Goal: Communication & Community: Answer question/provide support

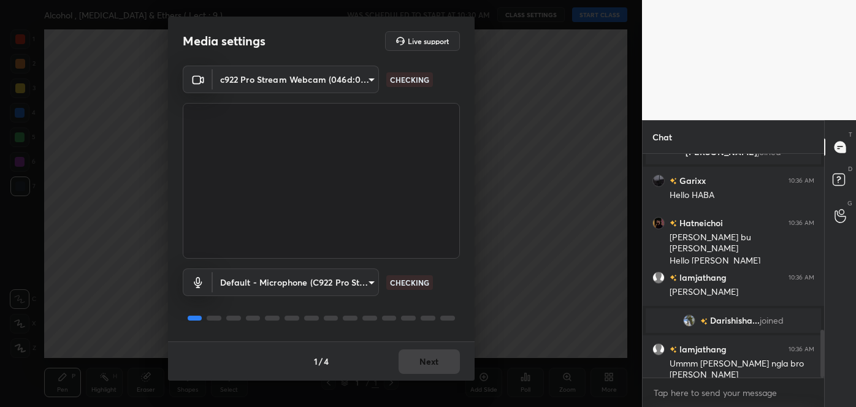
scroll to position [819, 0]
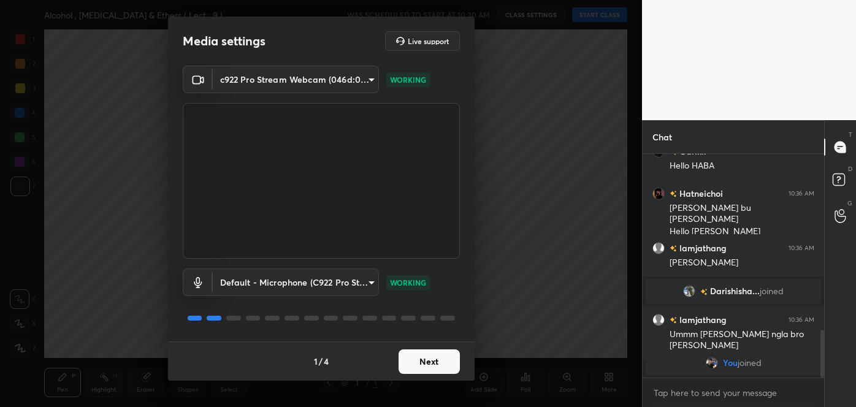
click at [433, 360] on button "Next" at bounding box center [428, 361] width 61 height 25
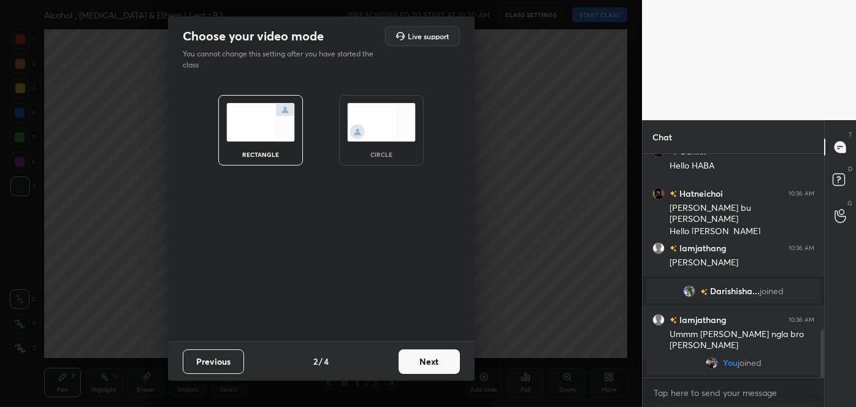
click at [433, 360] on button "Next" at bounding box center [428, 361] width 61 height 25
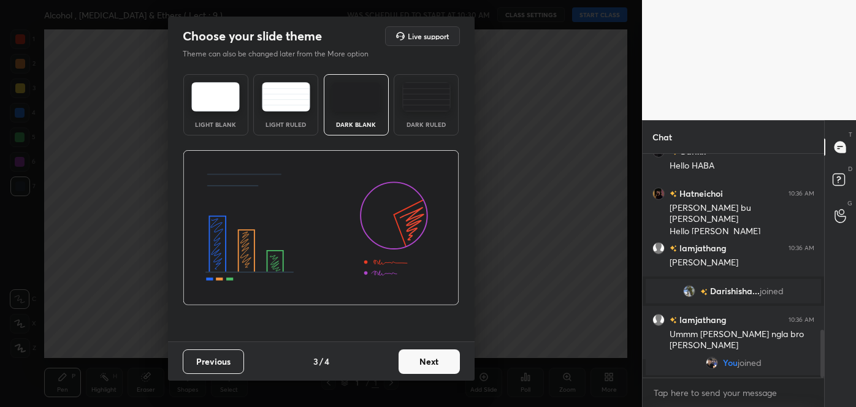
click at [433, 360] on button "Next" at bounding box center [428, 361] width 61 height 25
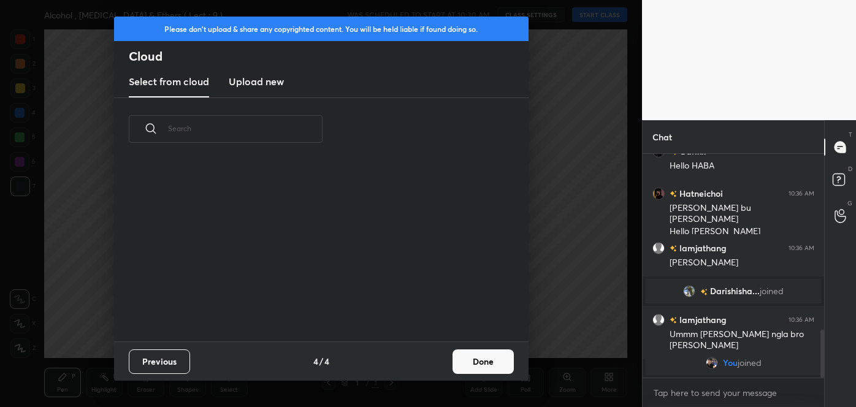
click at [433, 360] on div "Previous 4 / 4 Done" at bounding box center [321, 360] width 414 height 39
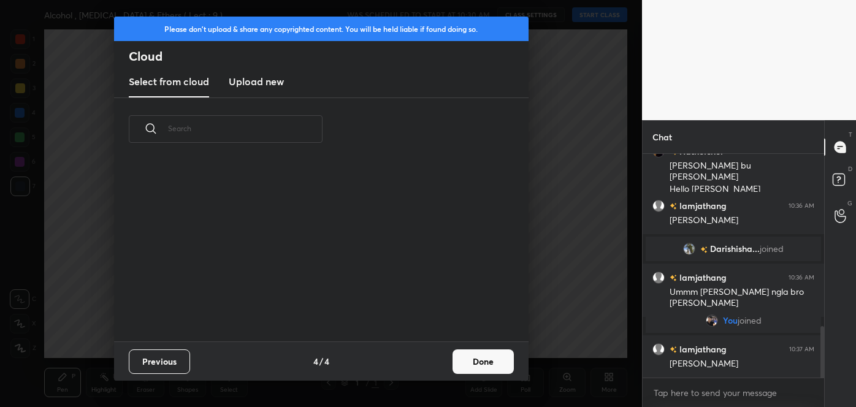
click at [433, 360] on div "Previous 4 / 4 Done" at bounding box center [321, 360] width 414 height 39
click at [472, 359] on button "Done" at bounding box center [482, 361] width 61 height 25
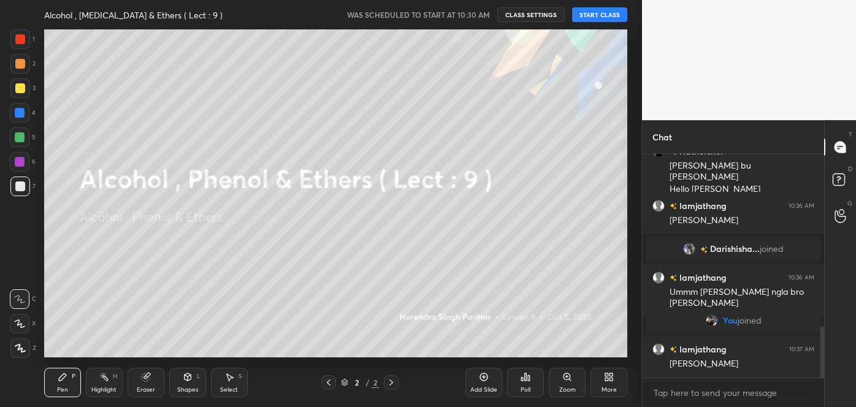
click at [585, 15] on button "START CLASS" at bounding box center [599, 14] width 55 height 15
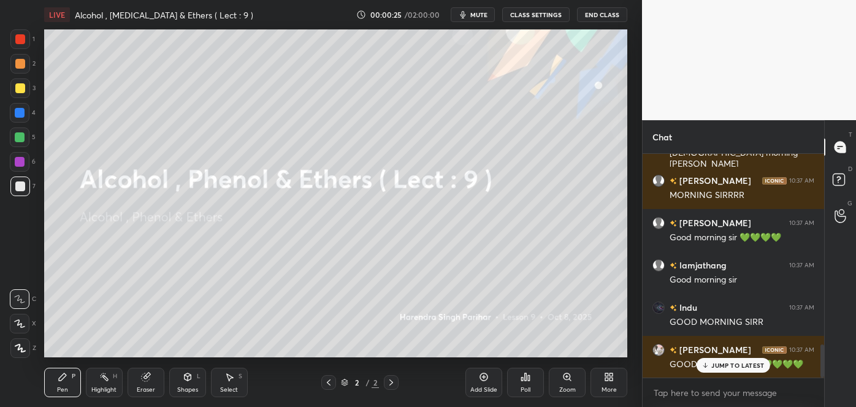
scroll to position [1366, 0]
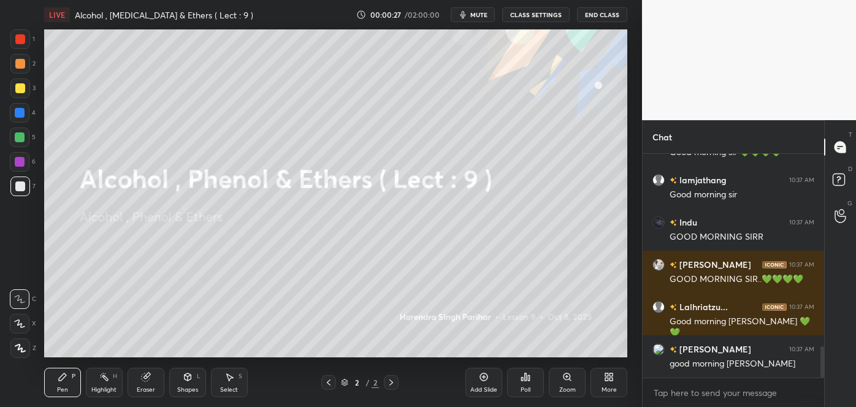
click at [482, 11] on span "mute" at bounding box center [478, 14] width 17 height 9
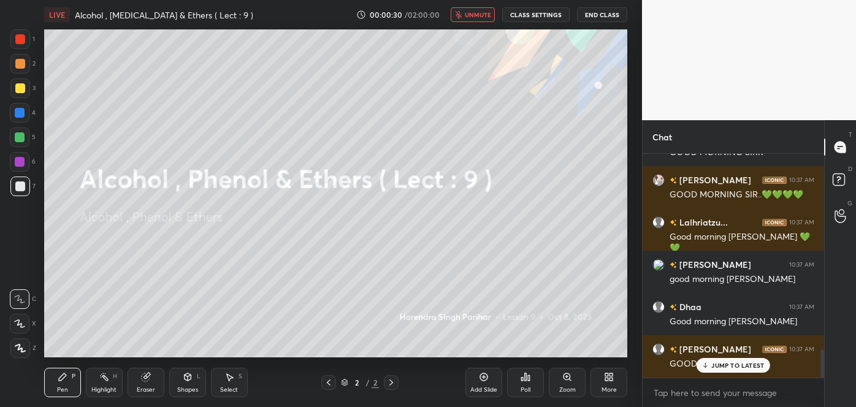
scroll to position [1535, 0]
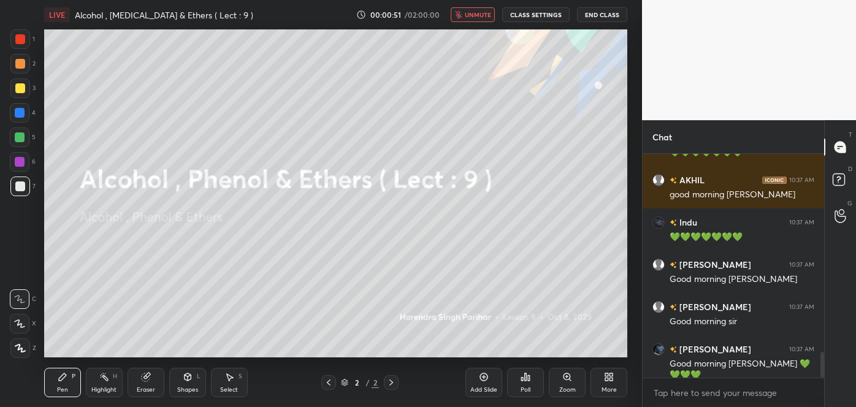
click at [488, 15] on span "unmute" at bounding box center [478, 14] width 26 height 9
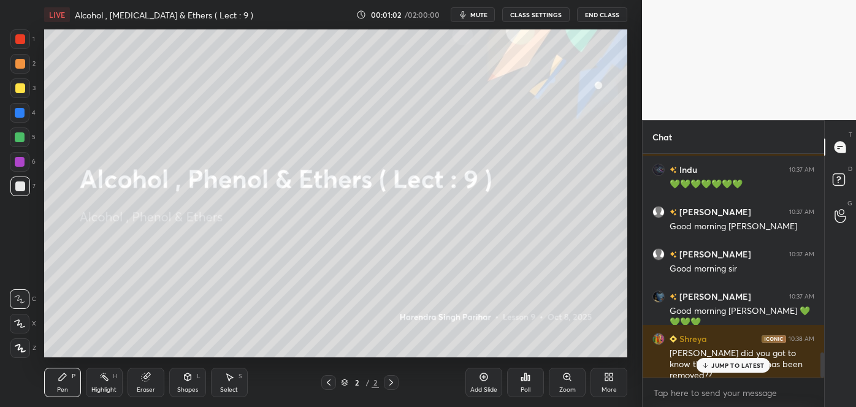
click at [713, 364] on p "JUMP TO LATEST" at bounding box center [737, 365] width 53 height 7
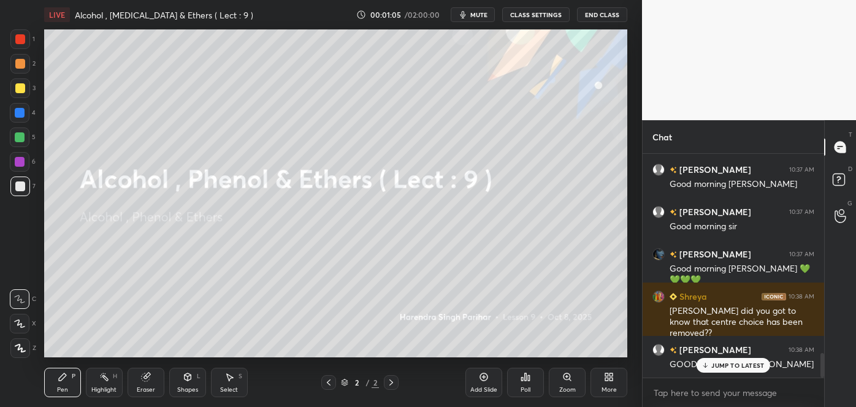
scroll to position [1842, 0]
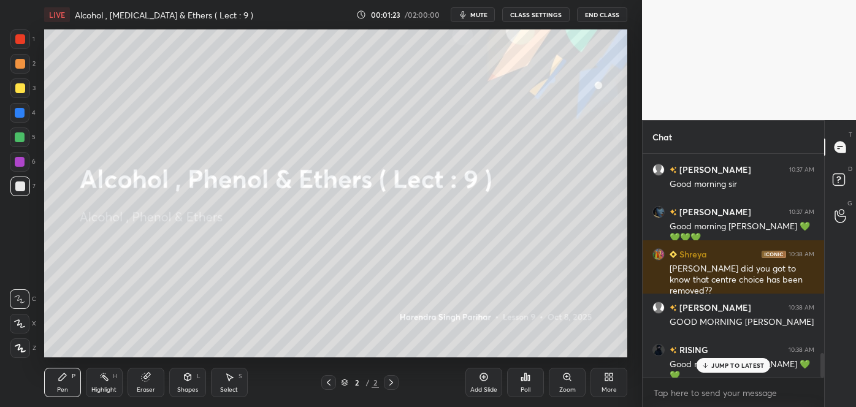
click at [721, 371] on div "JUMP TO LATEST" at bounding box center [733, 365] width 74 height 15
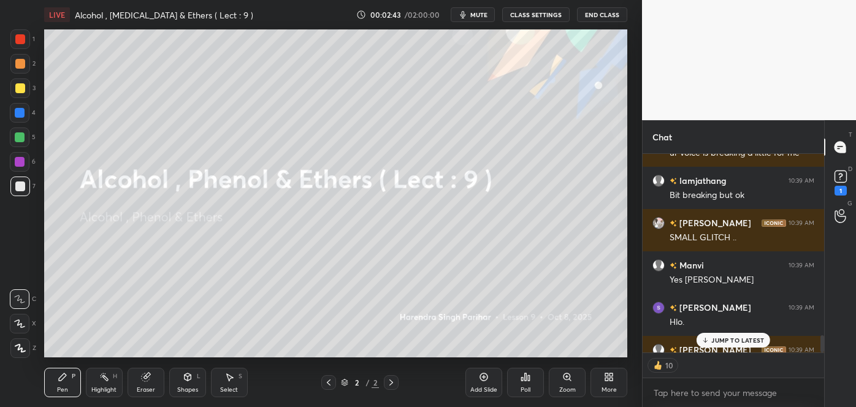
scroll to position [2371, 0]
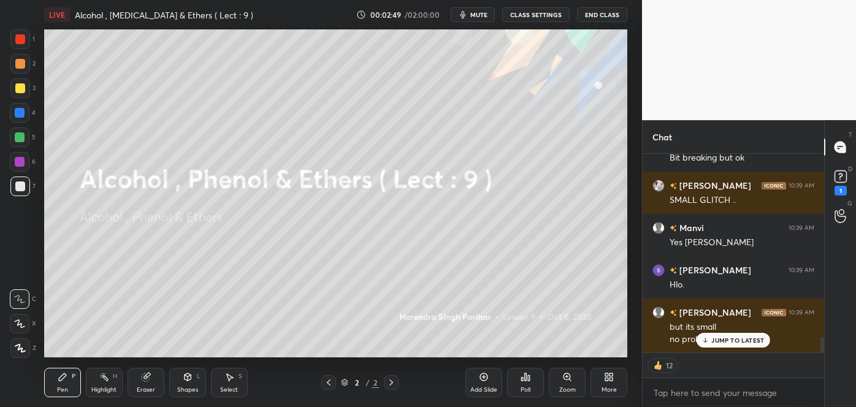
click at [716, 341] on p "JUMP TO LATEST" at bounding box center [737, 339] width 53 height 7
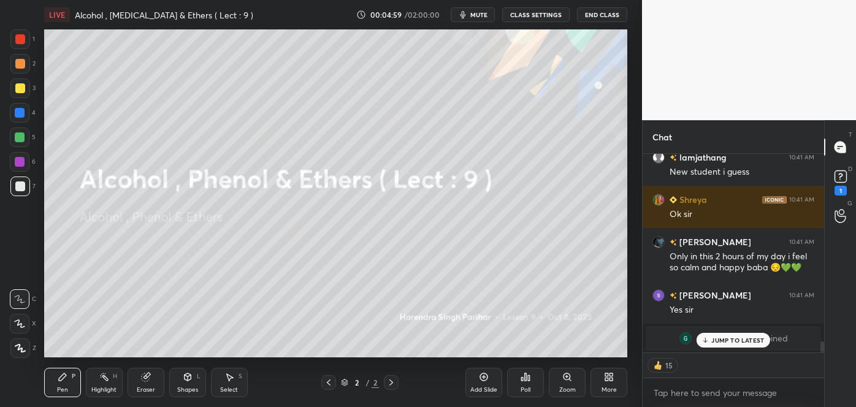
scroll to position [3436, 0]
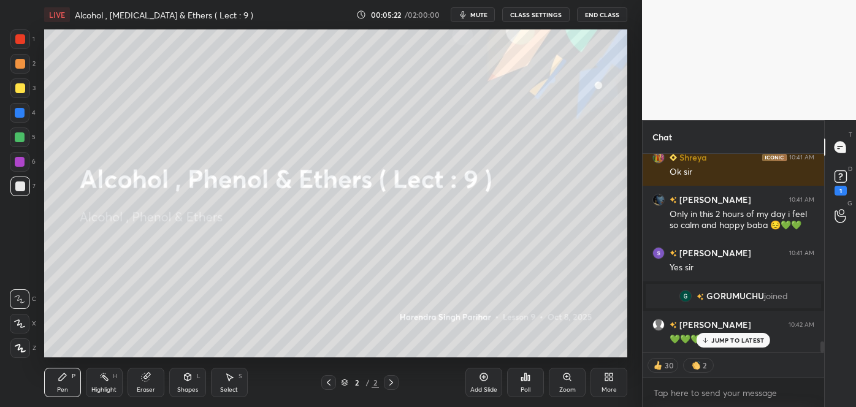
click at [20, 322] on icon at bounding box center [19, 323] width 11 height 9
click at [484, 380] on icon at bounding box center [484, 377] width 8 height 8
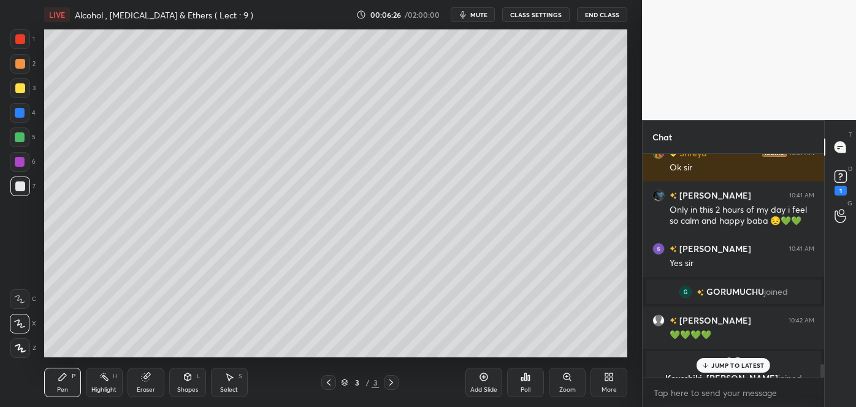
scroll to position [3455, 0]
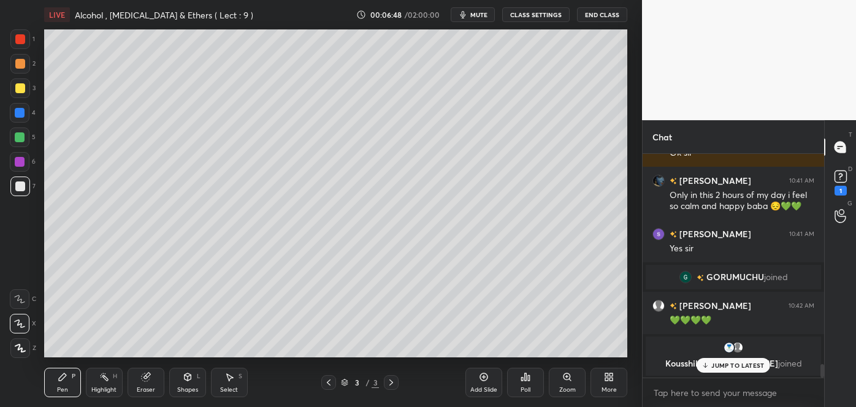
click at [18, 91] on div at bounding box center [20, 88] width 10 height 10
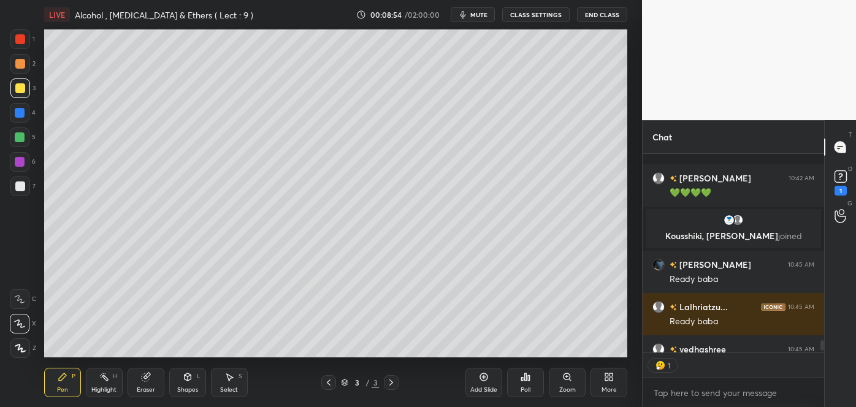
scroll to position [3396, 0]
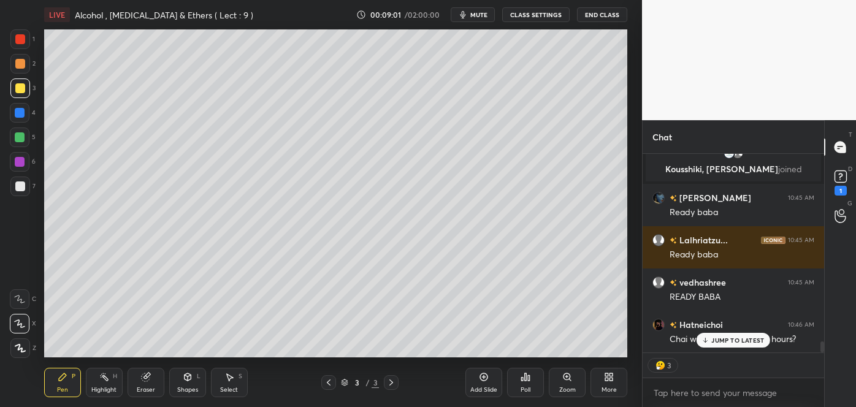
click at [723, 338] on p "JUMP TO LATEST" at bounding box center [737, 339] width 53 height 7
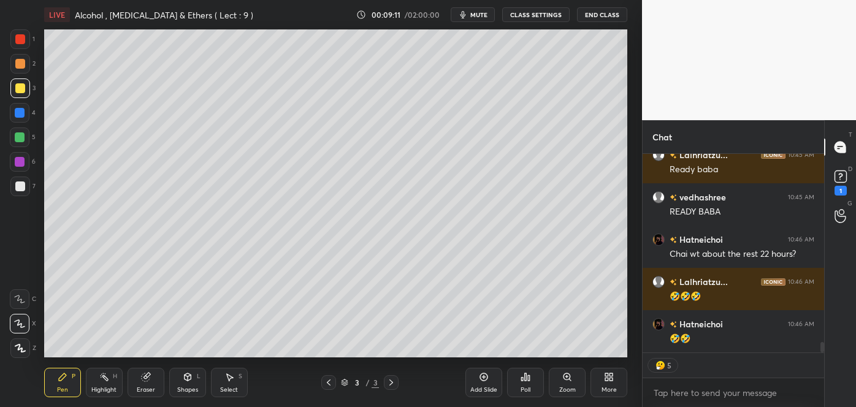
scroll to position [3523, 0]
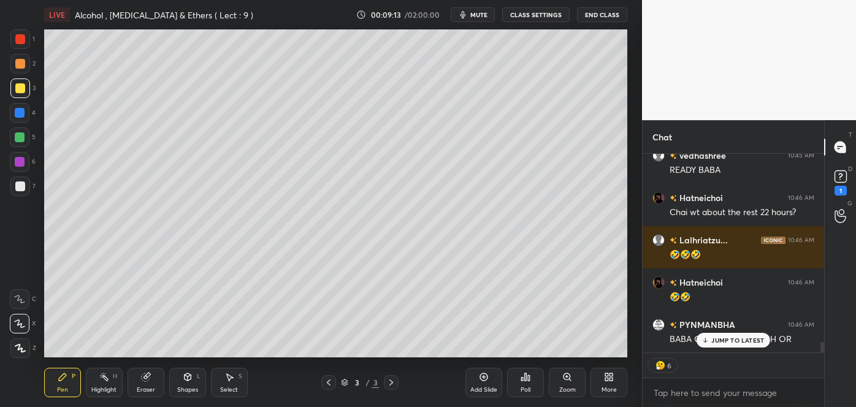
click at [712, 344] on div "JUMP TO LATEST" at bounding box center [733, 340] width 74 height 15
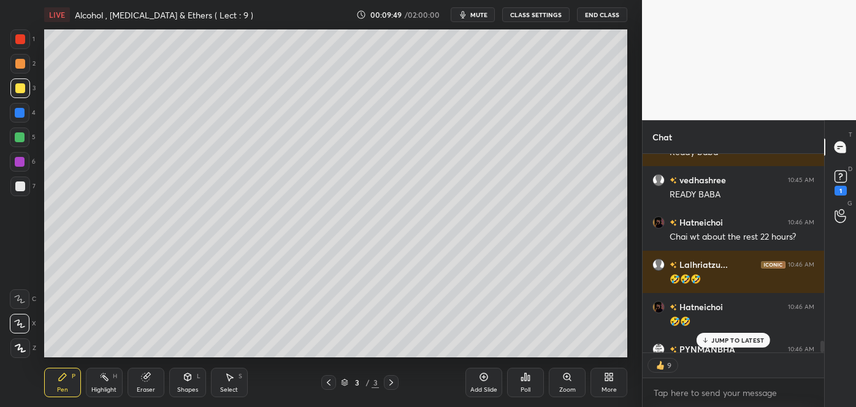
scroll to position [3565, 0]
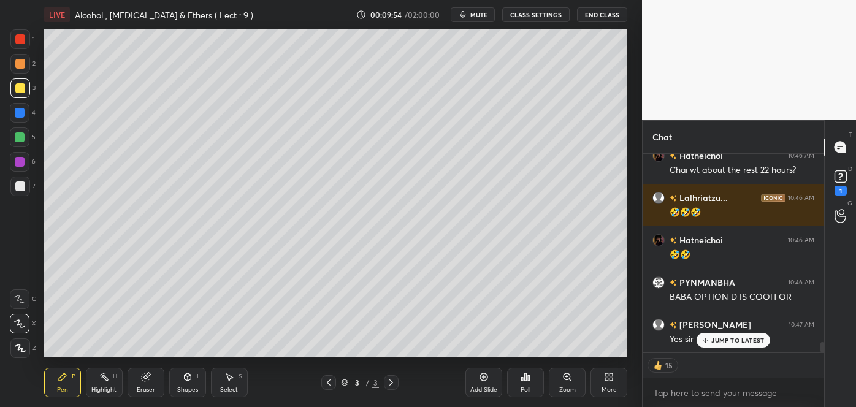
click at [531, 382] on div "Poll" at bounding box center [525, 382] width 37 height 29
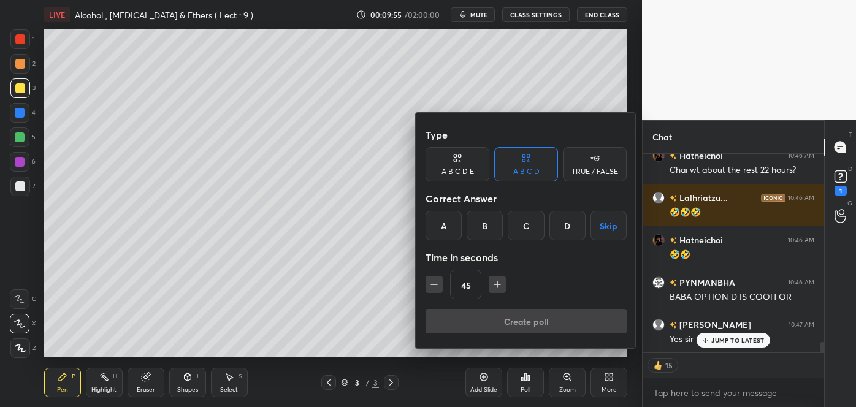
click at [572, 228] on div "D" at bounding box center [567, 225] width 36 height 29
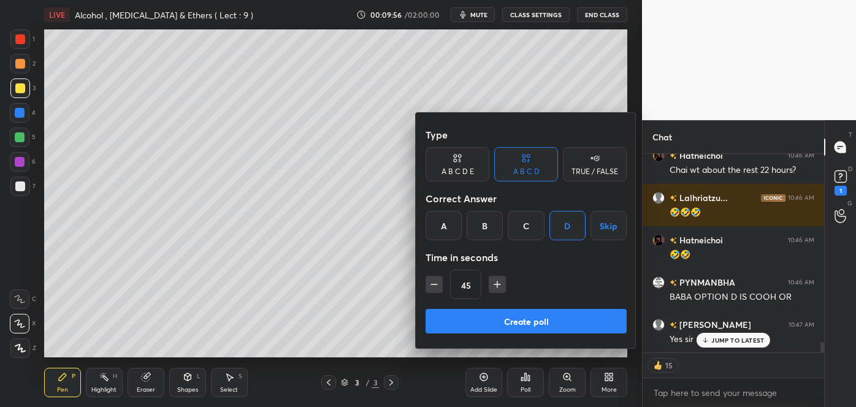
click at [528, 317] on button "Create poll" at bounding box center [525, 321] width 201 height 25
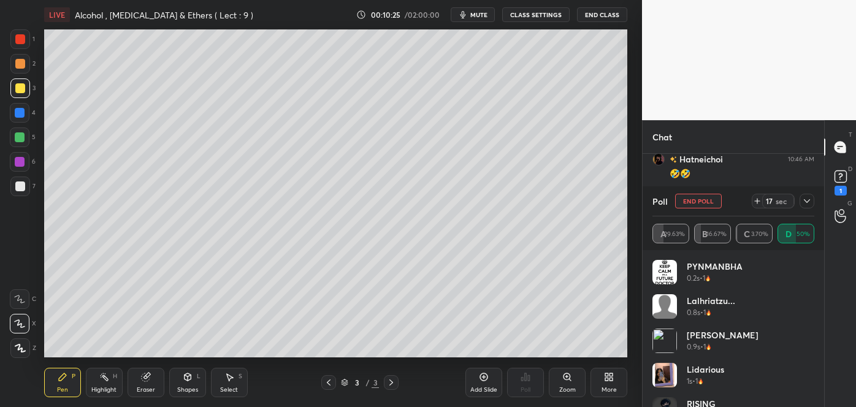
scroll to position [3676, 0]
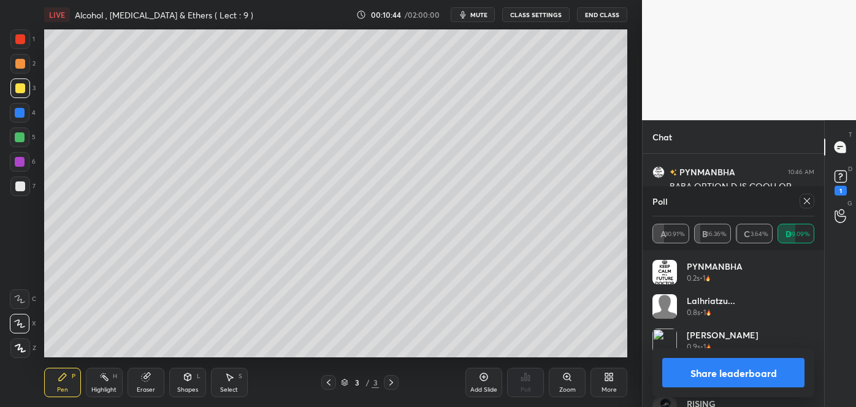
click at [714, 382] on button "Share leaderboard" at bounding box center [733, 372] width 142 height 29
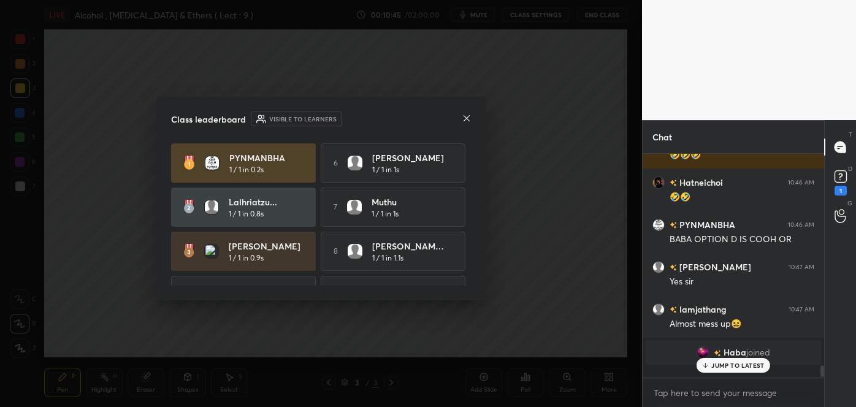
scroll to position [218, 178]
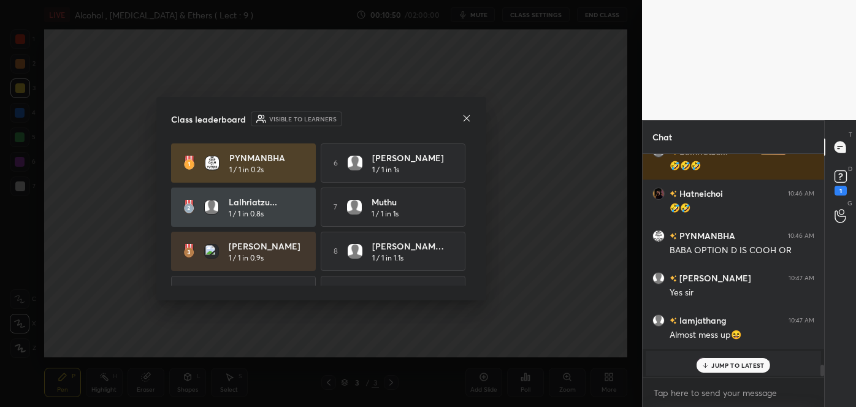
click at [465, 118] on icon at bounding box center [467, 118] width 10 height 10
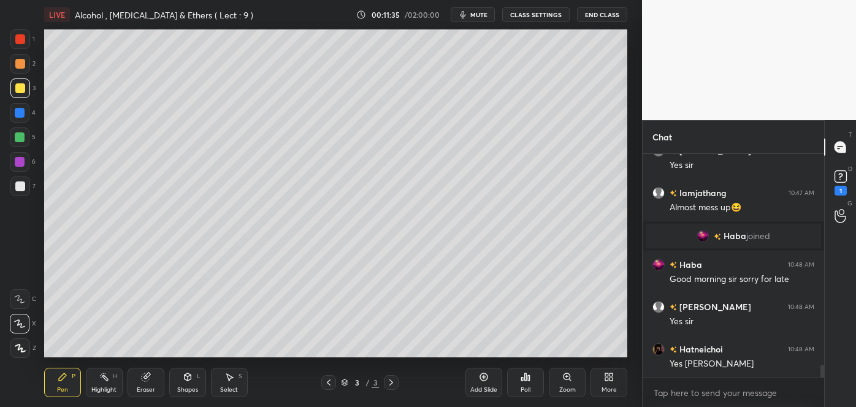
scroll to position [3632, 0]
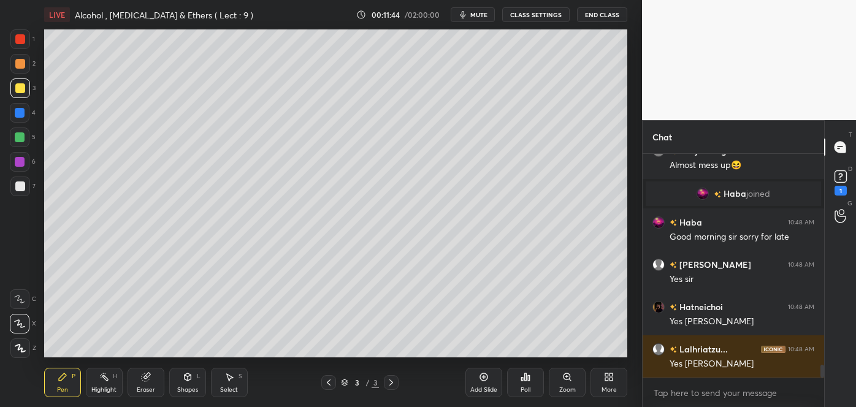
click at [22, 186] on div at bounding box center [20, 186] width 10 height 10
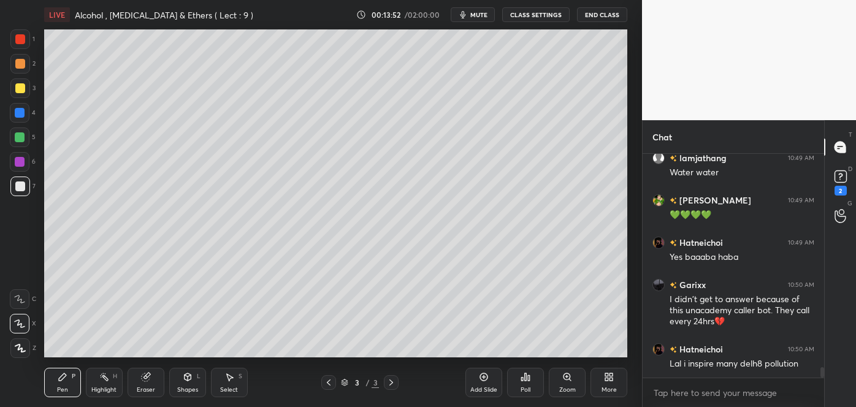
scroll to position [4498, 0]
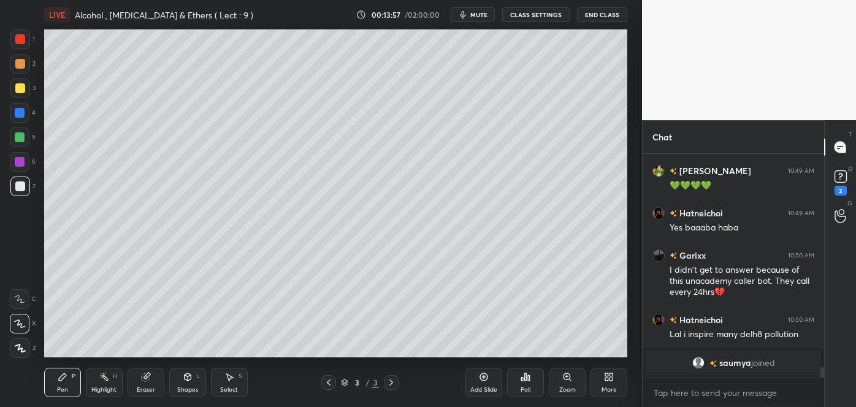
click at [485, 378] on icon at bounding box center [484, 377] width 10 height 10
click at [18, 185] on div at bounding box center [20, 186] width 10 height 10
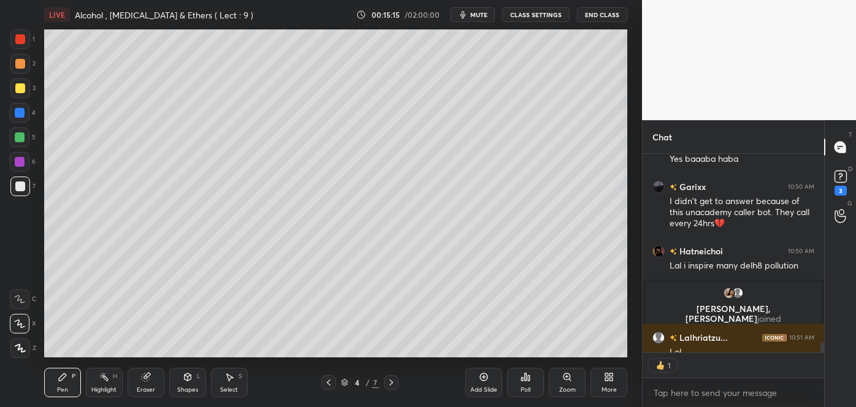
scroll to position [4, 3]
click at [530, 384] on div "Poll" at bounding box center [525, 382] width 37 height 29
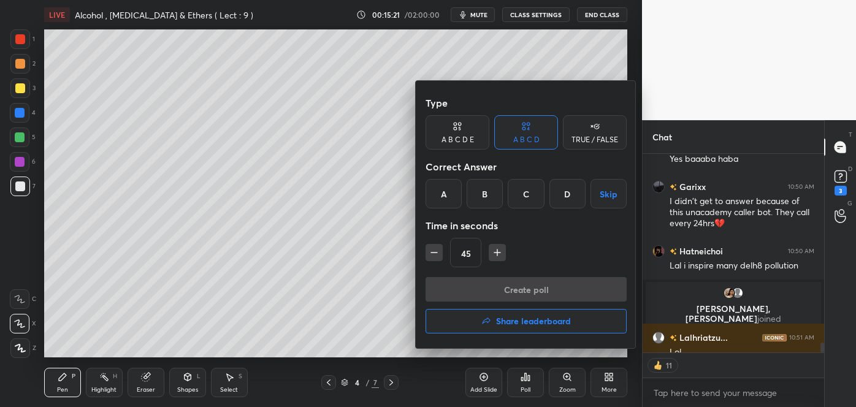
click at [466, 142] on div "A B C D E" at bounding box center [457, 139] width 32 height 7
click at [579, 195] on div "E" at bounding box center [577, 193] width 29 height 29
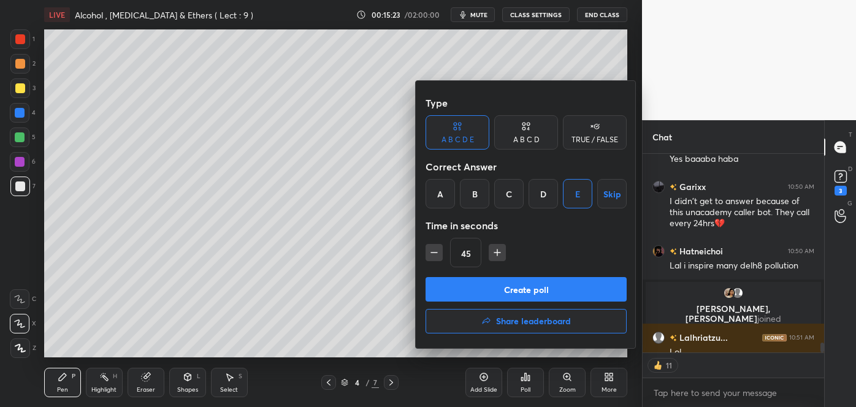
click at [510, 290] on button "Create poll" at bounding box center [525, 289] width 201 height 25
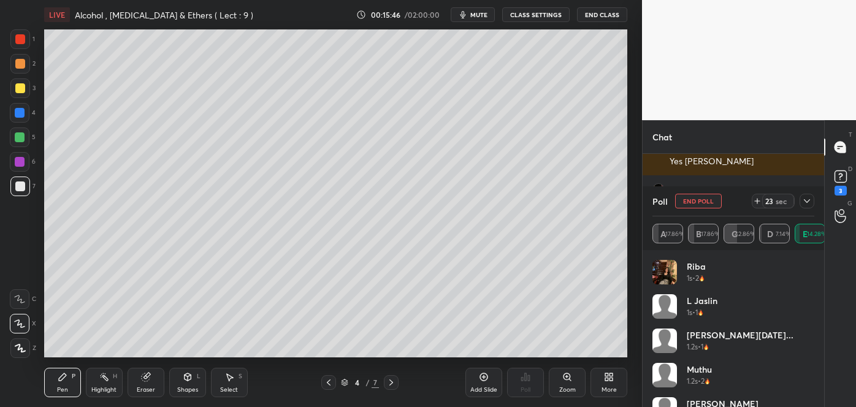
scroll to position [156, 178]
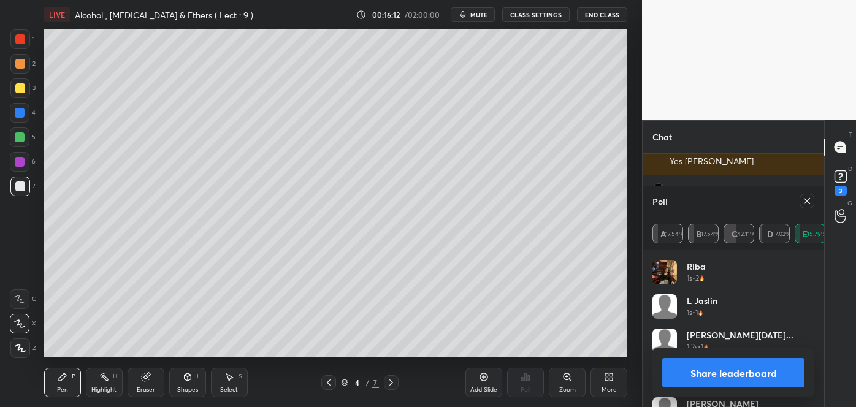
click at [702, 367] on button "Share leaderboard" at bounding box center [733, 372] width 142 height 29
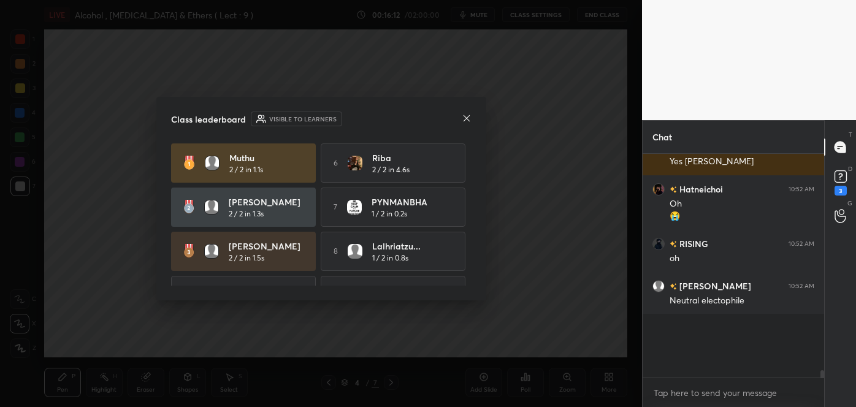
scroll to position [4, 3]
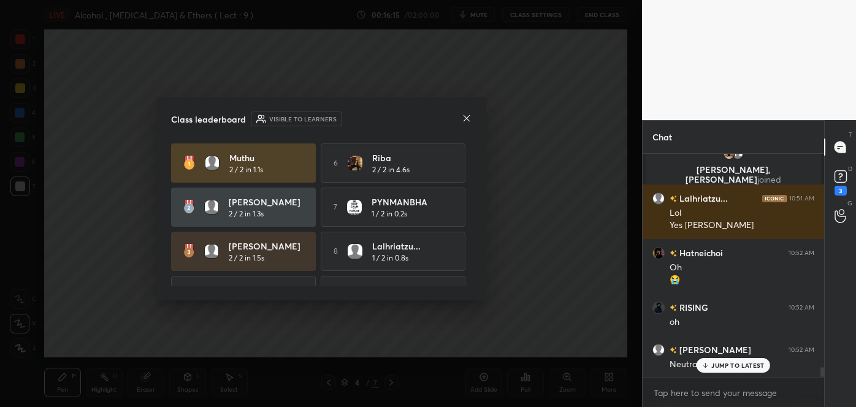
click at [466, 118] on icon at bounding box center [466, 118] width 6 height 6
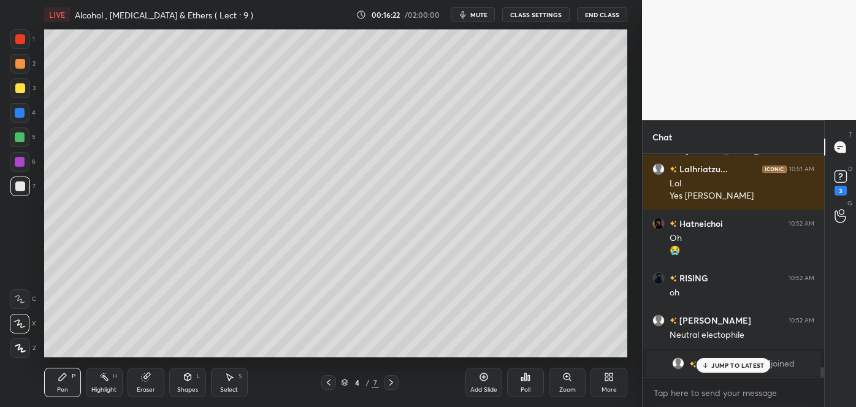
click at [21, 89] on div at bounding box center [20, 88] width 10 height 10
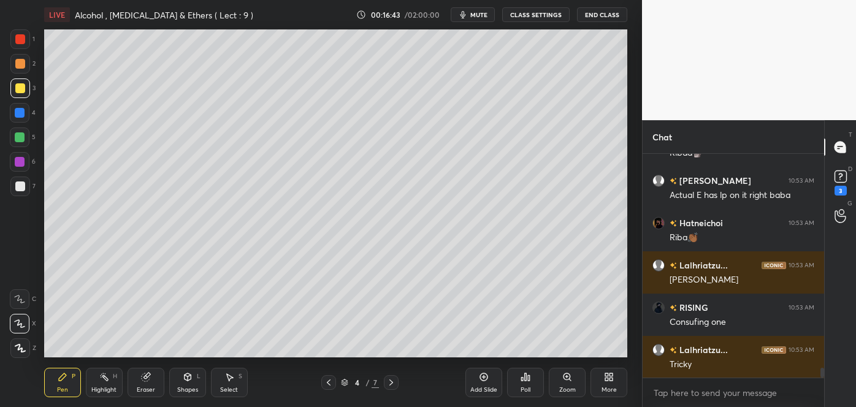
scroll to position [4825, 0]
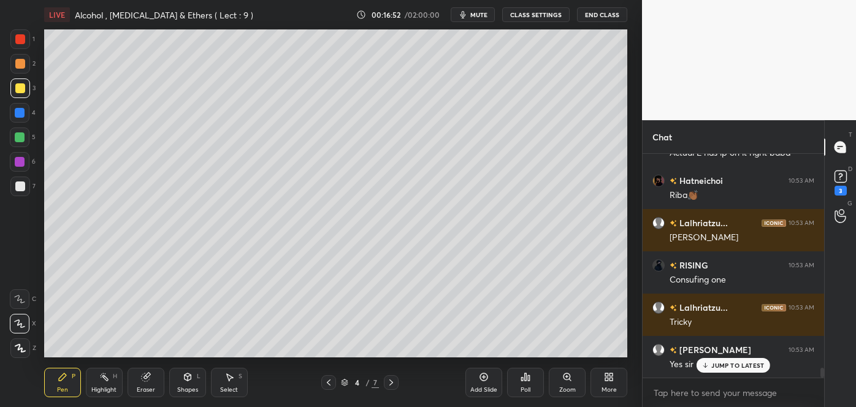
click at [487, 382] on div "Add Slide" at bounding box center [483, 382] width 37 height 29
click at [21, 186] on div at bounding box center [20, 186] width 10 height 10
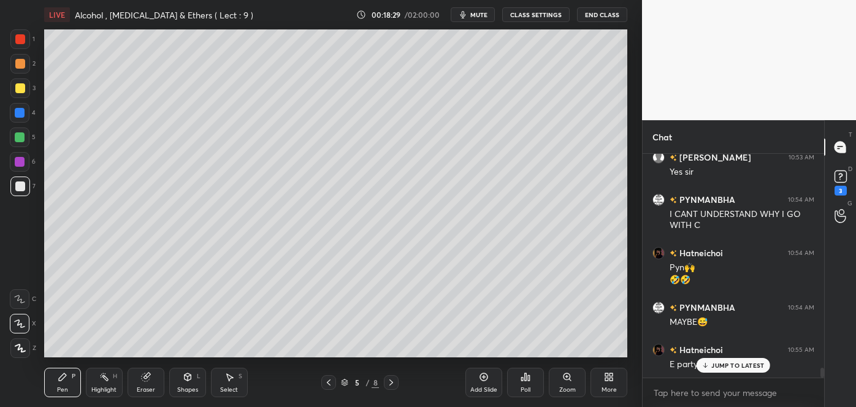
scroll to position [4962, 0]
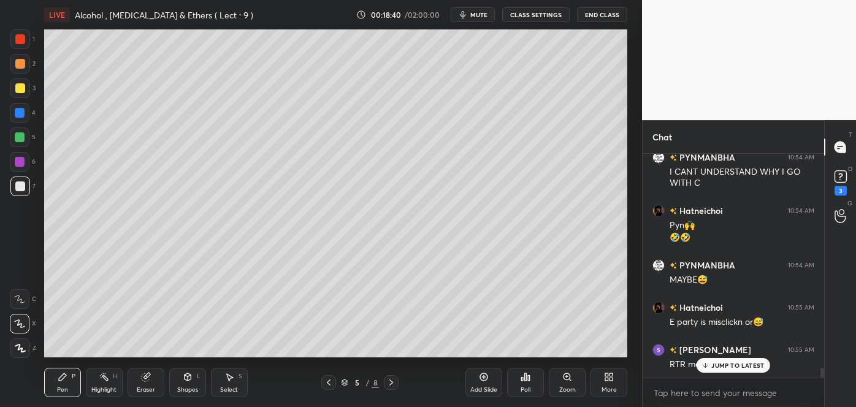
click at [708, 366] on icon at bounding box center [705, 365] width 8 height 7
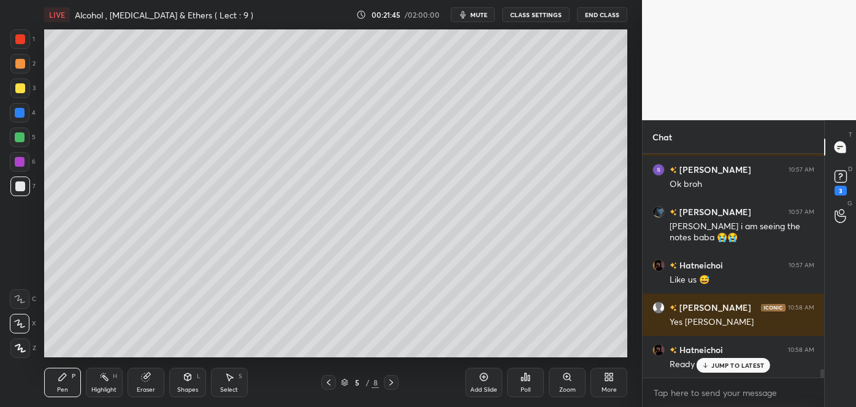
scroll to position [5652, 0]
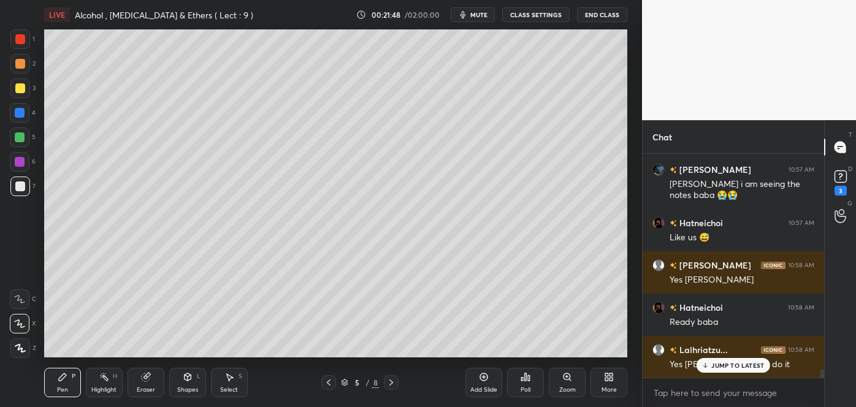
click at [528, 379] on icon at bounding box center [529, 378] width 2 height 6
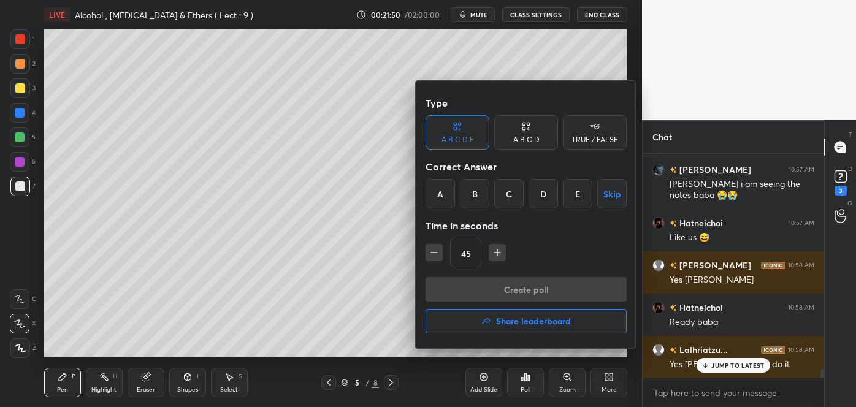
click at [528, 147] on div "A B C D" at bounding box center [526, 132] width 64 height 34
click at [565, 189] on div "D" at bounding box center [567, 193] width 36 height 29
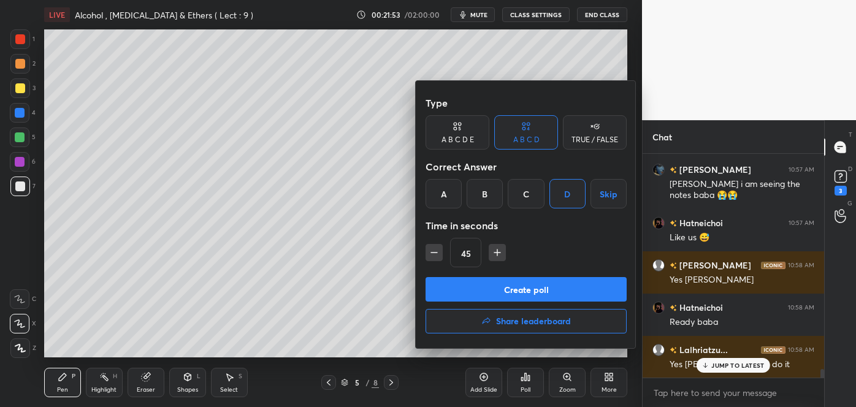
click at [503, 282] on button "Create poll" at bounding box center [525, 289] width 201 height 25
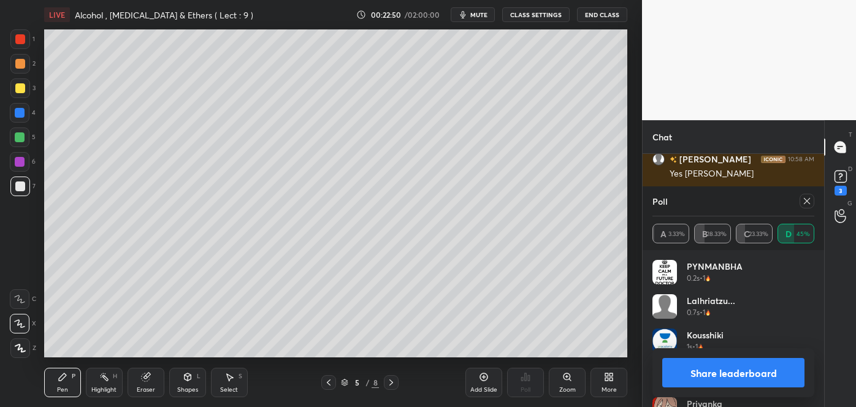
scroll to position [156, 178]
click at [718, 371] on button "Share leaderboard" at bounding box center [733, 372] width 142 height 29
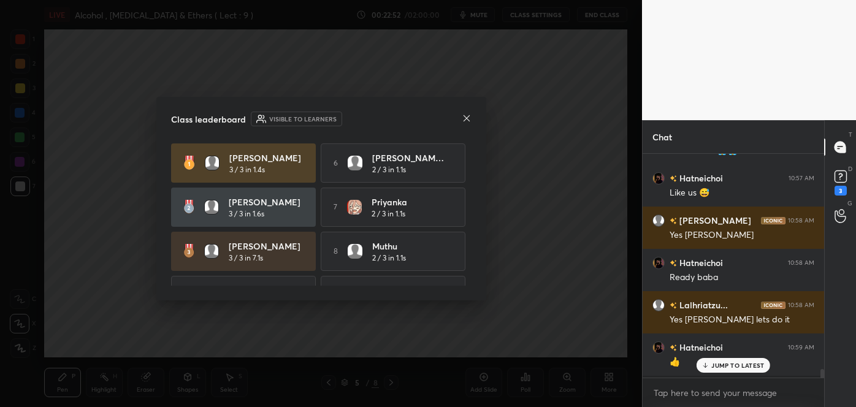
scroll to position [5694, 0]
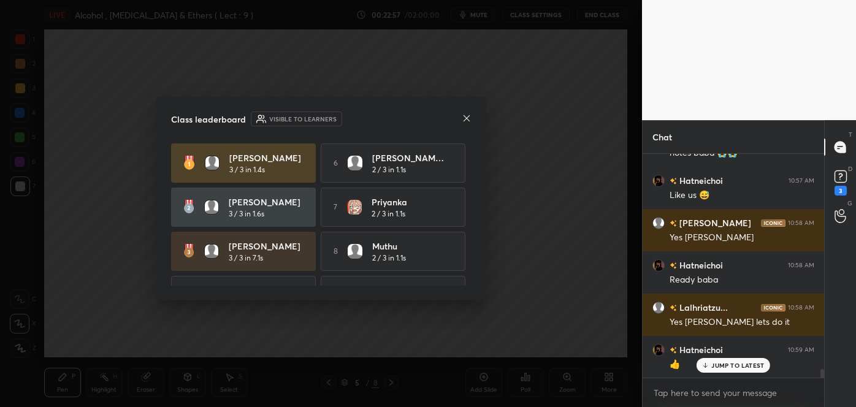
click at [466, 120] on icon at bounding box center [467, 118] width 10 height 10
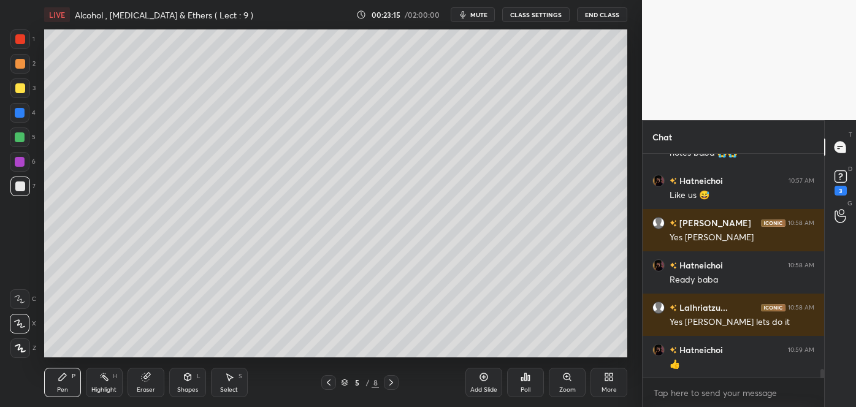
scroll to position [5748, 0]
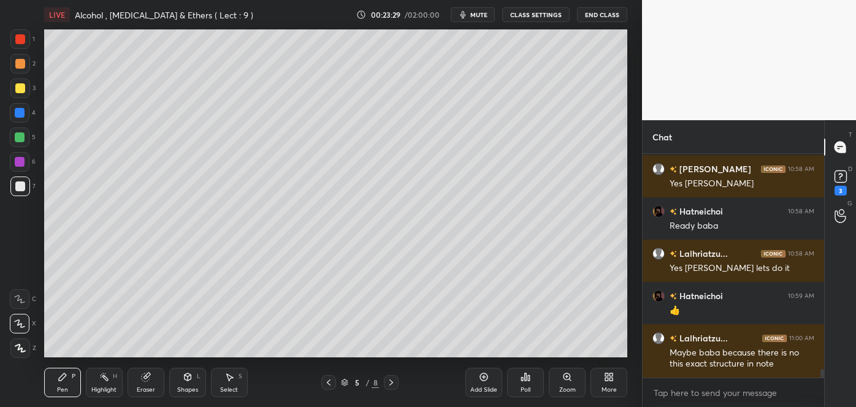
click at [18, 88] on div at bounding box center [20, 88] width 10 height 10
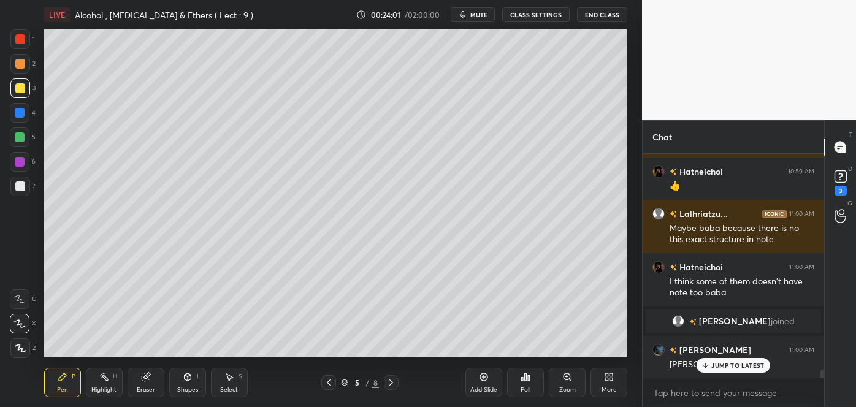
scroll to position [5915, 0]
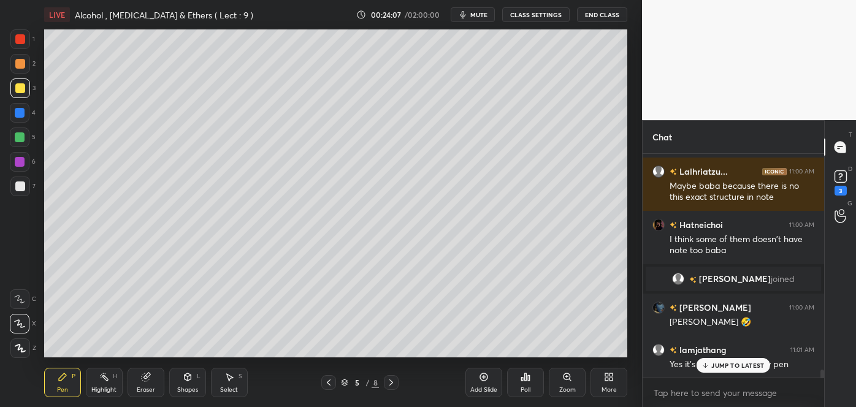
click at [714, 363] on p "JUMP TO LATEST" at bounding box center [737, 365] width 53 height 7
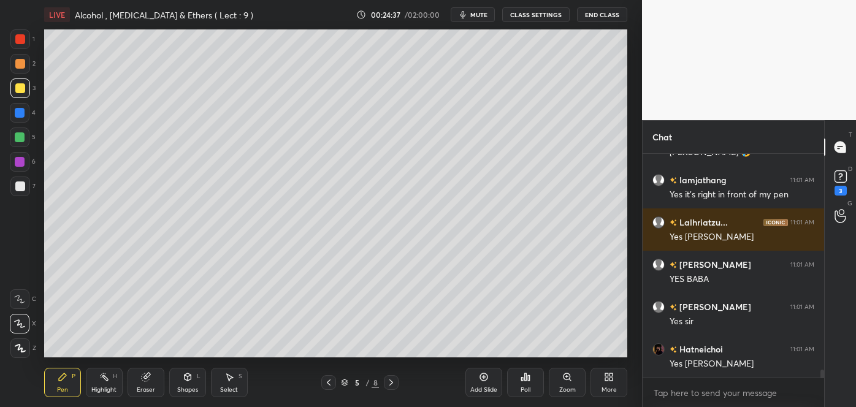
scroll to position [6114, 0]
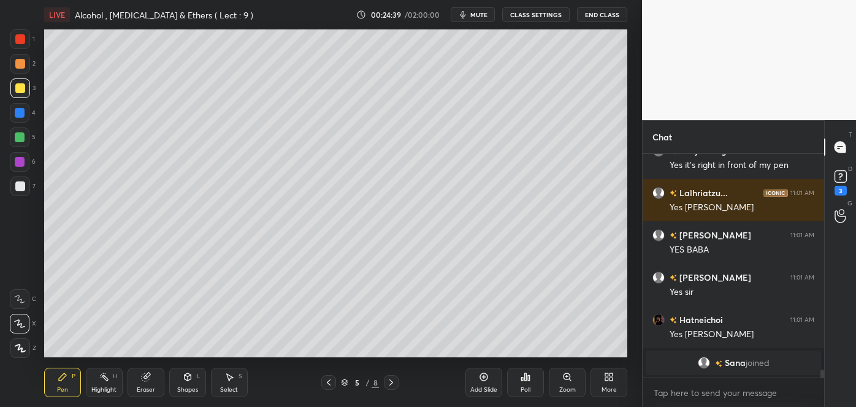
click at [487, 385] on div "Add Slide" at bounding box center [483, 382] width 37 height 29
click at [20, 186] on div at bounding box center [20, 186] width 10 height 10
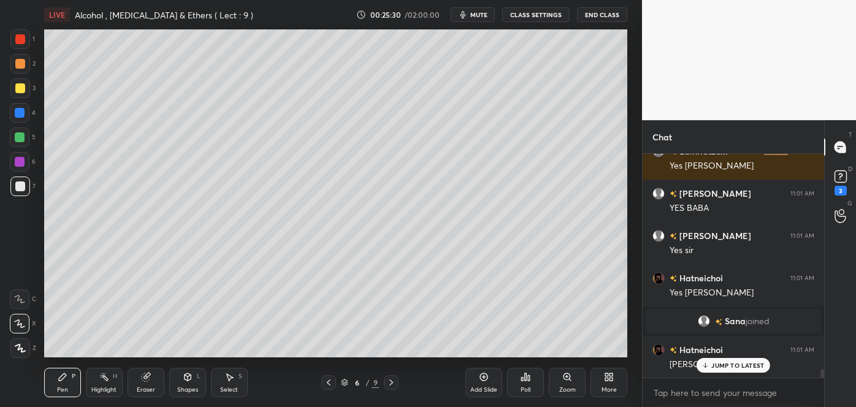
scroll to position [5722, 0]
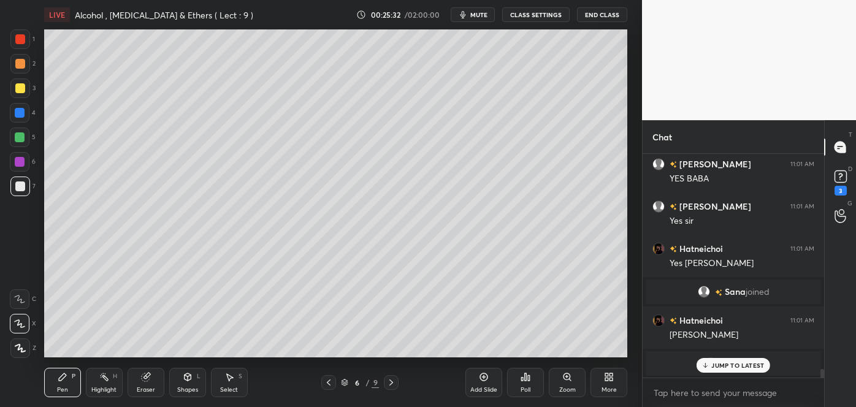
click at [330, 382] on icon at bounding box center [329, 383] width 10 height 10
click at [148, 382] on div "Eraser" at bounding box center [145, 382] width 37 height 29
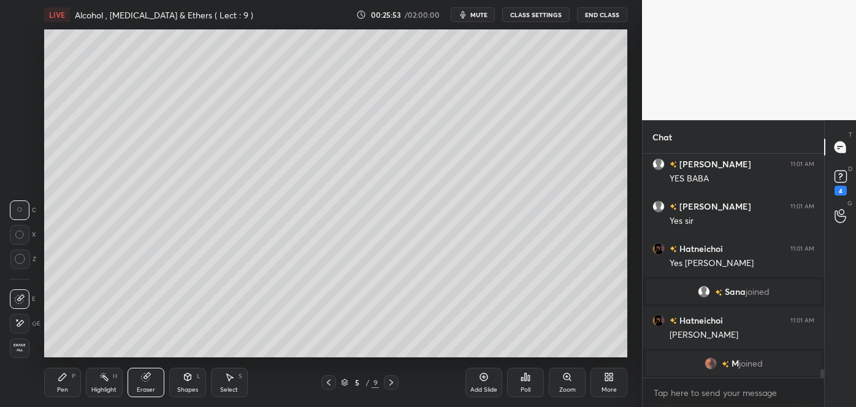
scroll to position [5764, 0]
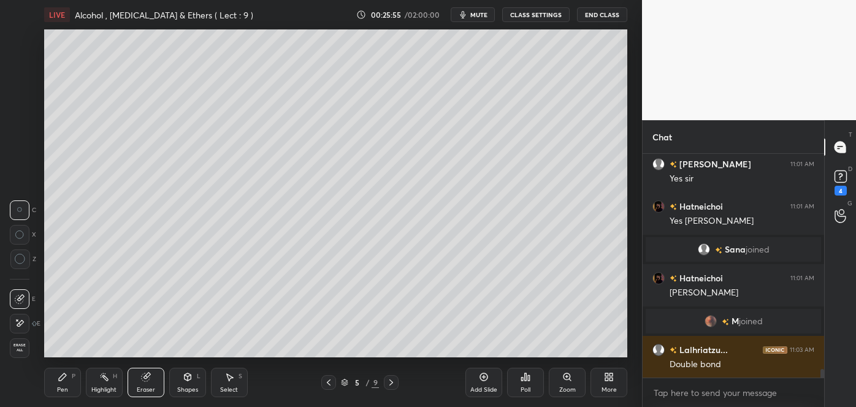
click at [77, 382] on div "Pen P" at bounding box center [62, 382] width 37 height 29
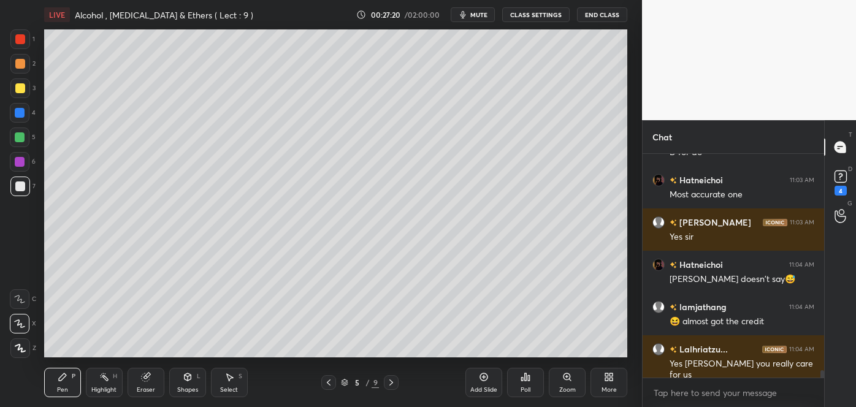
scroll to position [6623, 0]
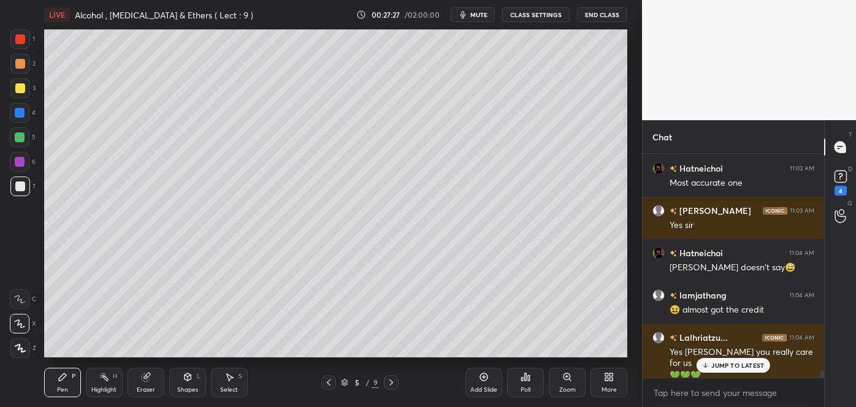
click at [391, 382] on icon at bounding box center [391, 383] width 10 height 10
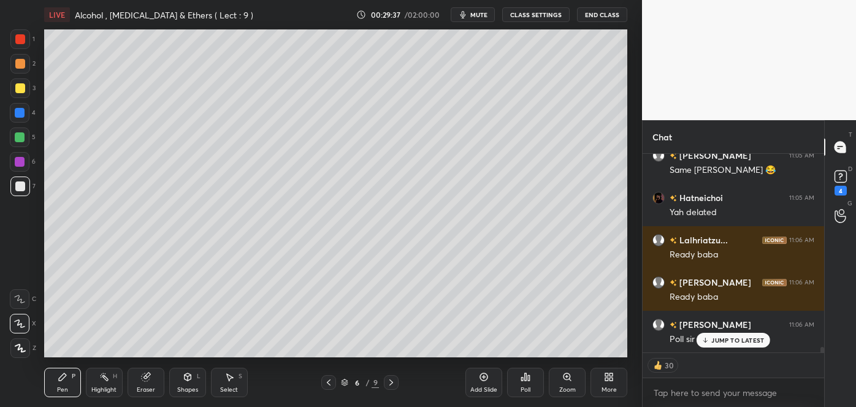
scroll to position [7154, 0]
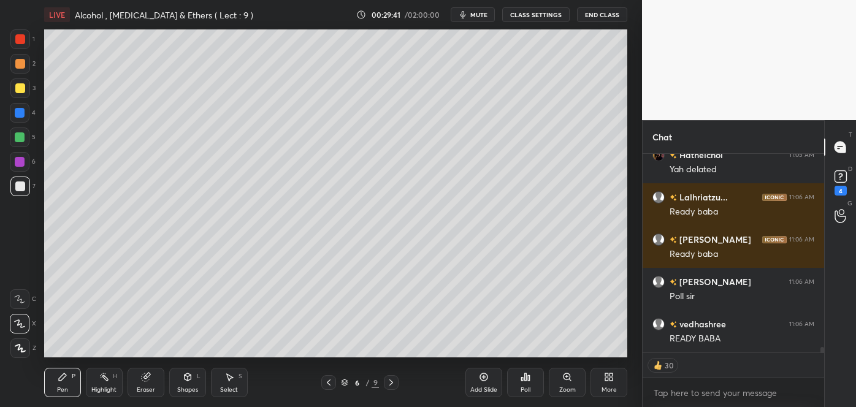
click at [526, 376] on icon at bounding box center [526, 376] width 2 height 7
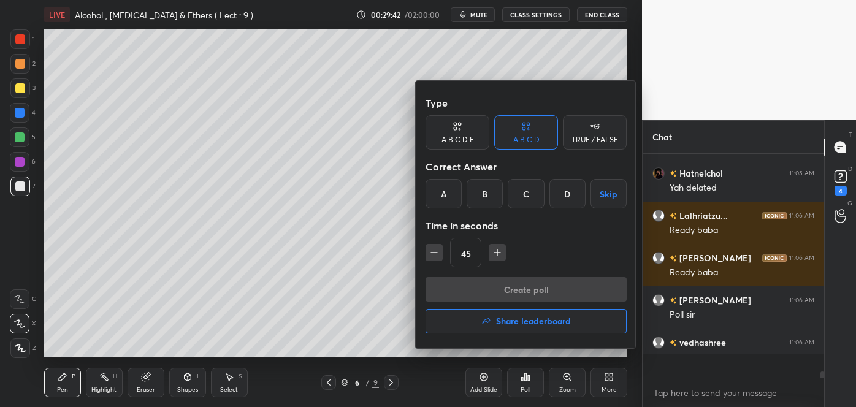
scroll to position [4, 3]
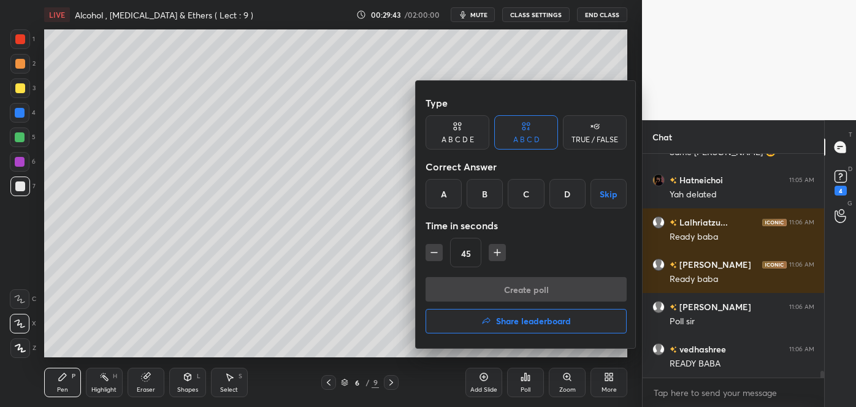
click at [569, 189] on div "D" at bounding box center [567, 193] width 36 height 29
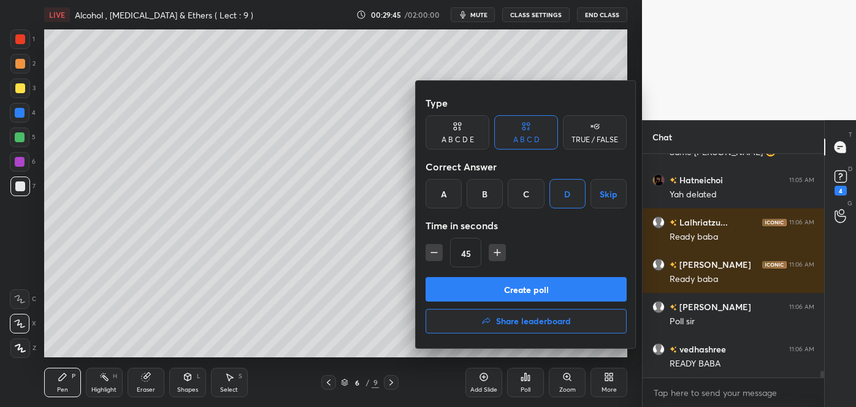
click at [516, 288] on button "Create poll" at bounding box center [525, 289] width 201 height 25
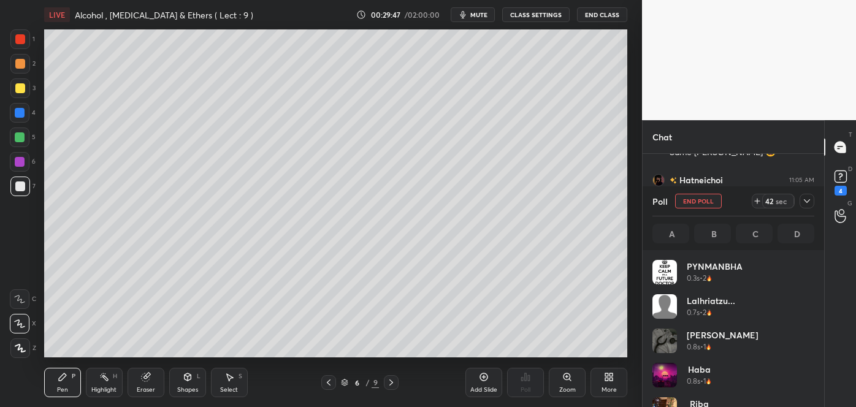
scroll to position [143, 158]
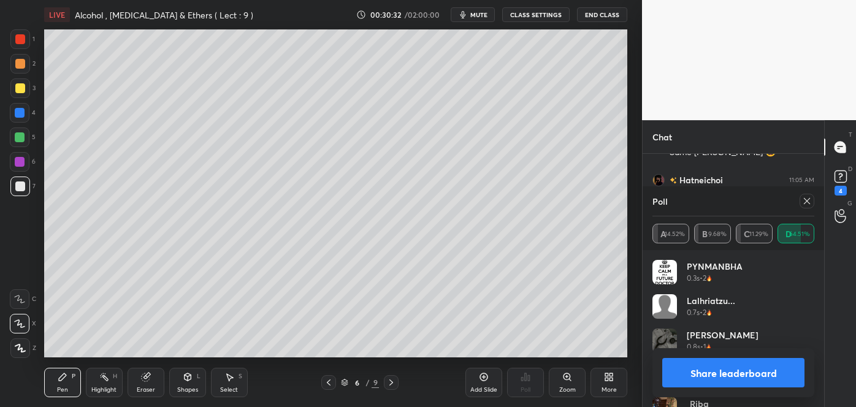
click at [724, 370] on button "Share leaderboard" at bounding box center [733, 372] width 142 height 29
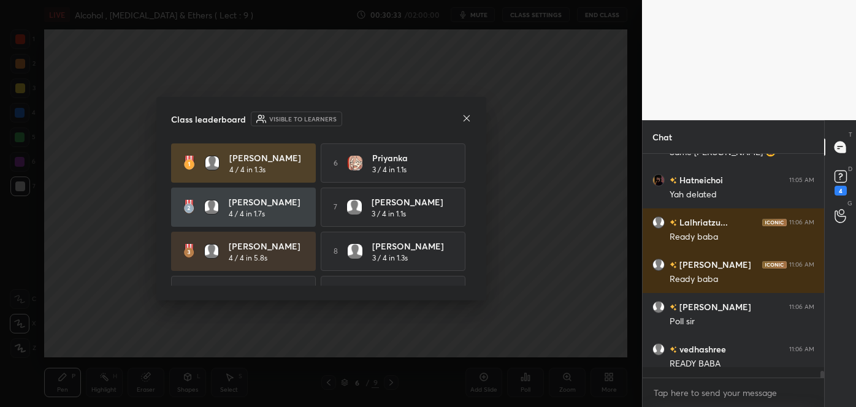
scroll to position [4, 3]
click at [465, 114] on icon at bounding box center [467, 118] width 10 height 10
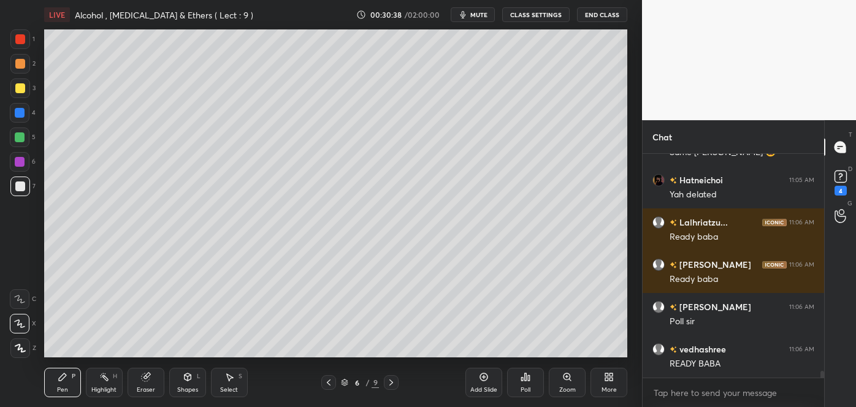
click at [26, 89] on div at bounding box center [20, 88] width 20 height 20
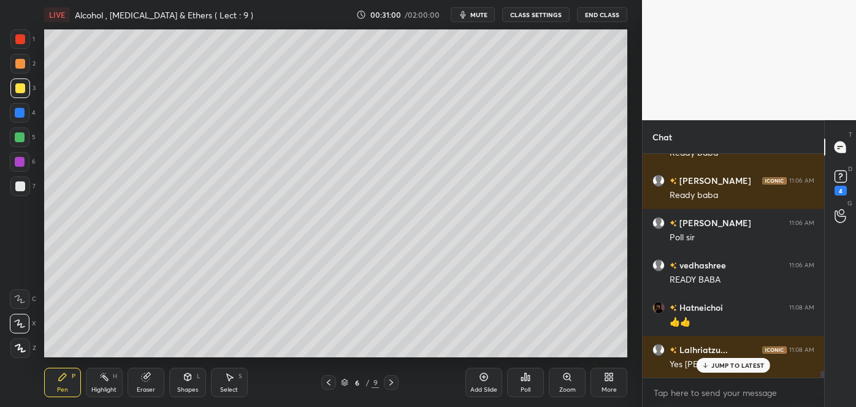
scroll to position [4, 3]
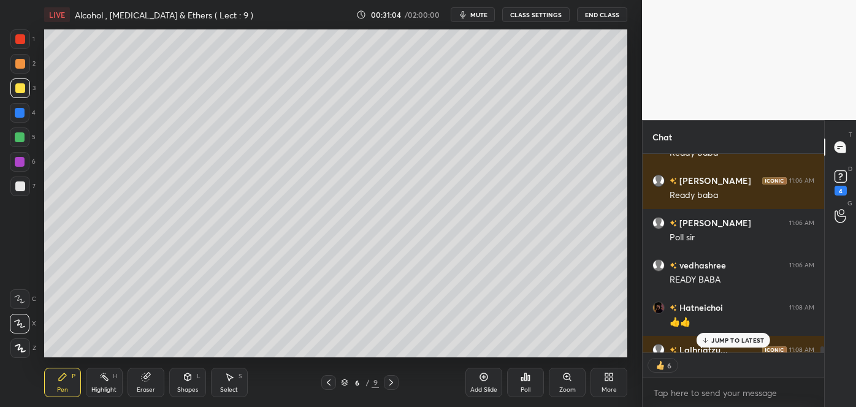
click at [487, 380] on icon at bounding box center [484, 377] width 10 height 10
click at [16, 189] on div at bounding box center [20, 186] width 10 height 10
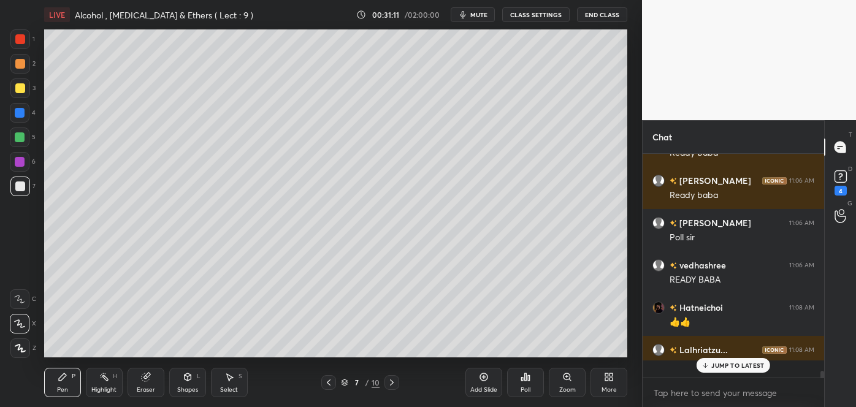
scroll to position [220, 178]
click at [329, 382] on icon at bounding box center [329, 383] width 10 height 10
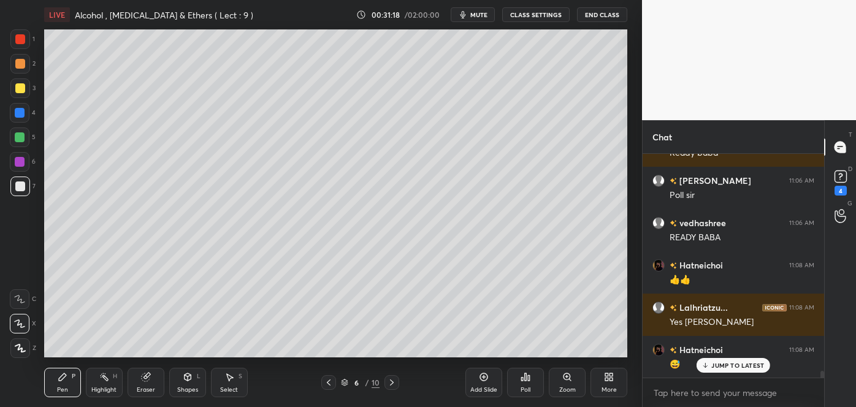
click at [398, 379] on div "6 / 10" at bounding box center [360, 382] width 211 height 15
click at [390, 384] on icon at bounding box center [392, 382] width 4 height 6
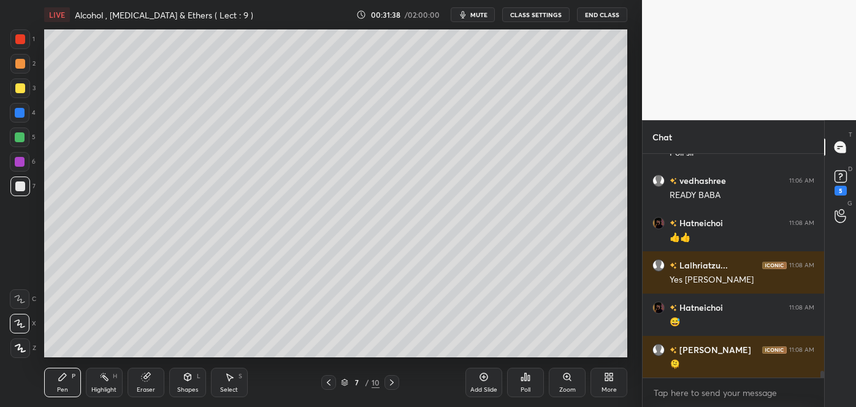
scroll to position [7340, 0]
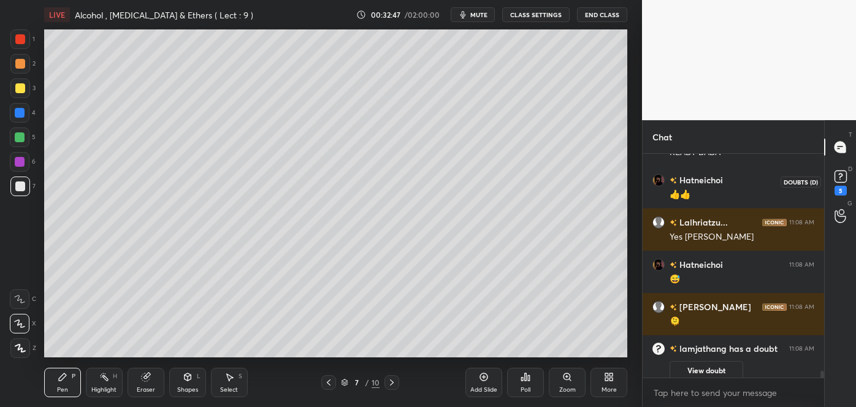
click at [838, 178] on rect at bounding box center [840, 177] width 12 height 12
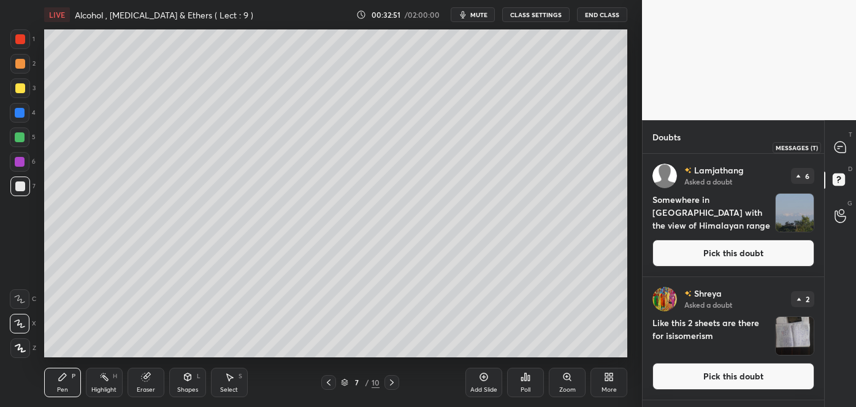
click at [839, 146] on icon at bounding box center [839, 147] width 11 height 11
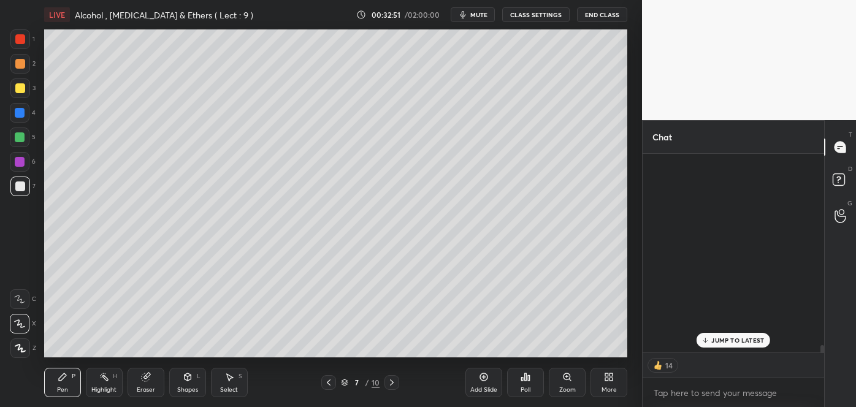
scroll to position [195, 178]
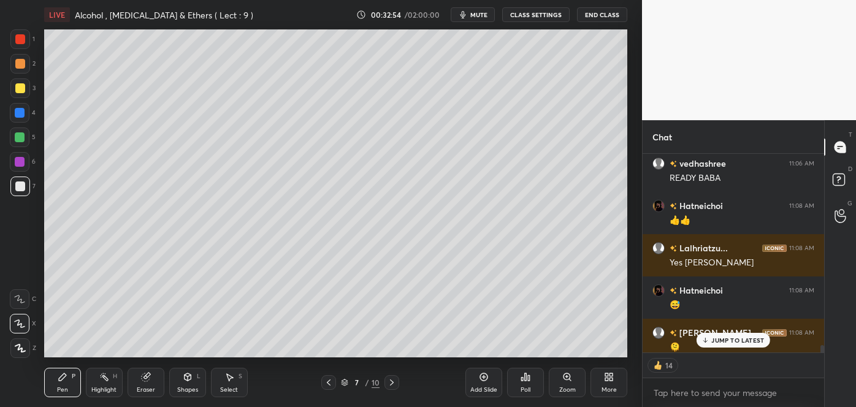
click at [719, 345] on div "JUMP TO LATEST" at bounding box center [733, 340] width 74 height 15
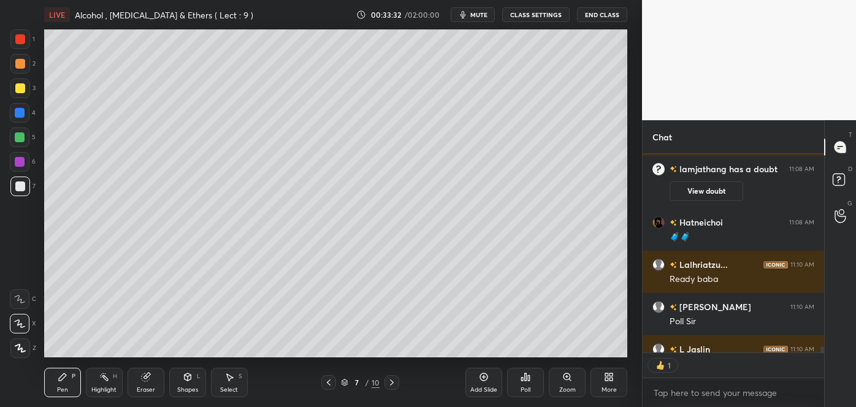
scroll to position [4, 3]
click at [529, 381] on icon at bounding box center [525, 377] width 10 height 10
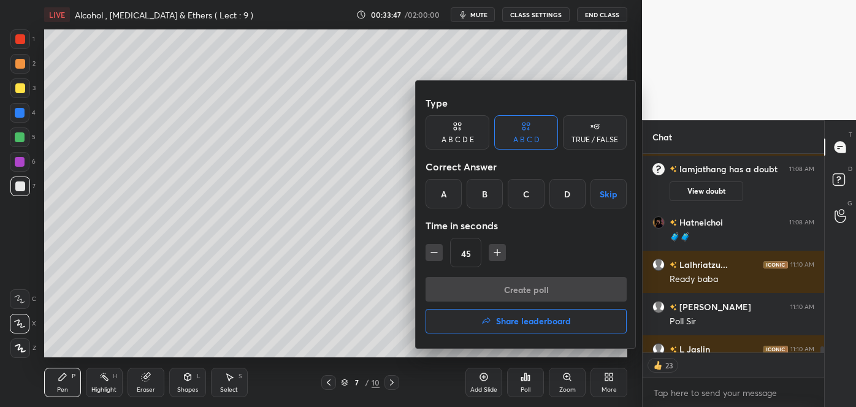
click at [572, 196] on div "D" at bounding box center [567, 193] width 36 height 29
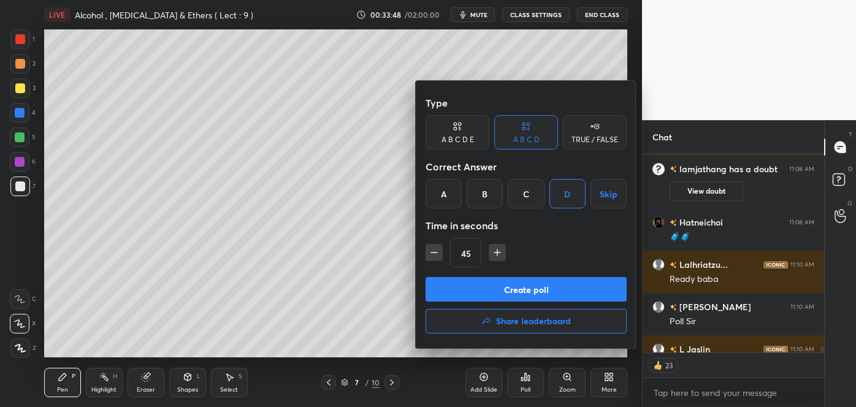
click at [514, 286] on button "Create poll" at bounding box center [525, 289] width 201 height 25
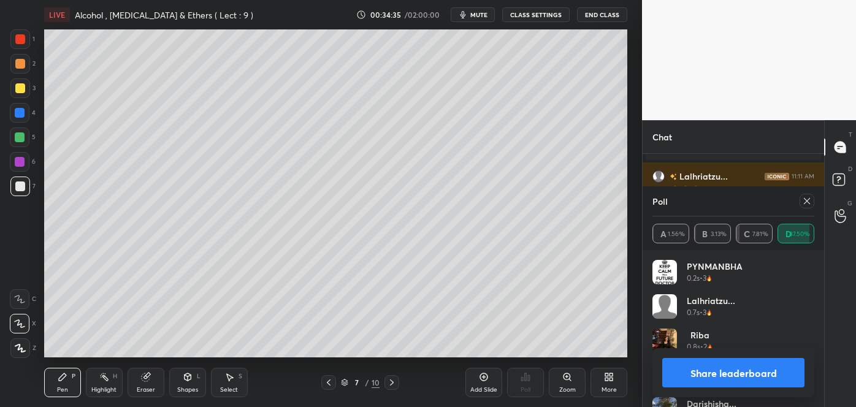
scroll to position [7297, 0]
click at [707, 378] on button "Share leaderboard" at bounding box center [733, 372] width 142 height 29
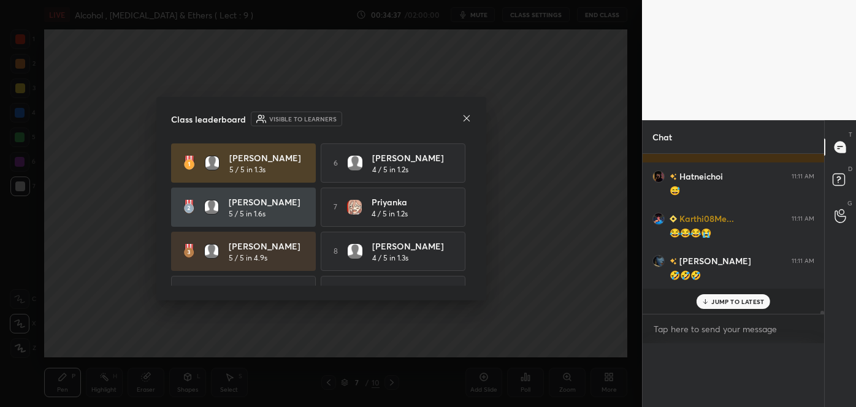
scroll to position [4, 3]
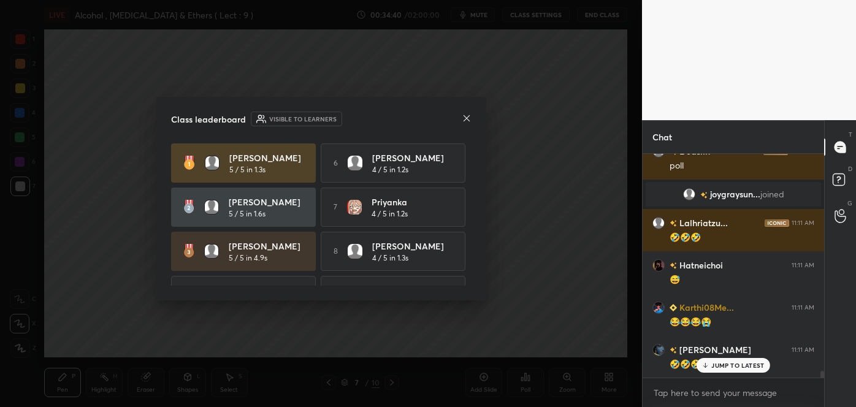
click at [467, 120] on icon at bounding box center [467, 118] width 10 height 10
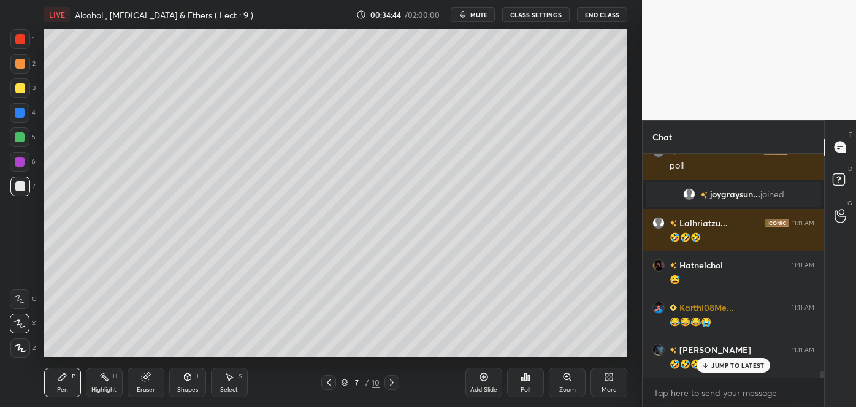
click at [21, 91] on div at bounding box center [20, 88] width 10 height 10
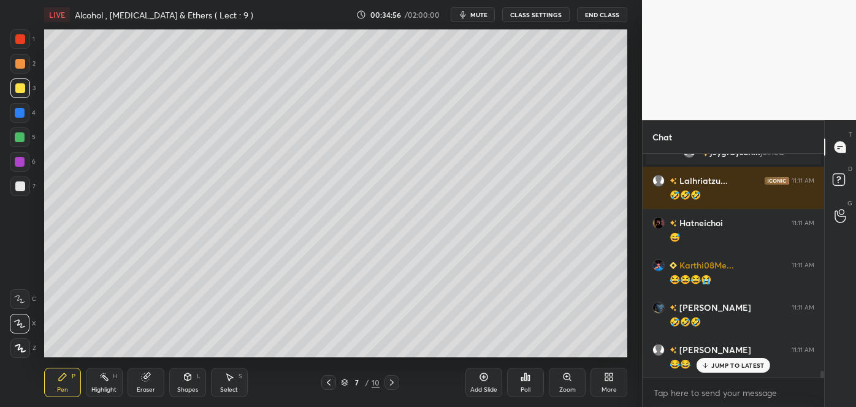
click at [483, 379] on icon at bounding box center [484, 377] width 10 height 10
click at [18, 186] on div at bounding box center [20, 186] width 10 height 10
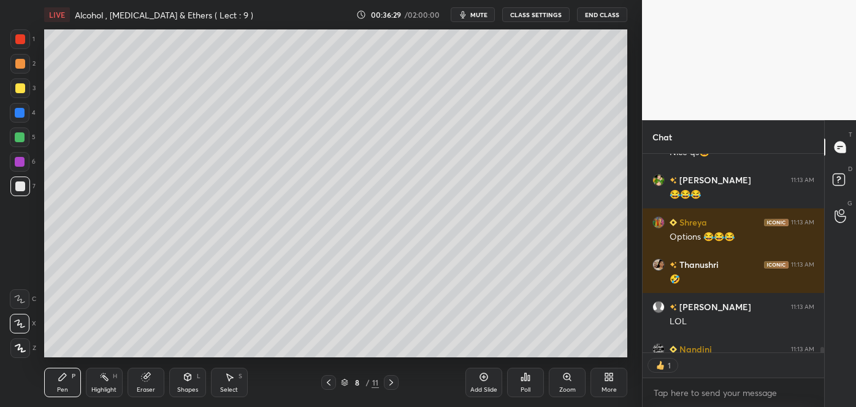
scroll to position [4, 3]
click at [533, 386] on div "Poll" at bounding box center [525, 382] width 37 height 29
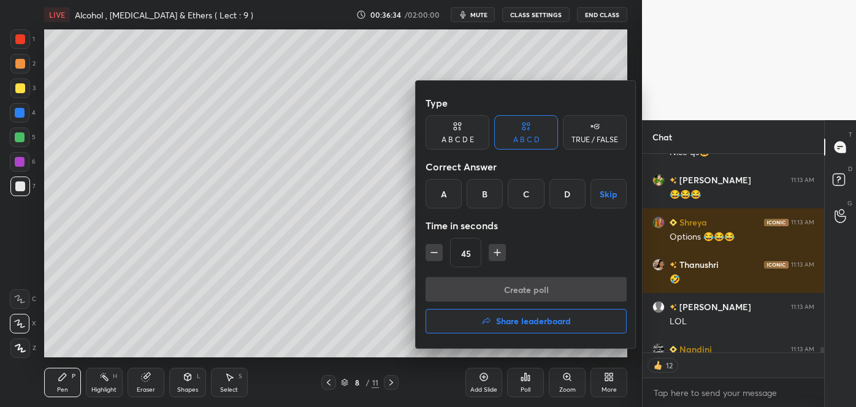
click at [445, 196] on div "A" at bounding box center [443, 193] width 36 height 29
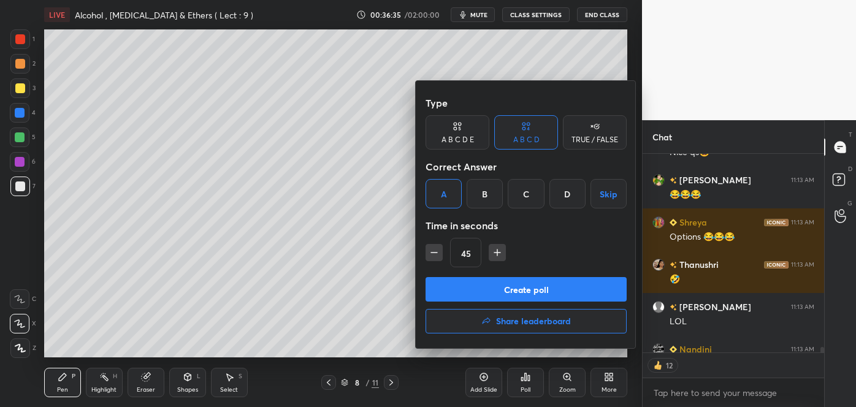
click at [485, 289] on button "Create poll" at bounding box center [525, 289] width 201 height 25
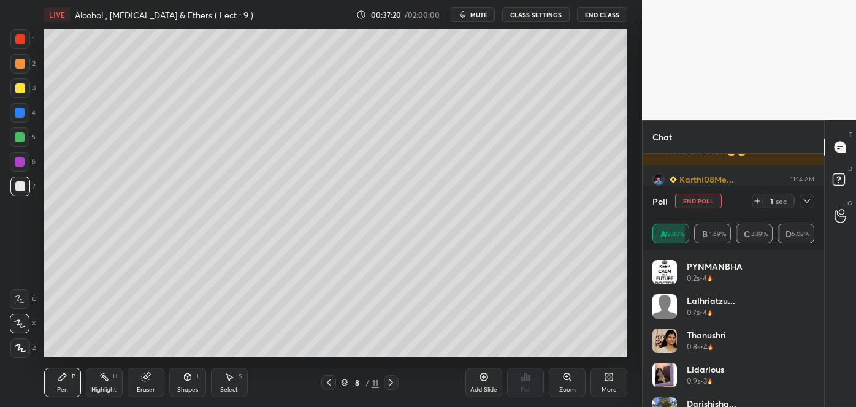
scroll to position [8108, 0]
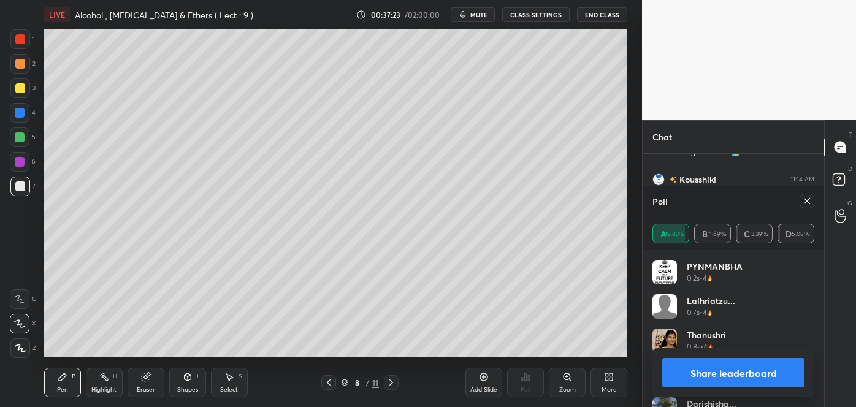
click at [701, 382] on button "Share leaderboard" at bounding box center [733, 372] width 142 height 29
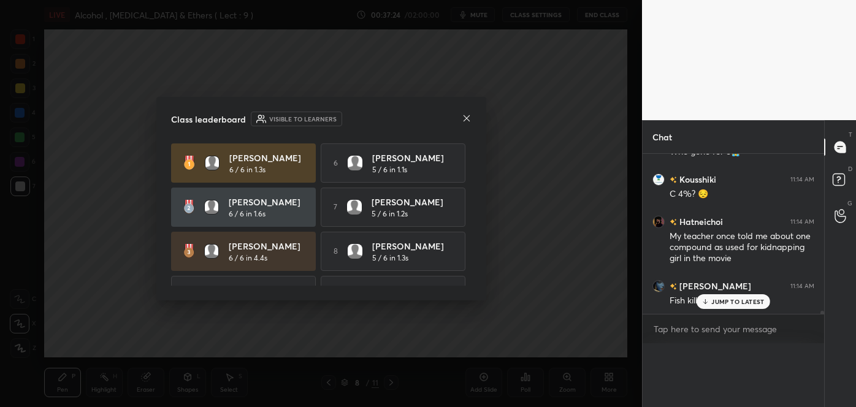
scroll to position [3, 3]
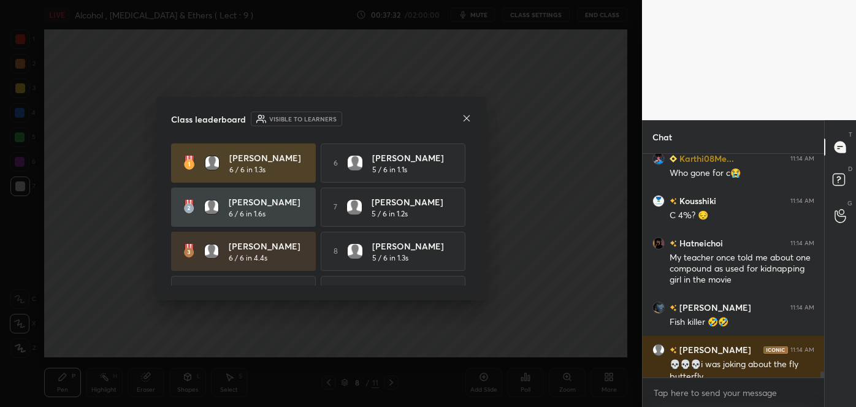
click at [465, 113] on icon at bounding box center [467, 118] width 10 height 10
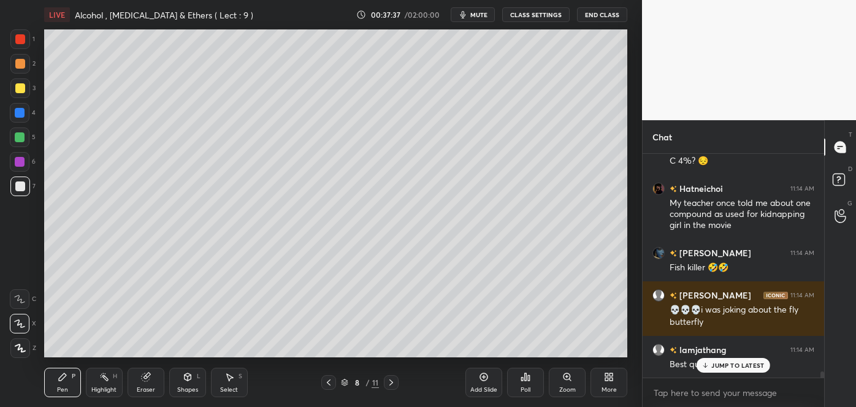
click at [18, 88] on div at bounding box center [20, 88] width 10 height 10
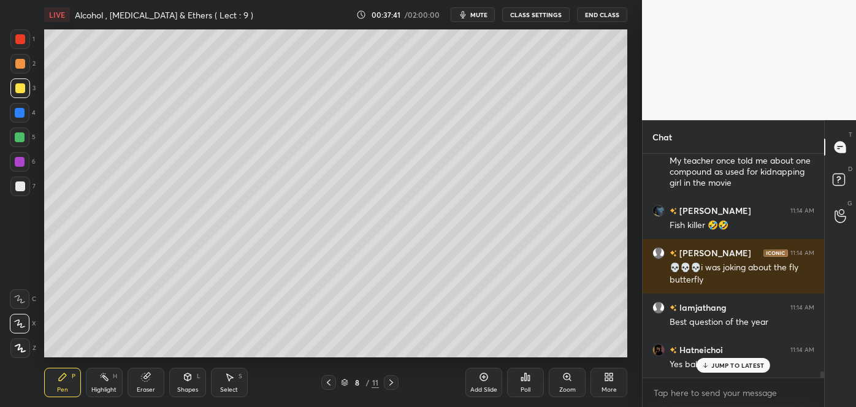
click at [487, 378] on icon at bounding box center [484, 377] width 8 height 8
click at [184, 381] on icon at bounding box center [188, 377] width 10 height 10
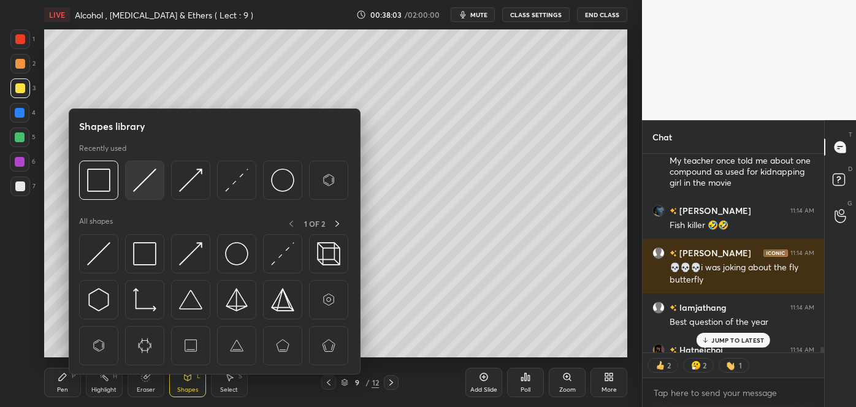
click at [147, 177] on img at bounding box center [144, 180] width 23 height 23
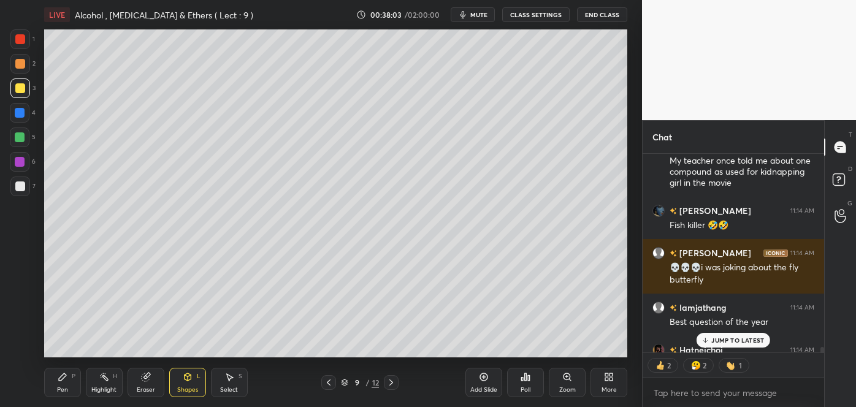
scroll to position [8262, 0]
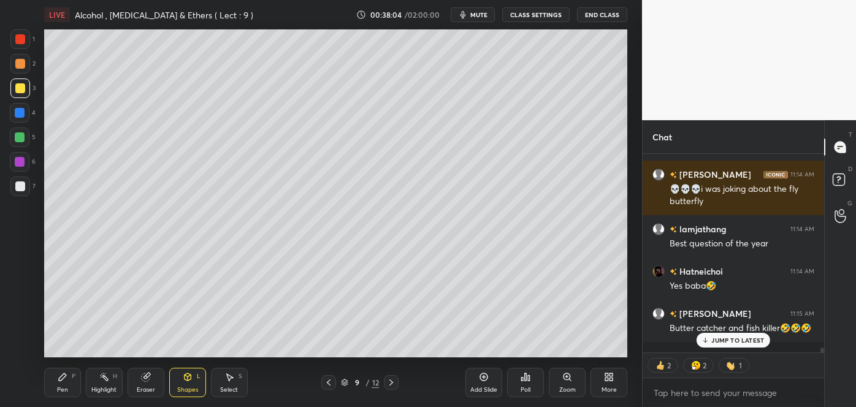
click at [23, 191] on div at bounding box center [20, 186] width 10 height 10
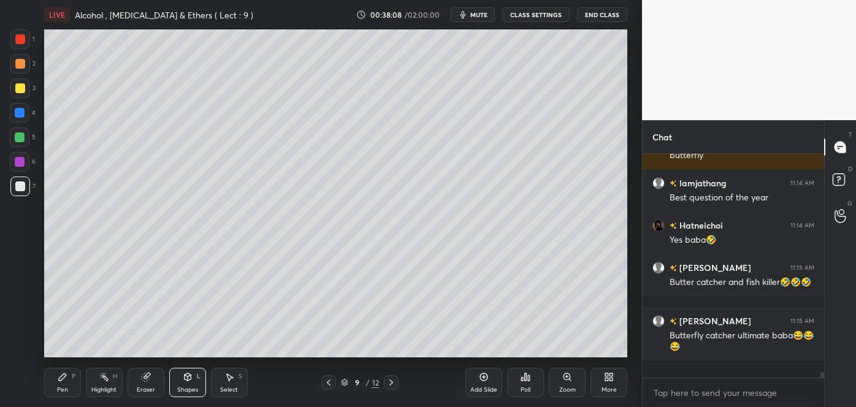
scroll to position [8291, 0]
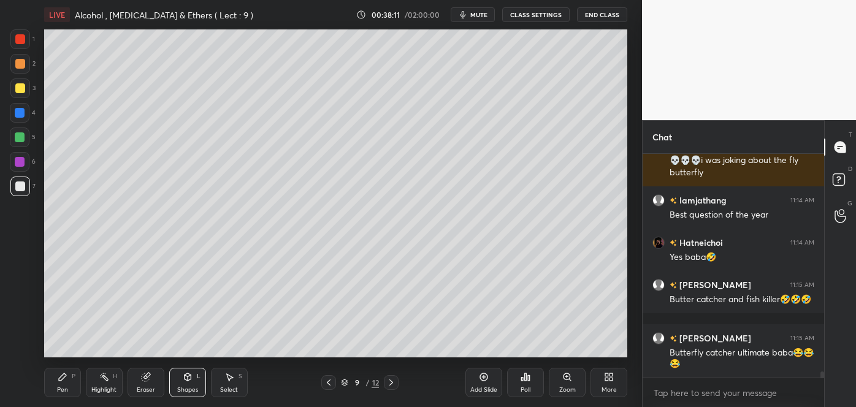
click at [61, 381] on icon at bounding box center [62, 376] width 7 height 7
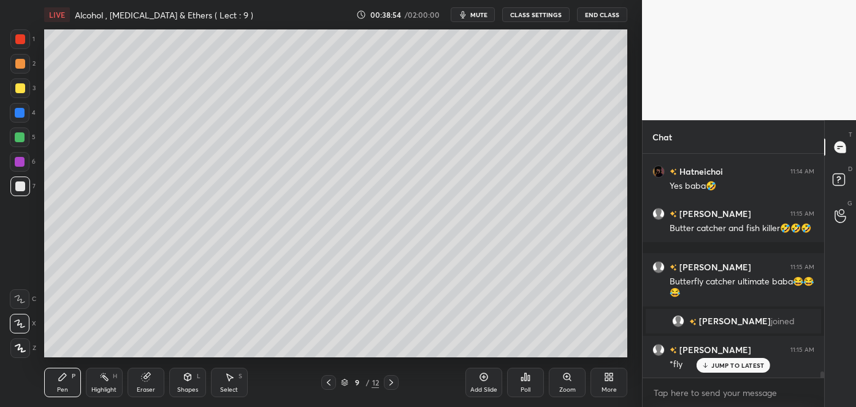
scroll to position [8069, 0]
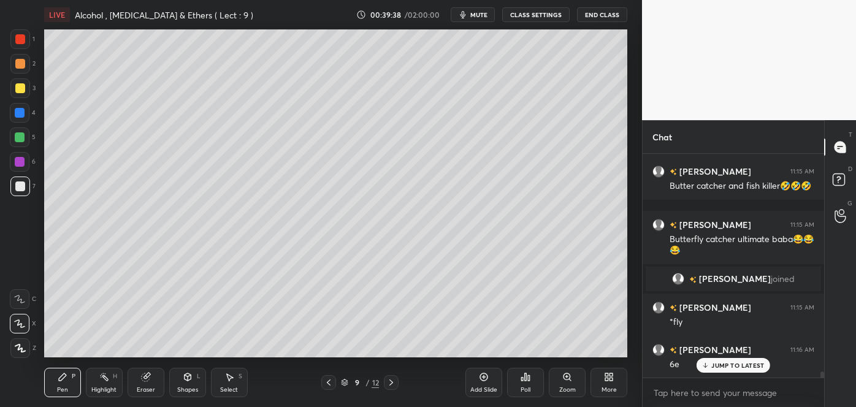
click at [487, 387] on div "Add Slide" at bounding box center [483, 390] width 27 height 6
click at [21, 89] on div at bounding box center [20, 88] width 10 height 10
click at [186, 380] on icon at bounding box center [187, 376] width 7 height 7
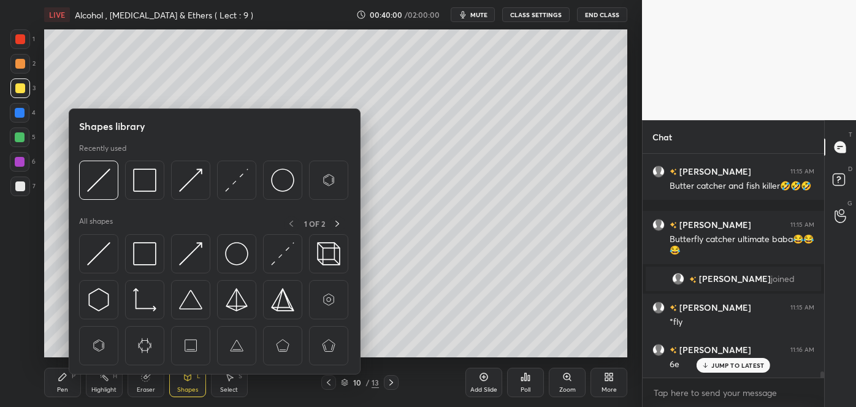
click at [109, 178] on img at bounding box center [98, 180] width 23 height 23
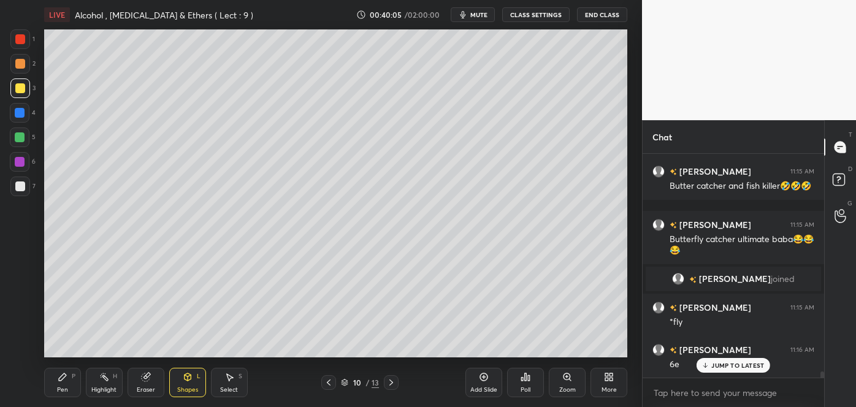
click at [67, 381] on div "Pen P" at bounding box center [62, 382] width 37 height 29
click at [16, 184] on div at bounding box center [20, 186] width 10 height 10
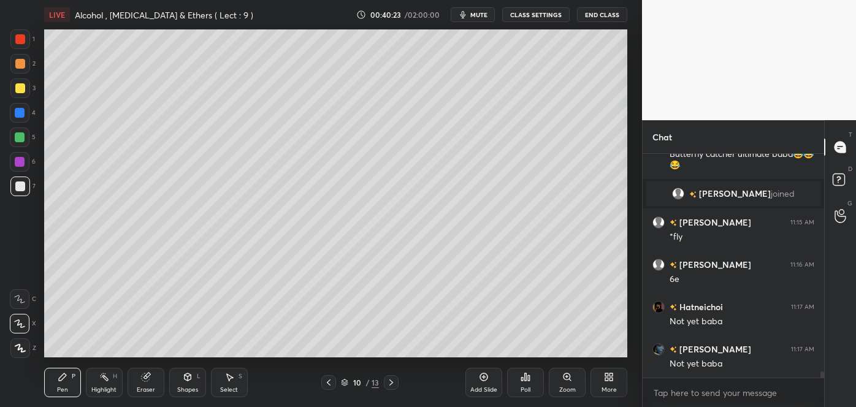
scroll to position [8197, 0]
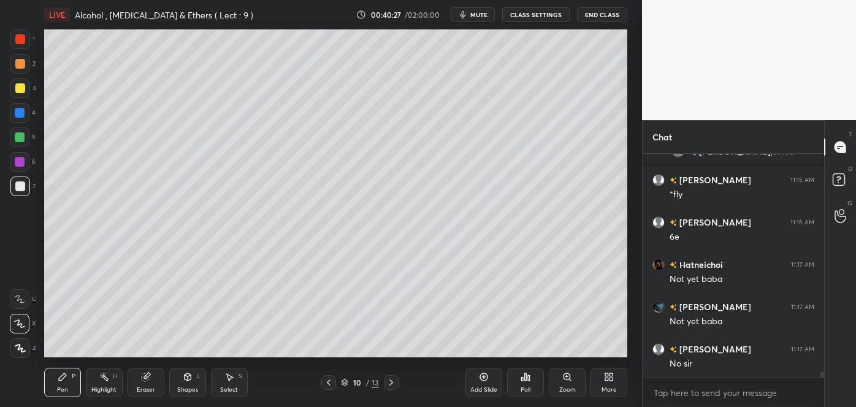
click at [18, 64] on div at bounding box center [20, 64] width 10 height 10
click at [183, 382] on div "Shapes L" at bounding box center [187, 382] width 37 height 29
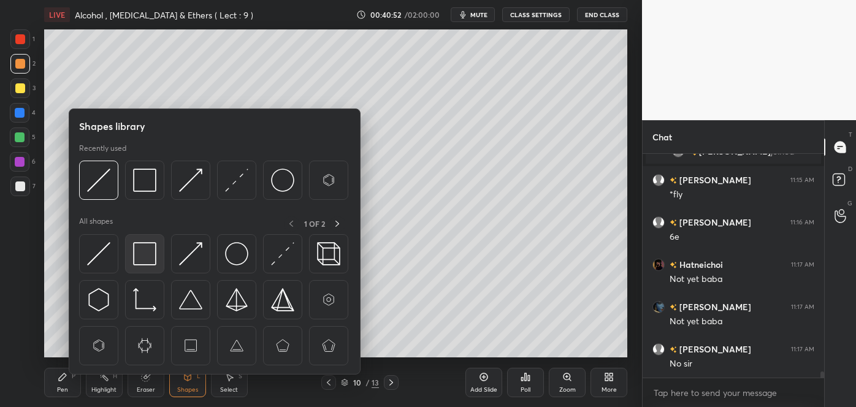
click at [147, 251] on img at bounding box center [144, 253] width 23 height 23
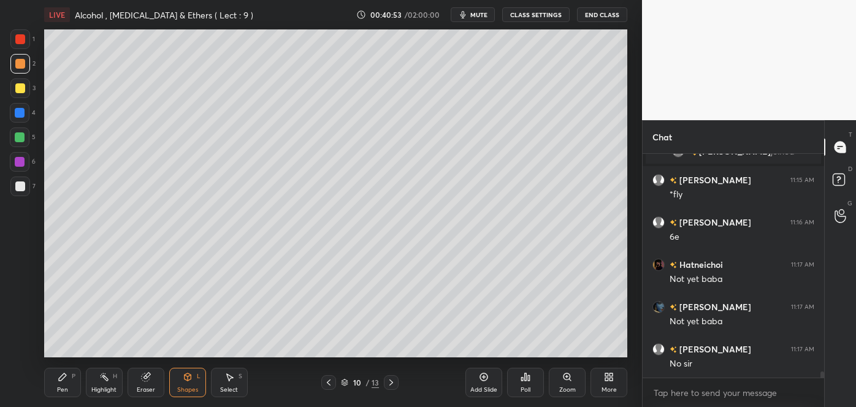
click at [17, 112] on div at bounding box center [20, 113] width 10 height 10
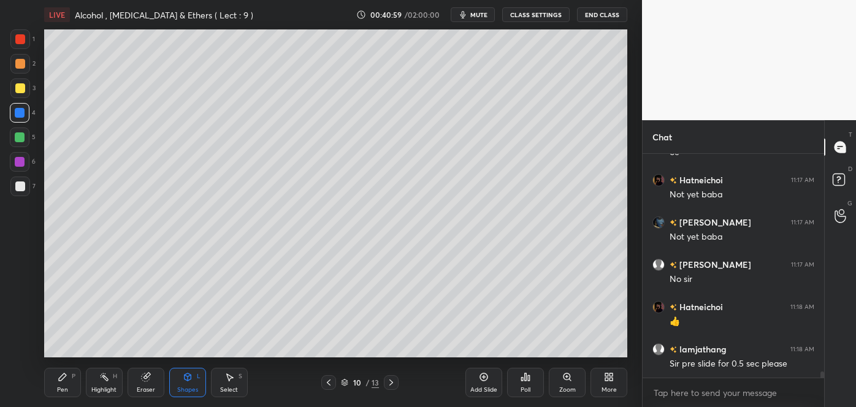
scroll to position [8311, 0]
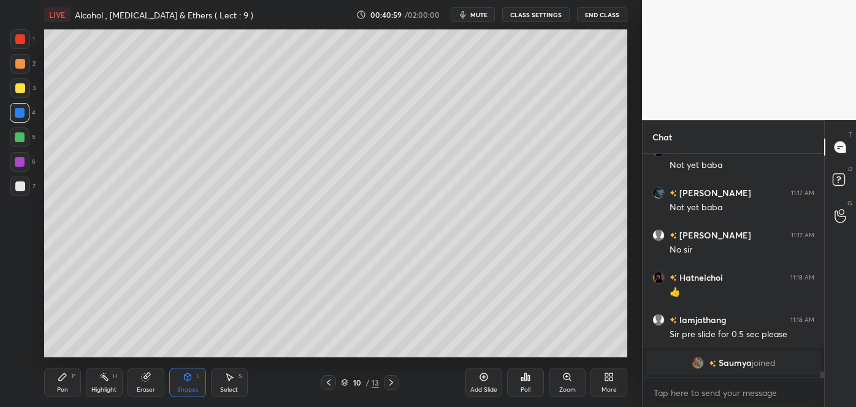
click at [327, 382] on icon at bounding box center [329, 382] width 4 height 6
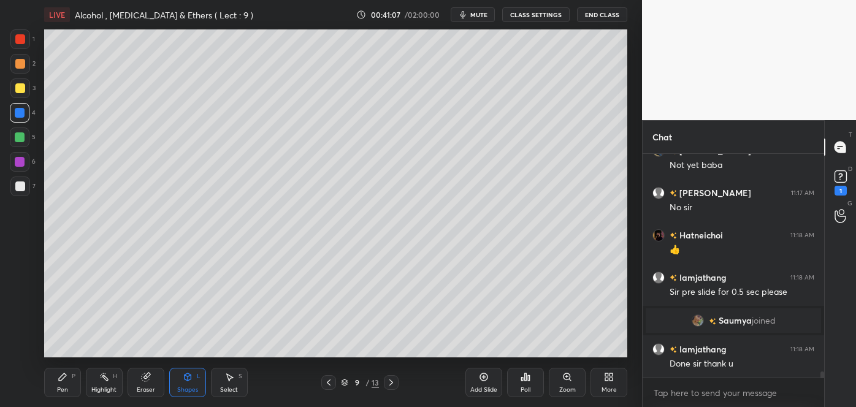
scroll to position [8312, 0]
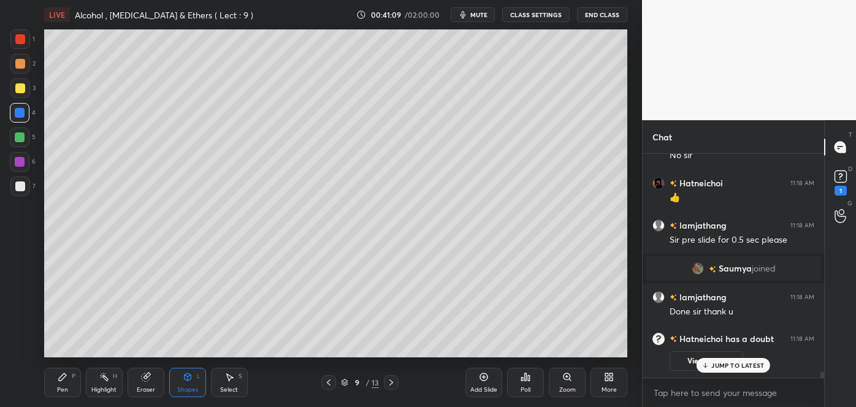
click at [392, 382] on icon at bounding box center [391, 382] width 4 height 6
click at [72, 378] on div "P" at bounding box center [74, 376] width 4 height 6
click at [20, 184] on div at bounding box center [20, 186] width 10 height 10
click at [18, 86] on div at bounding box center [20, 88] width 10 height 10
click at [13, 63] on div at bounding box center [20, 64] width 20 height 20
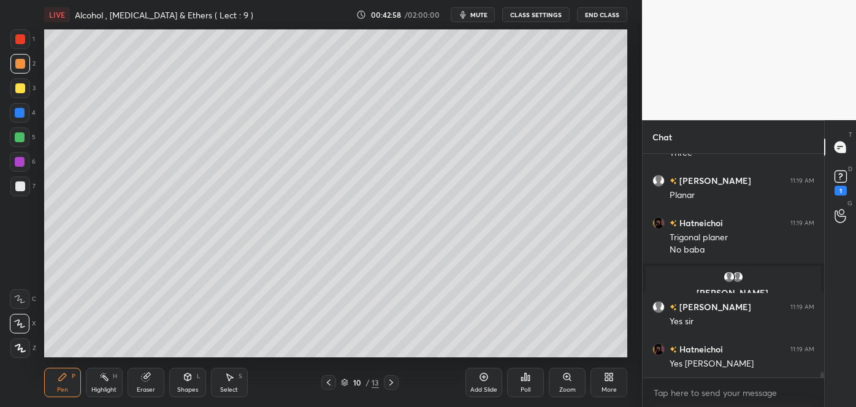
scroll to position [8524, 0]
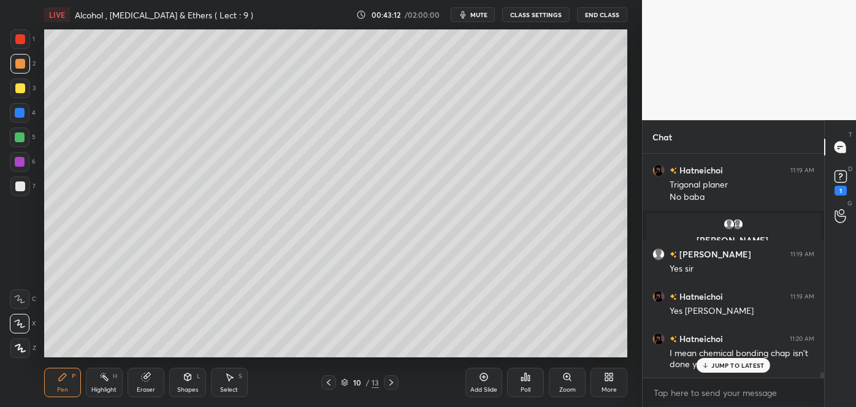
click at [20, 161] on div at bounding box center [20, 162] width 10 height 10
click at [191, 384] on div "Shapes L" at bounding box center [187, 382] width 37 height 29
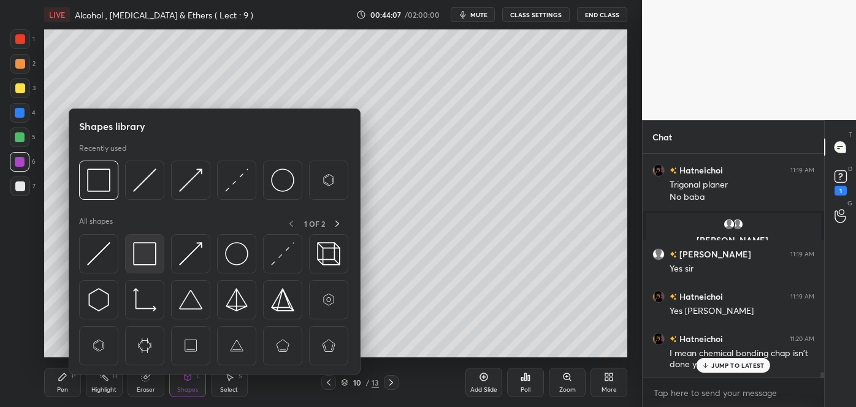
click at [148, 251] on img at bounding box center [144, 253] width 23 height 23
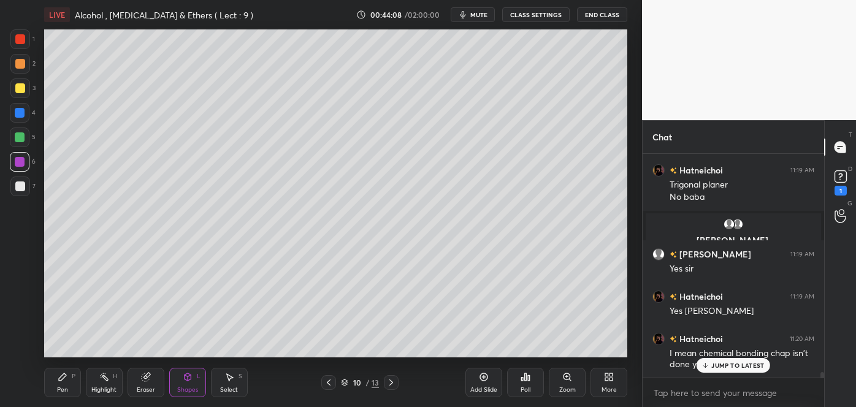
click at [18, 135] on div at bounding box center [20, 137] width 10 height 10
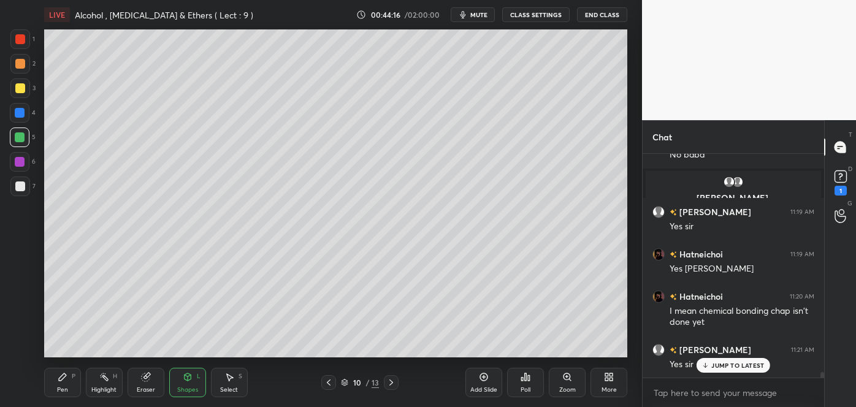
click at [67, 382] on div "Pen P" at bounding box center [62, 382] width 37 height 29
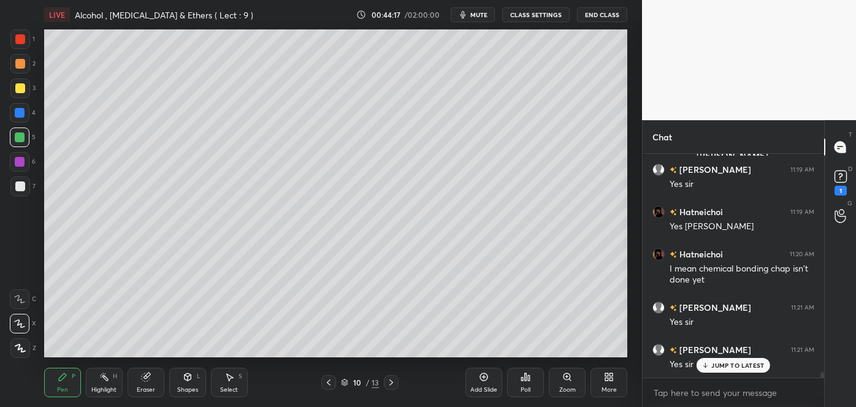
click at [21, 63] on div at bounding box center [20, 64] width 10 height 10
click at [20, 88] on div at bounding box center [20, 88] width 10 height 10
click at [21, 162] on div at bounding box center [20, 162] width 10 height 10
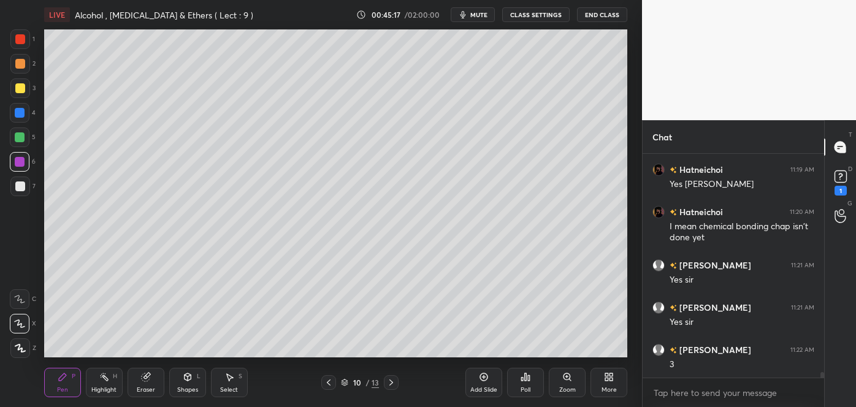
click at [23, 186] on div at bounding box center [20, 186] width 10 height 10
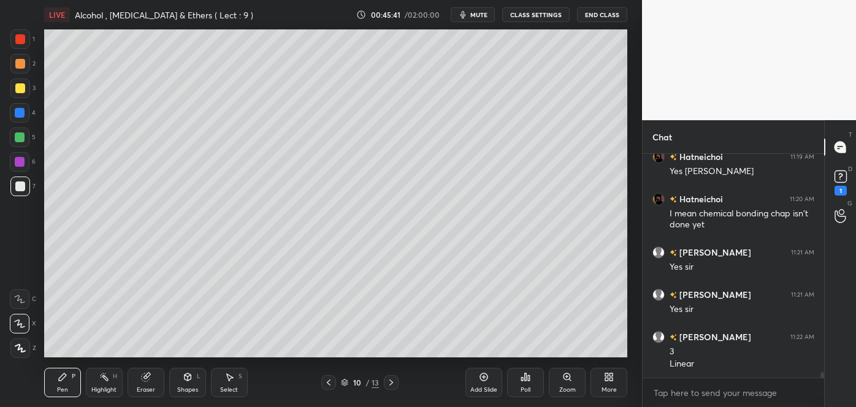
click at [152, 387] on div "Eraser" at bounding box center [146, 390] width 18 height 6
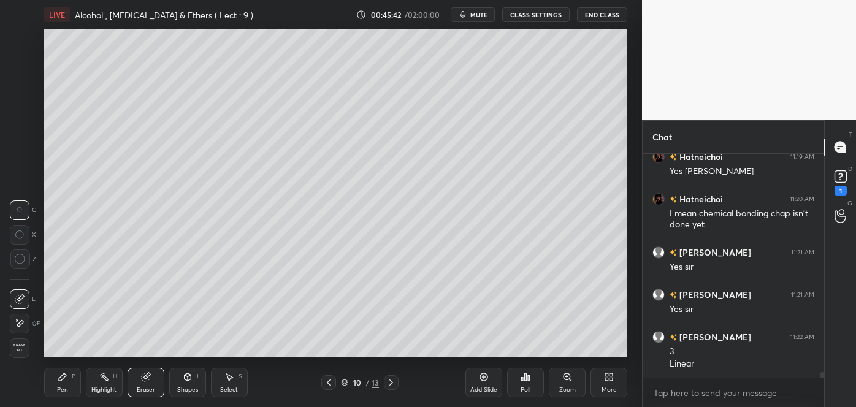
click at [192, 382] on div "Shapes L" at bounding box center [187, 382] width 37 height 29
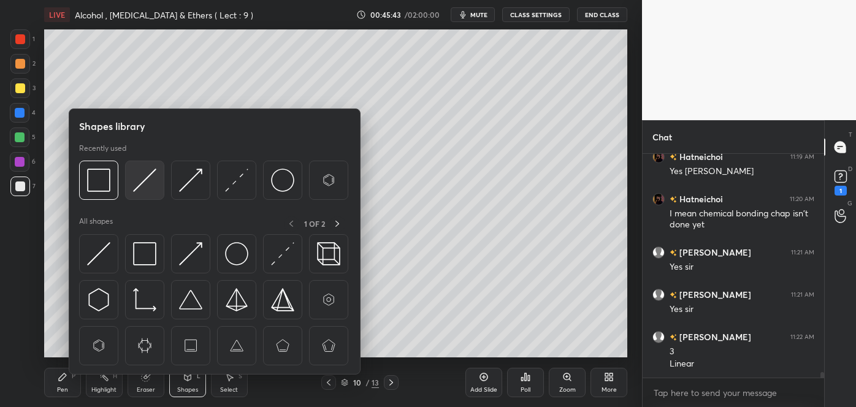
click at [150, 173] on img at bounding box center [144, 180] width 23 height 23
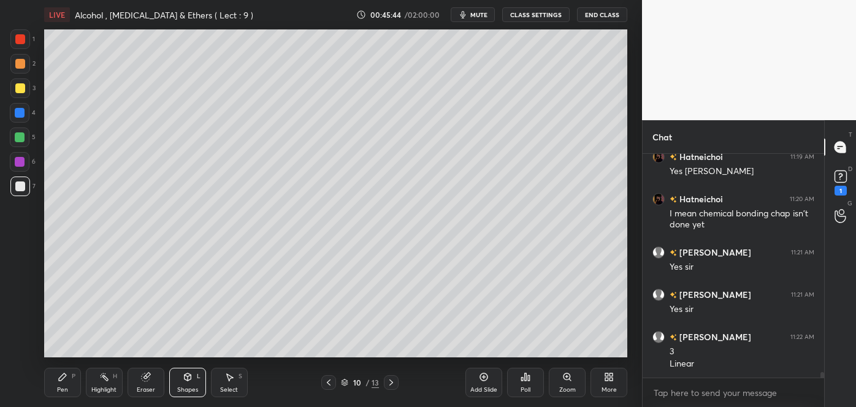
click at [24, 37] on div at bounding box center [20, 39] width 10 height 10
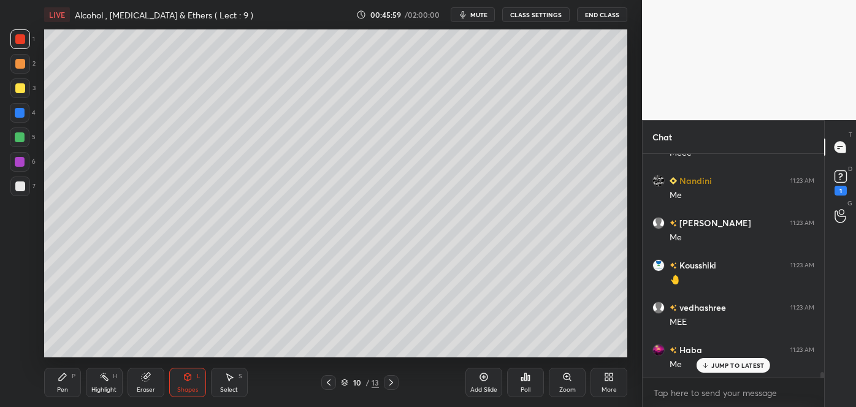
scroll to position [9086, 0]
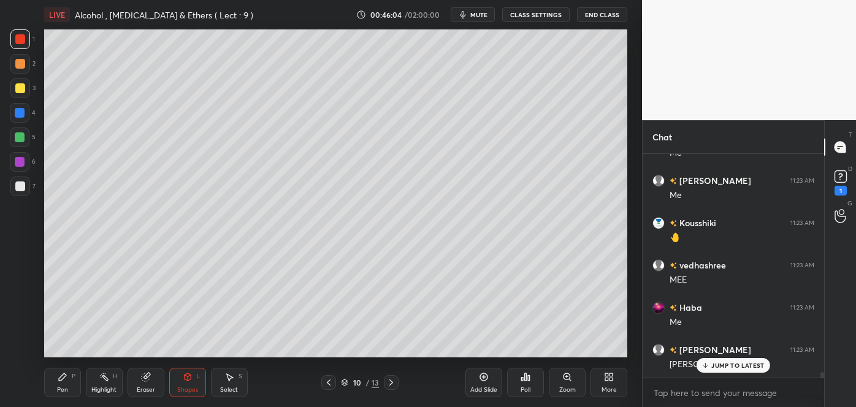
click at [75, 382] on div "Pen P" at bounding box center [62, 382] width 37 height 29
click at [17, 138] on div at bounding box center [20, 137] width 10 height 10
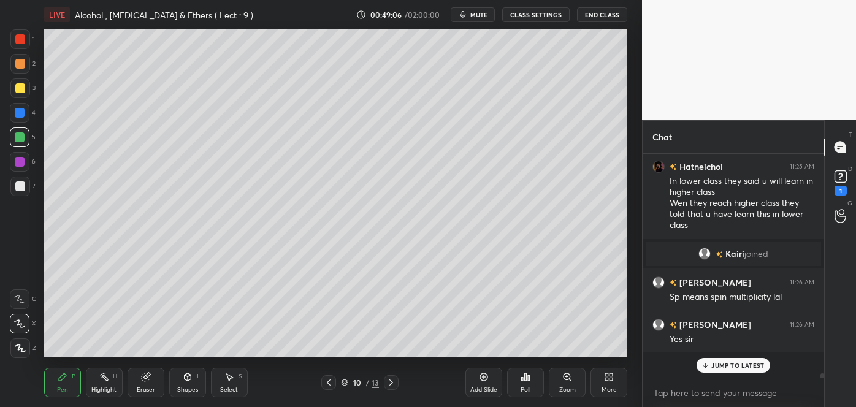
scroll to position [9626, 0]
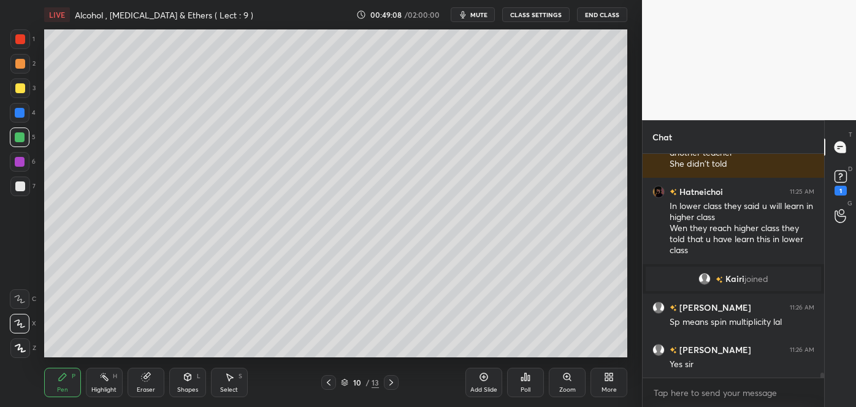
click at [149, 384] on div "Eraser" at bounding box center [145, 382] width 37 height 29
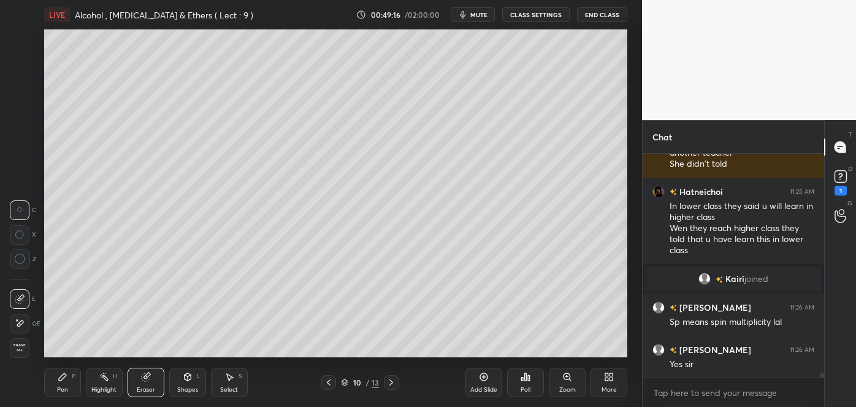
click at [65, 383] on div "Pen P" at bounding box center [62, 382] width 37 height 29
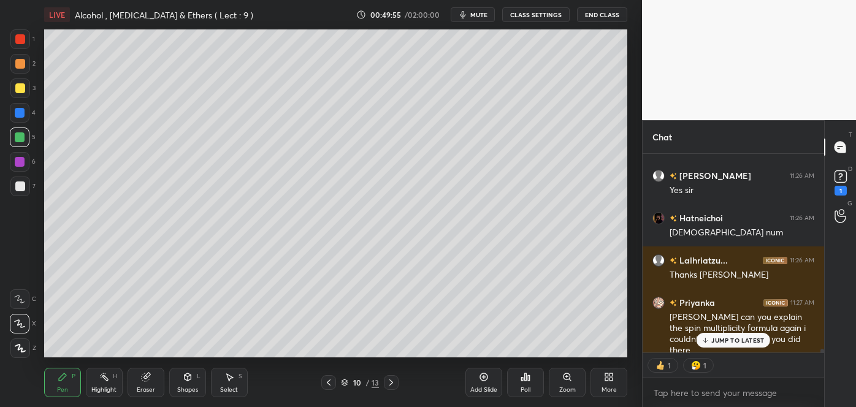
scroll to position [9843, 0]
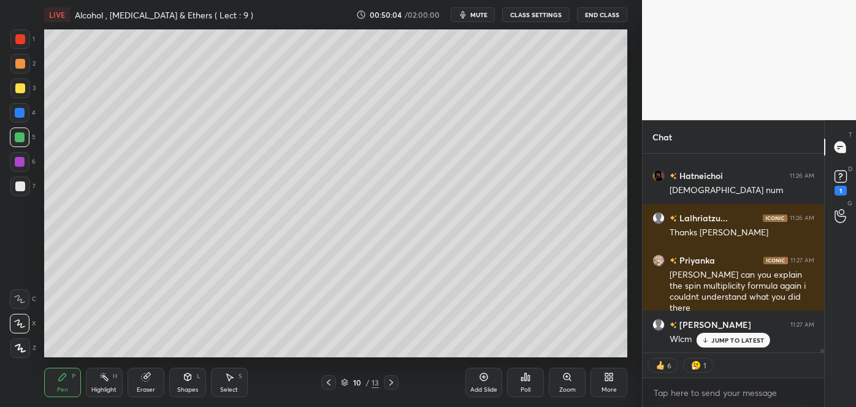
click at [481, 382] on div "Add Slide" at bounding box center [483, 382] width 37 height 29
click at [19, 186] on div at bounding box center [20, 186] width 10 height 10
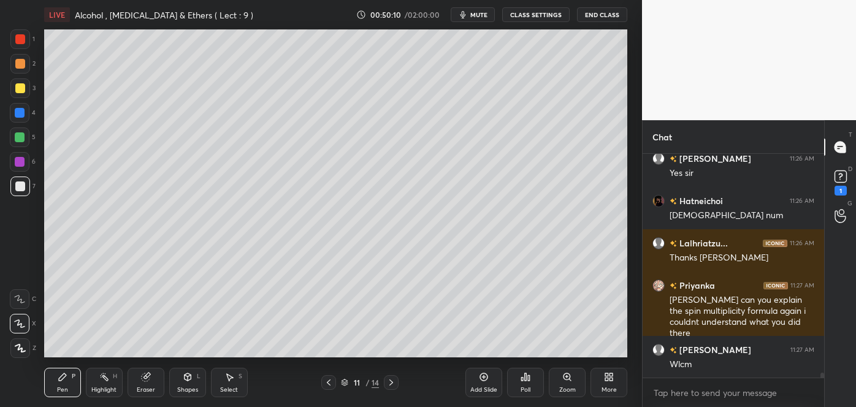
scroll to position [9861, 0]
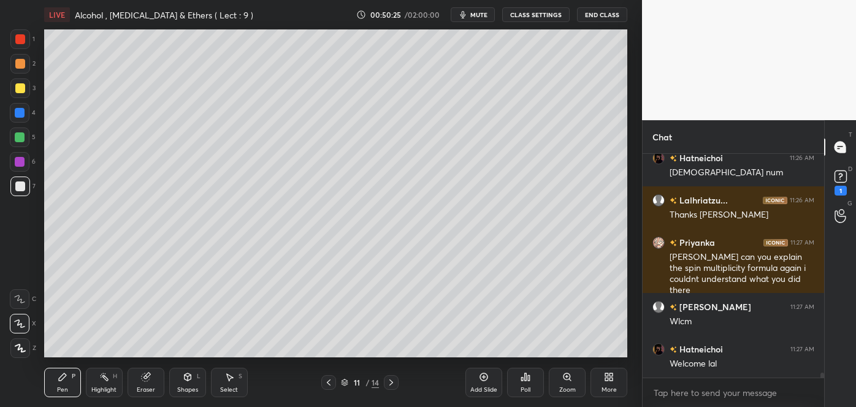
click at [479, 13] on span "mute" at bounding box center [478, 14] width 17 height 9
click at [481, 18] on span "unmute" at bounding box center [478, 14] width 26 height 9
click at [17, 89] on div at bounding box center [20, 88] width 10 height 10
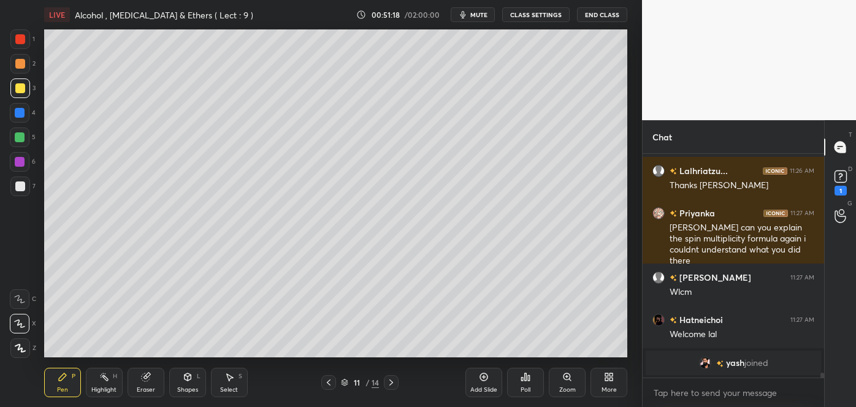
click at [17, 63] on div at bounding box center [20, 64] width 10 height 10
click at [188, 391] on div "Shapes" at bounding box center [187, 390] width 21 height 6
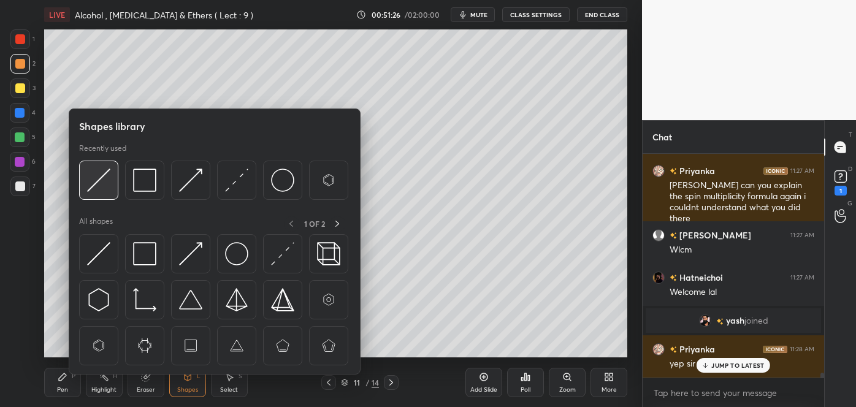
scroll to position [9574, 0]
click at [101, 189] on img at bounding box center [98, 180] width 23 height 23
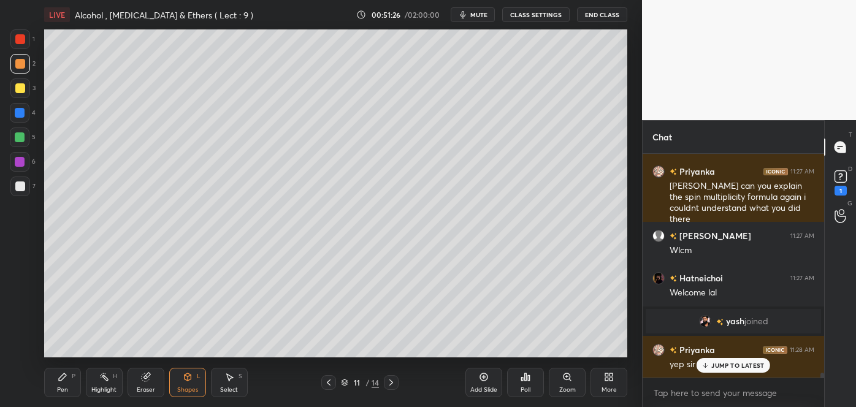
click at [18, 109] on div at bounding box center [20, 113] width 10 height 10
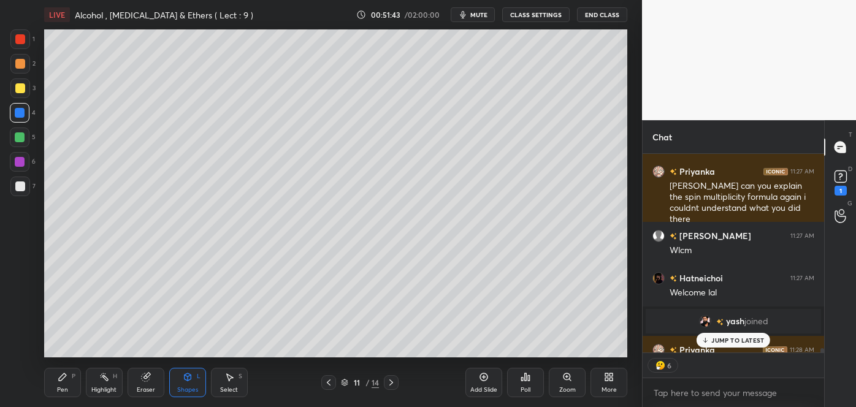
scroll to position [9629, 0]
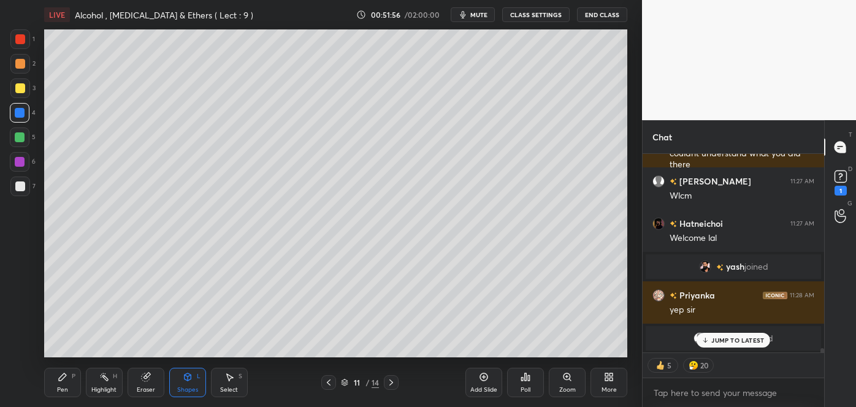
click at [21, 180] on div at bounding box center [20, 187] width 20 height 20
click at [64, 376] on icon at bounding box center [62, 376] width 7 height 7
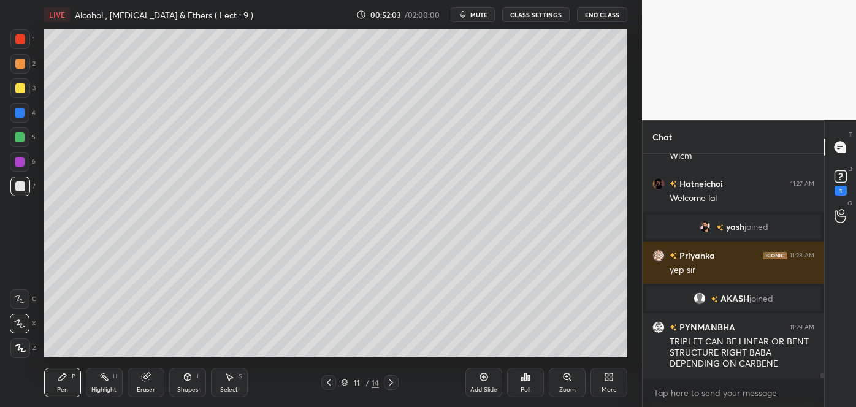
scroll to position [9669, 0]
click at [21, 89] on div at bounding box center [20, 88] width 10 height 10
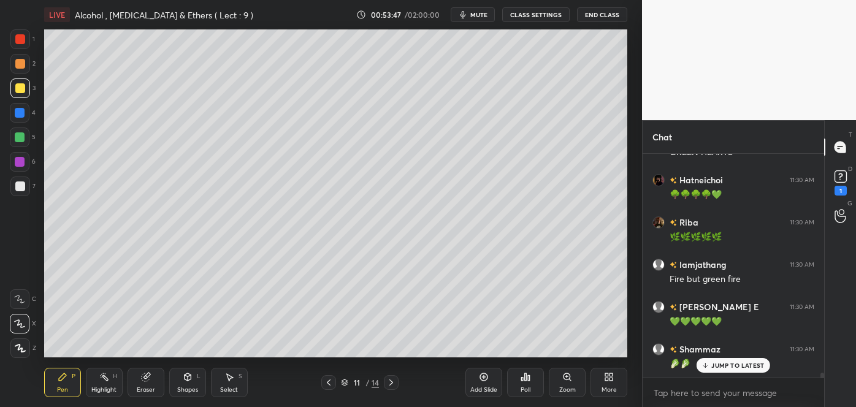
scroll to position [10569, 0]
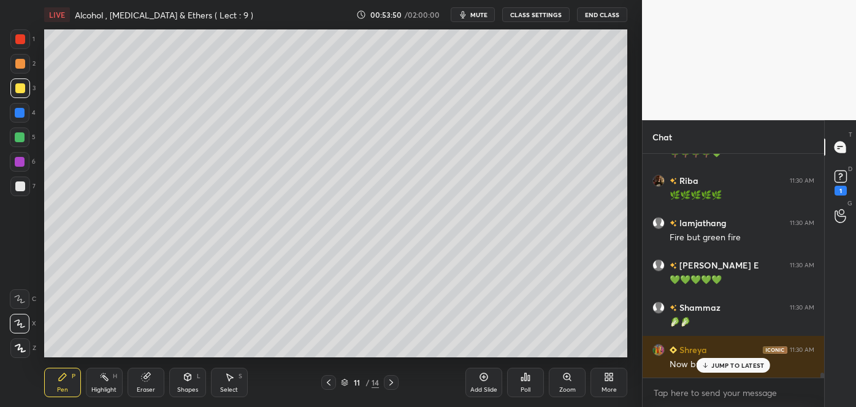
click at [737, 365] on p "JUMP TO LATEST" at bounding box center [737, 365] width 53 height 7
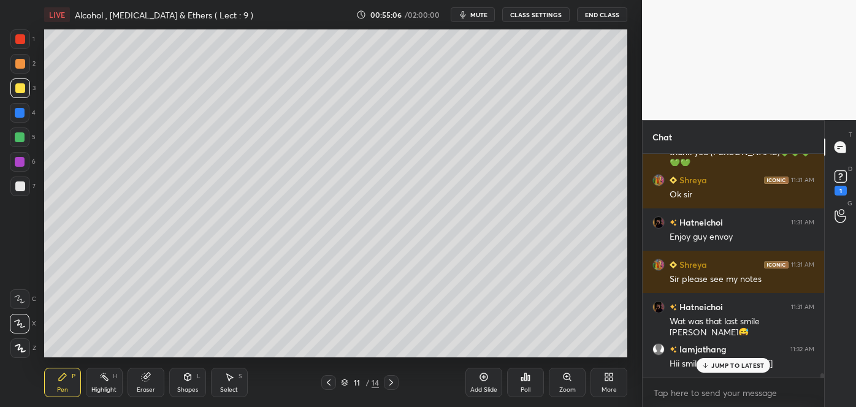
scroll to position [10907, 0]
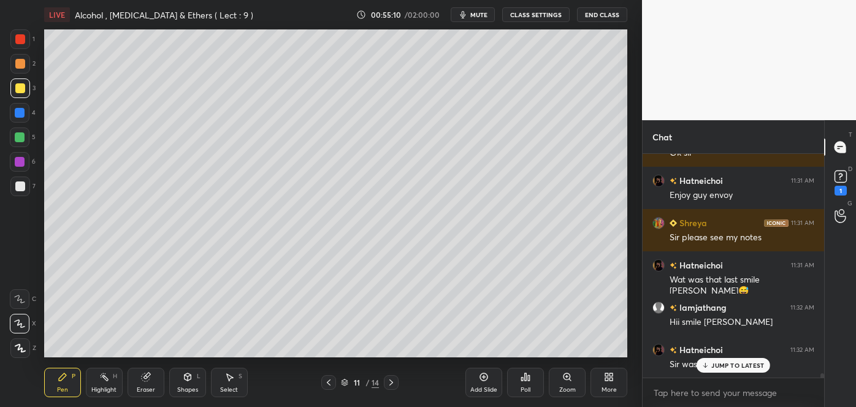
click at [738, 369] on div "JUMP TO LATEST" at bounding box center [733, 365] width 74 height 15
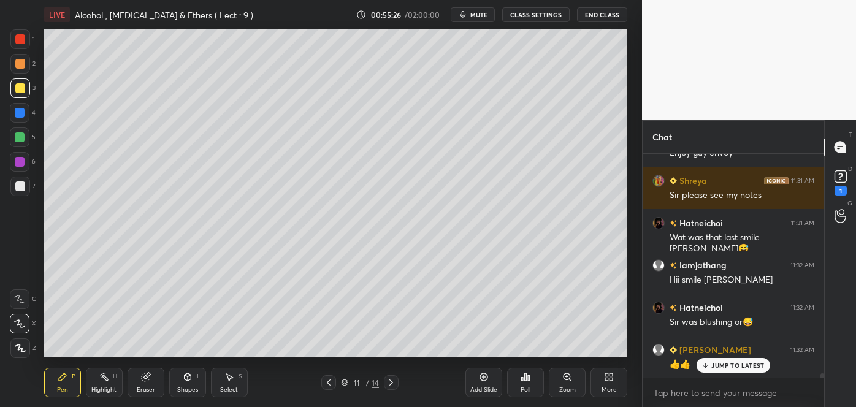
click at [479, 15] on span "mute" at bounding box center [478, 14] width 17 height 9
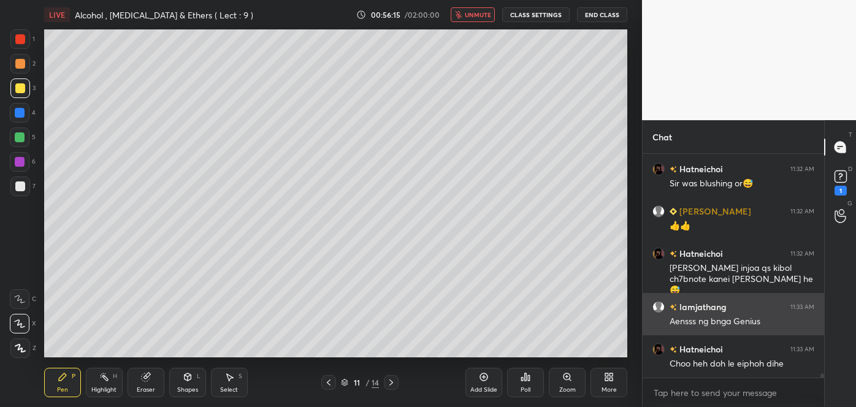
scroll to position [11130, 0]
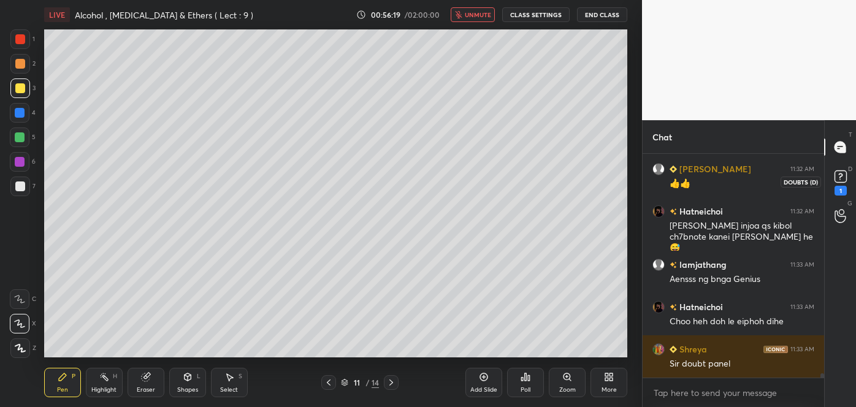
click at [836, 173] on rect at bounding box center [840, 177] width 12 height 12
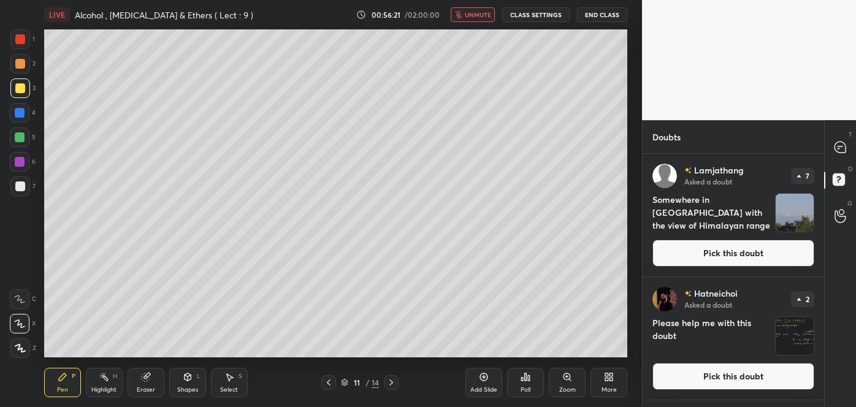
click at [734, 248] on button "Pick this doubt" at bounding box center [733, 253] width 162 height 27
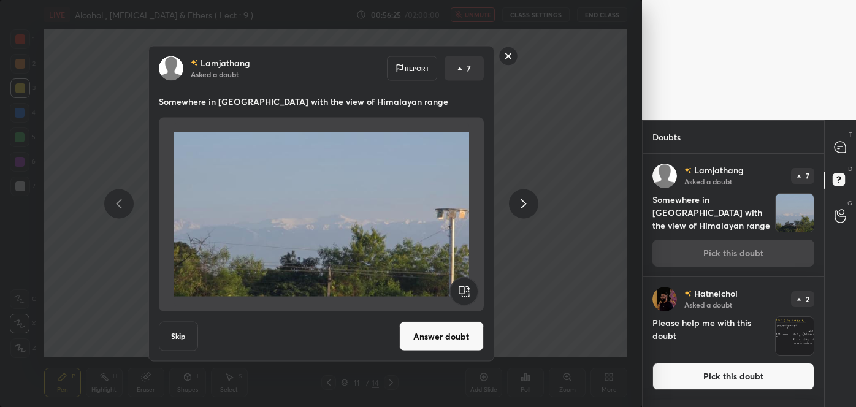
click at [453, 333] on button "Answer doubt" at bounding box center [441, 336] width 85 height 29
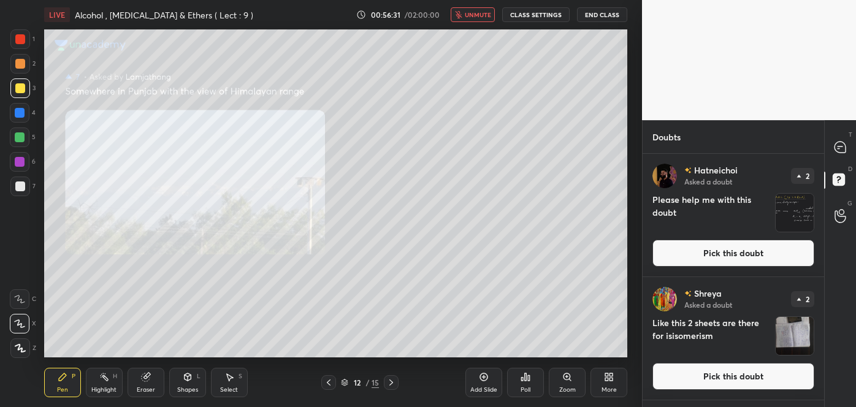
click at [568, 382] on div "Zoom" at bounding box center [567, 382] width 37 height 29
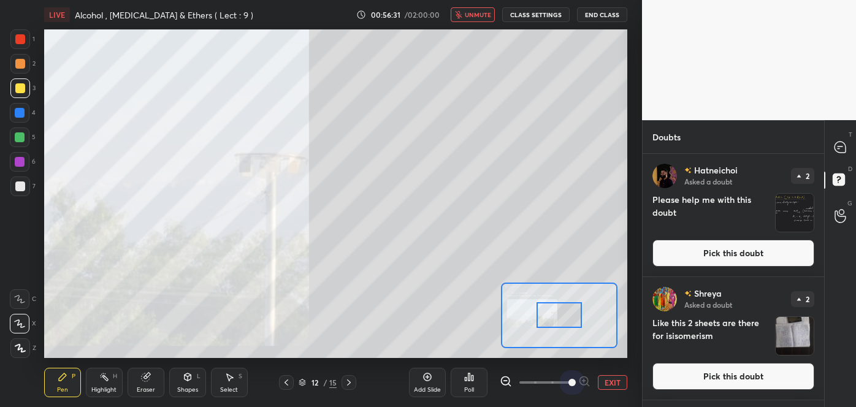
click at [568, 382] on span at bounding box center [544, 382] width 51 height 18
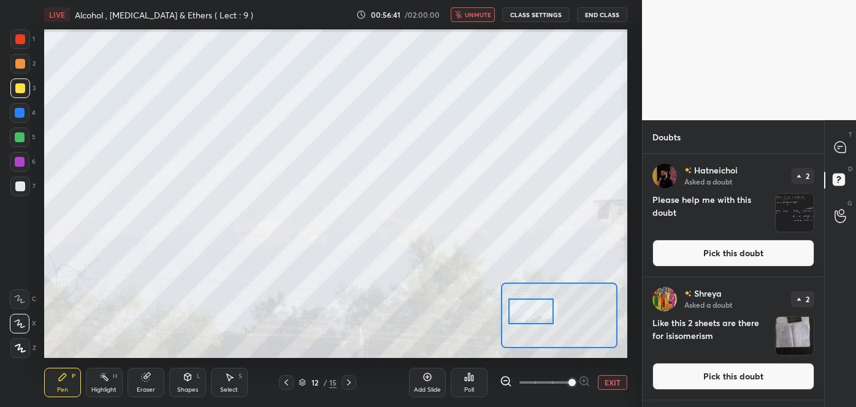
drag, startPoint x: 564, startPoint y: 325, endPoint x: 536, endPoint y: 322, distance: 28.4
click at [536, 322] on div at bounding box center [531, 310] width 46 height 25
click at [737, 257] on button "Pick this doubt" at bounding box center [733, 253] width 162 height 27
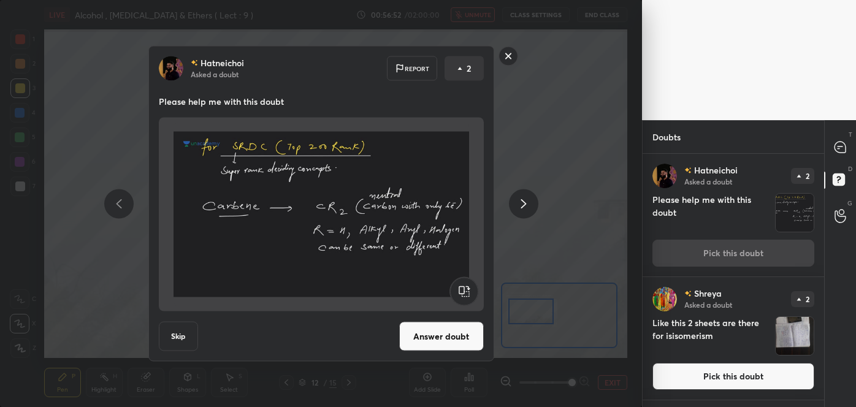
click at [447, 336] on button "Answer doubt" at bounding box center [441, 336] width 85 height 29
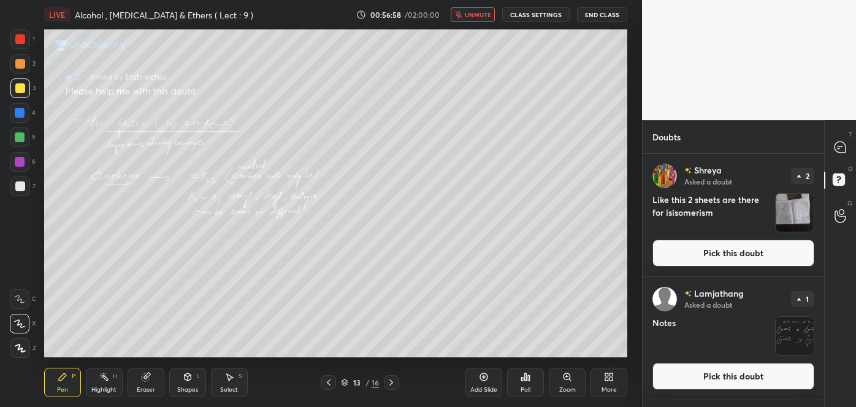
click at [743, 257] on button "Pick this doubt" at bounding box center [733, 253] width 162 height 27
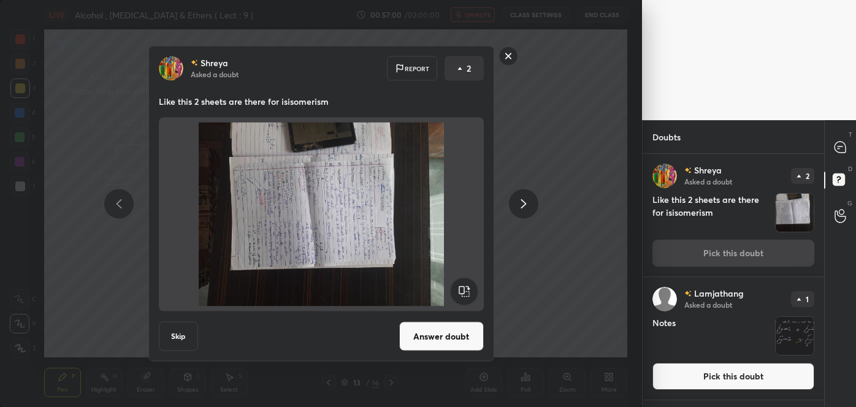
click at [445, 336] on button "Answer doubt" at bounding box center [441, 336] width 85 height 29
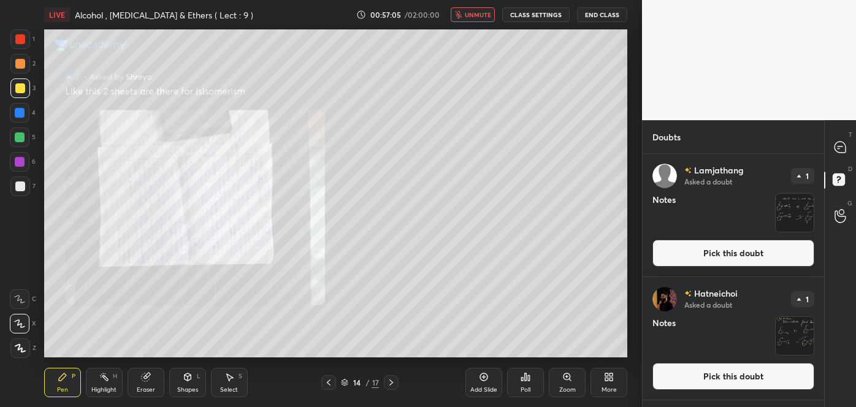
click at [481, 17] on span "unmute" at bounding box center [478, 14] width 26 height 9
click at [567, 387] on div "Zoom" at bounding box center [567, 390] width 17 height 6
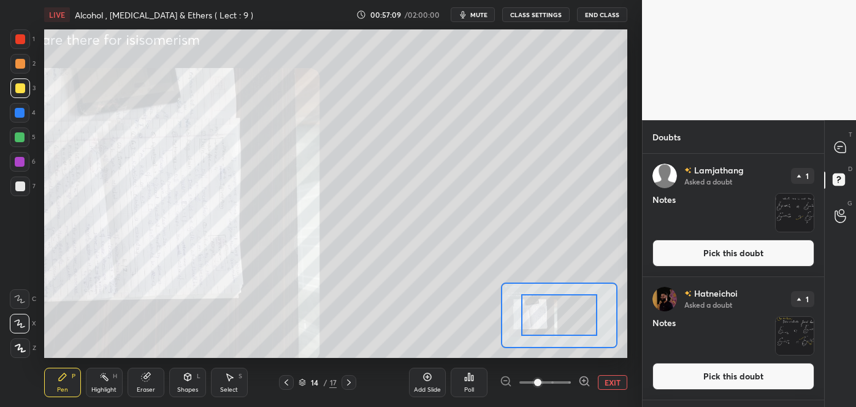
click at [580, 380] on icon at bounding box center [584, 381] width 12 height 12
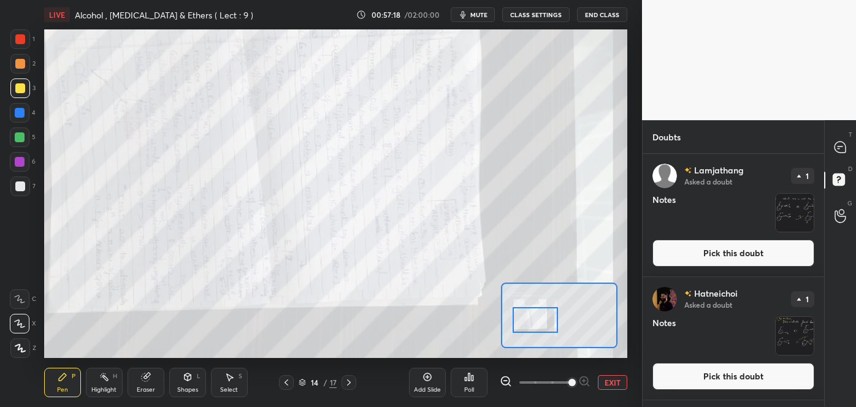
drag, startPoint x: 570, startPoint y: 314, endPoint x: 546, endPoint y: 319, distance: 24.4
click at [546, 319] on div at bounding box center [535, 319] width 46 height 25
click at [707, 267] on div "[PERSON_NAME] Asked a doubt 1 Notes Pick this doubt" at bounding box center [732, 215] width 181 height 123
click at [719, 246] on button "Pick this doubt" at bounding box center [733, 253] width 162 height 27
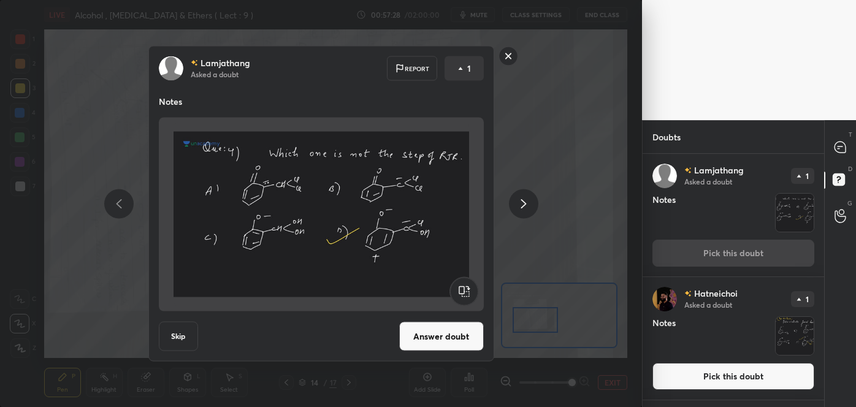
click at [464, 329] on button "Answer doubt" at bounding box center [441, 336] width 85 height 29
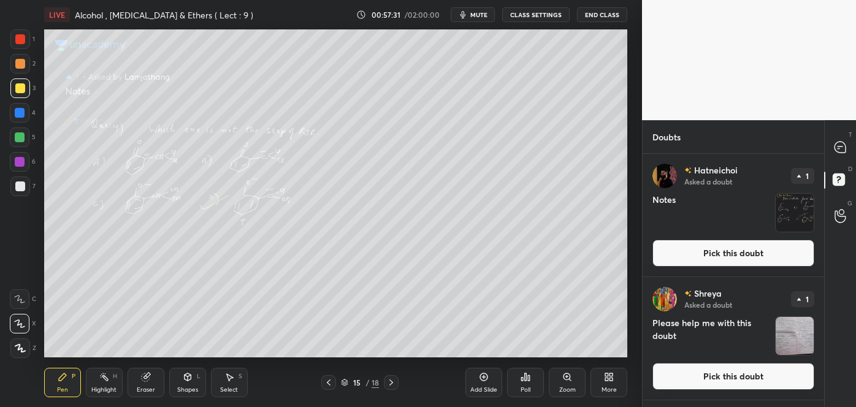
click at [669, 251] on button "Pick this doubt" at bounding box center [733, 253] width 162 height 27
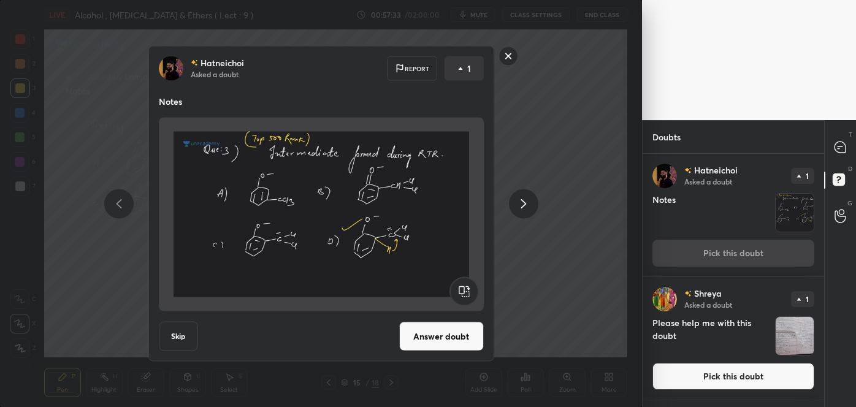
click at [457, 335] on button "Answer doubt" at bounding box center [441, 336] width 85 height 29
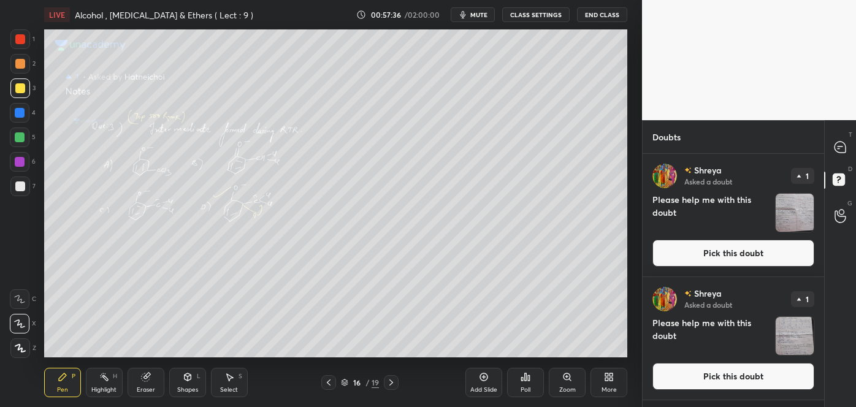
click at [690, 255] on button "Pick this doubt" at bounding box center [733, 253] width 162 height 27
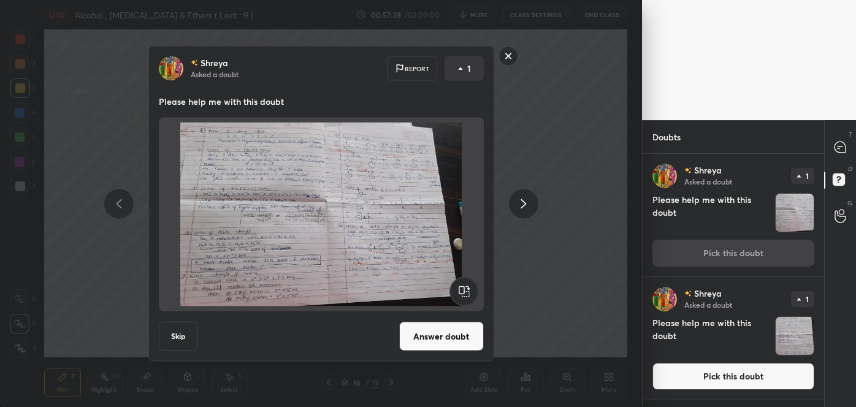
click at [442, 335] on button "Answer doubt" at bounding box center [441, 336] width 85 height 29
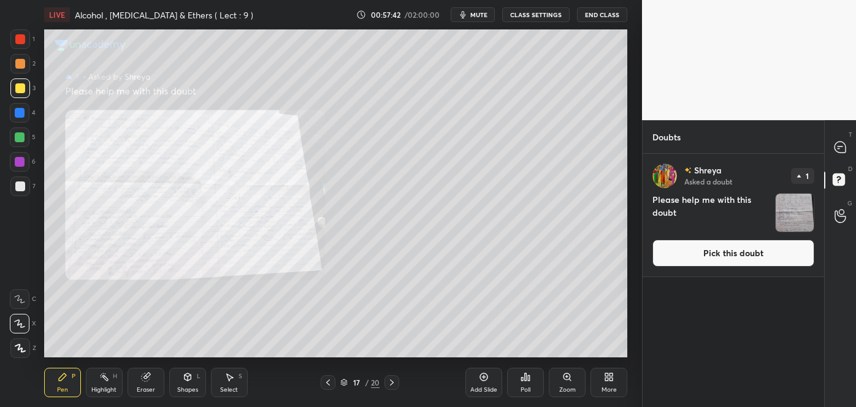
click at [566, 381] on icon at bounding box center [567, 377] width 10 height 10
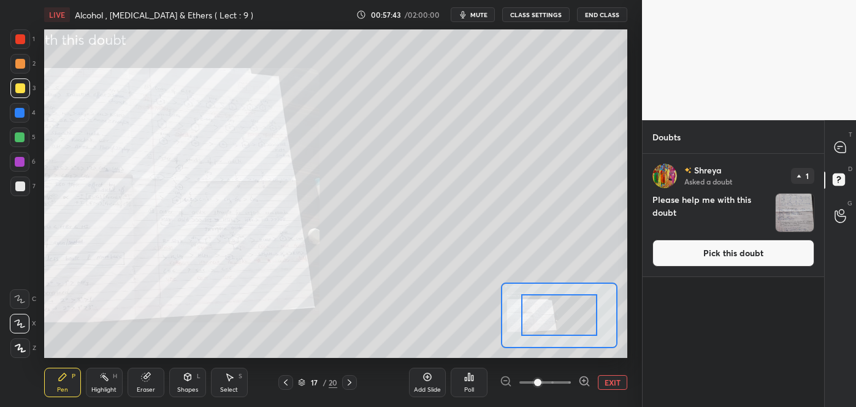
click at [583, 381] on icon at bounding box center [583, 381] width 3 height 0
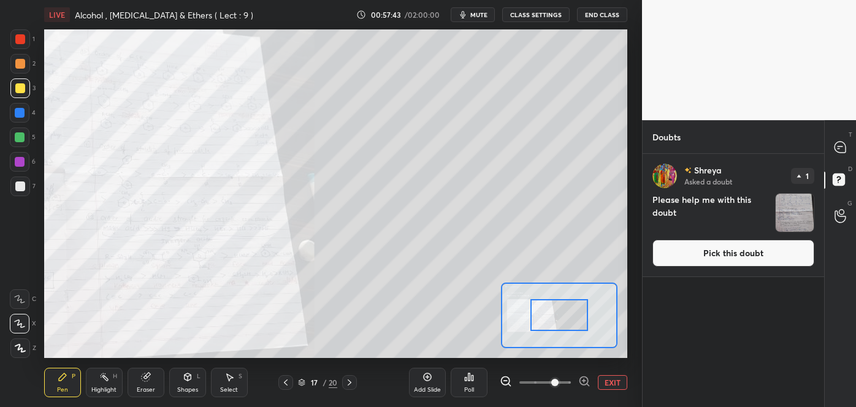
click at [583, 381] on icon at bounding box center [583, 381] width 3 height 0
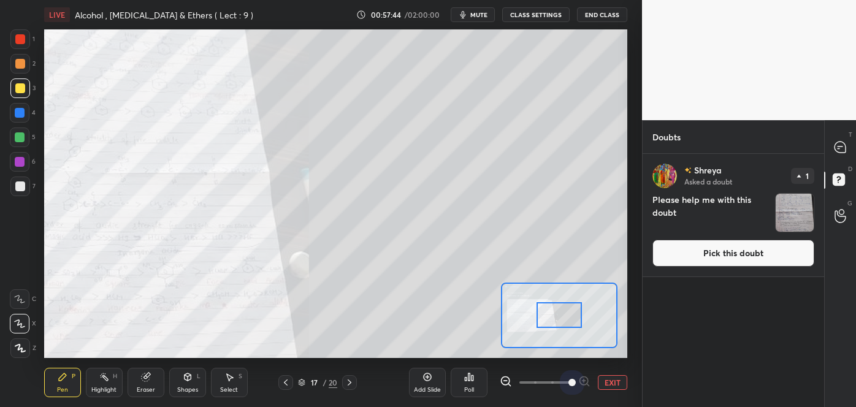
click at [576, 380] on span at bounding box center [571, 382] width 7 height 7
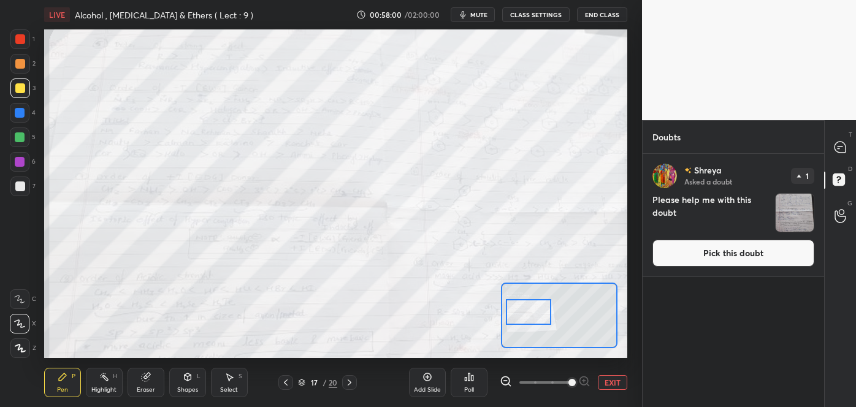
drag, startPoint x: 572, startPoint y: 308, endPoint x: 541, endPoint y: 305, distance: 30.8
click at [541, 305] on div at bounding box center [529, 311] width 46 height 25
click at [709, 255] on button "Pick this doubt" at bounding box center [733, 253] width 162 height 27
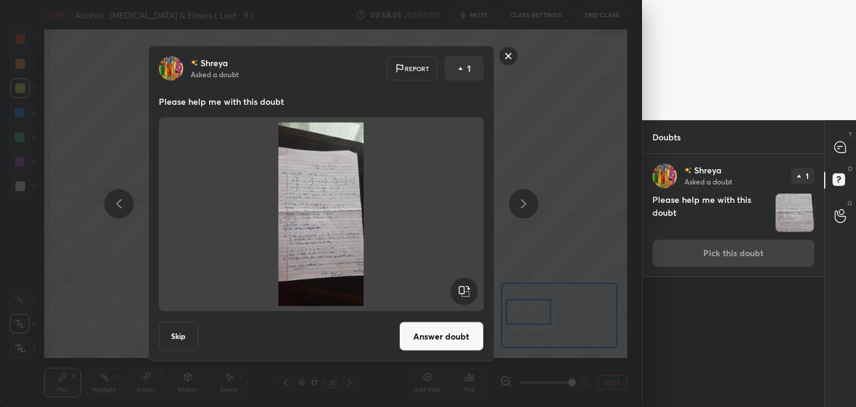
click at [439, 339] on button "Answer doubt" at bounding box center [441, 336] width 85 height 29
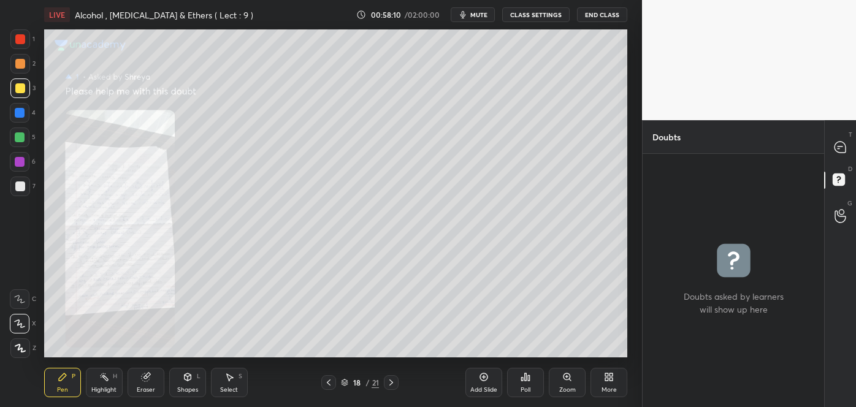
click at [564, 376] on icon at bounding box center [566, 376] width 7 height 7
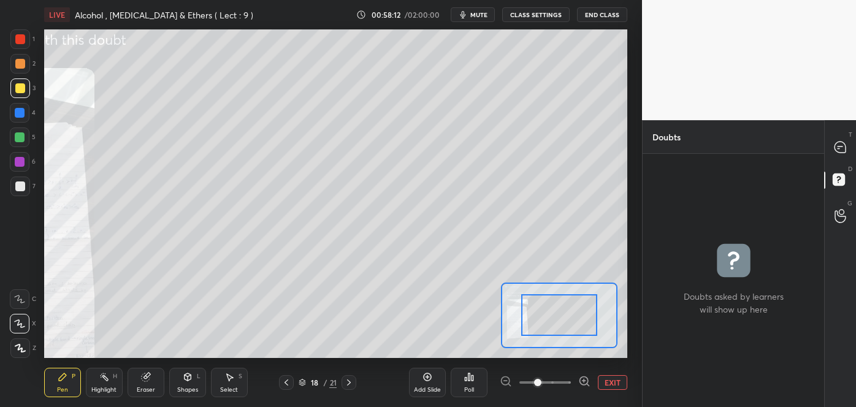
click at [583, 382] on icon at bounding box center [584, 381] width 12 height 12
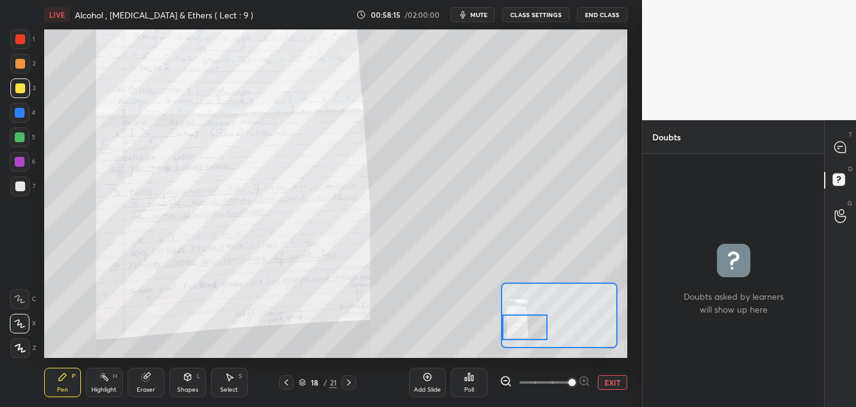
drag, startPoint x: 565, startPoint y: 312, endPoint x: 502, endPoint y: 324, distance: 64.3
click at [502, 324] on div at bounding box center [525, 326] width 46 height 25
click at [835, 146] on icon at bounding box center [839, 147] width 11 height 11
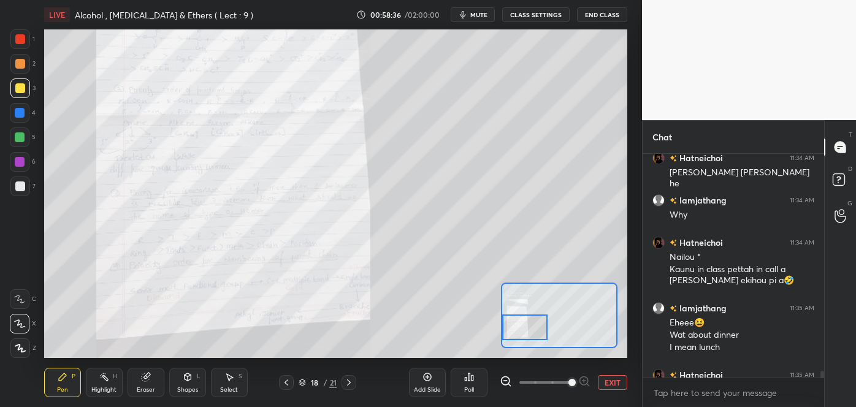
scroll to position [11686, 0]
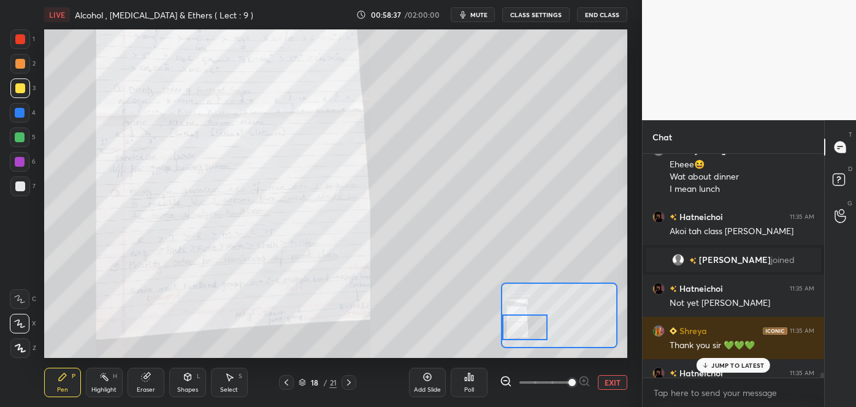
click at [604, 379] on button "EXIT" at bounding box center [612, 382] width 29 height 15
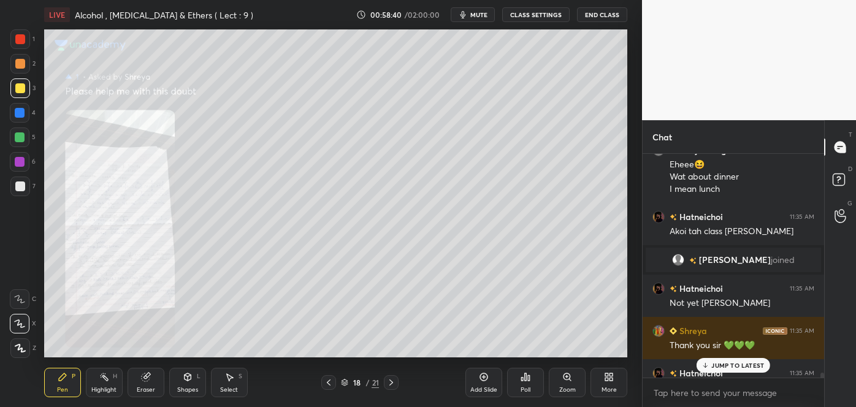
click at [475, 13] on span "mute" at bounding box center [478, 14] width 17 height 9
click at [330, 379] on icon at bounding box center [329, 383] width 10 height 10
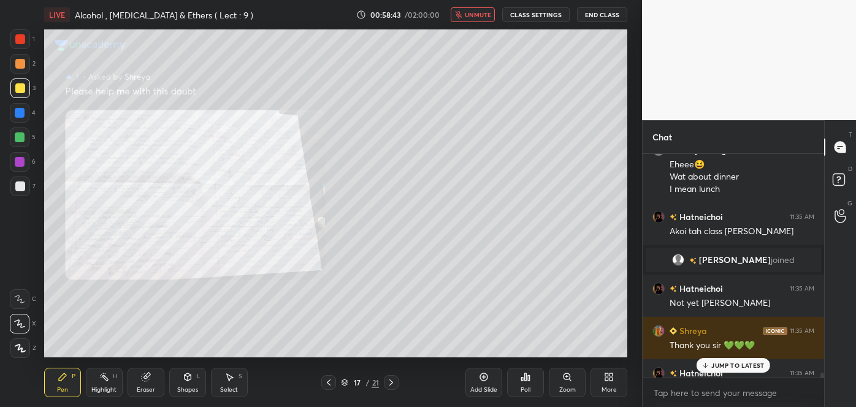
click at [330, 379] on icon at bounding box center [329, 383] width 10 height 10
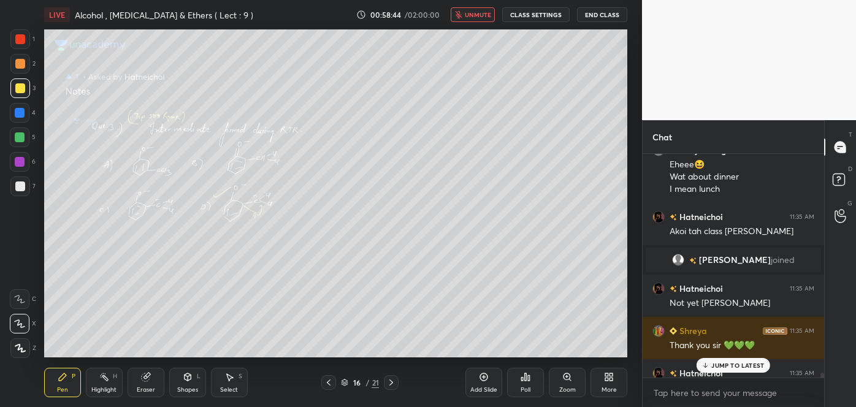
click at [330, 379] on icon at bounding box center [329, 383] width 10 height 10
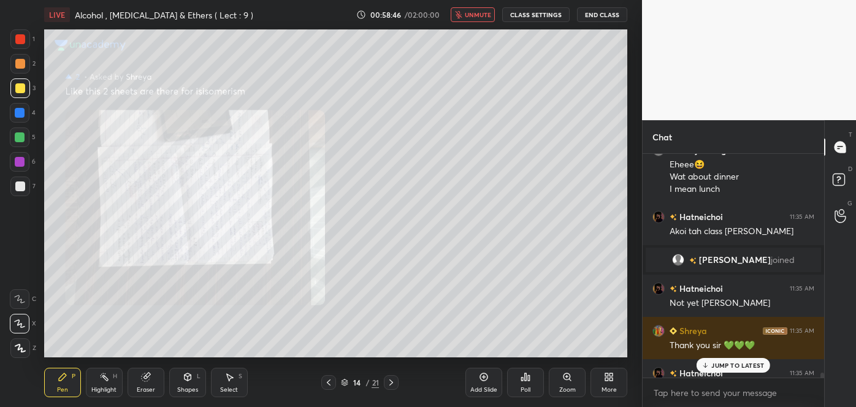
click at [330, 379] on icon at bounding box center [329, 383] width 10 height 10
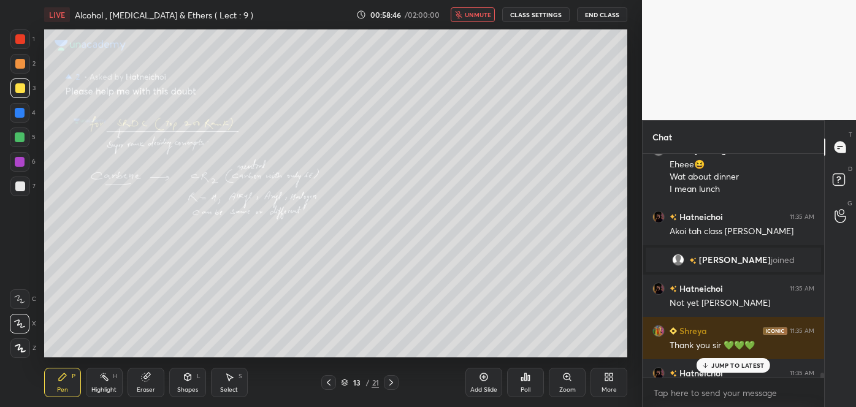
click at [330, 379] on icon at bounding box center [329, 383] width 10 height 10
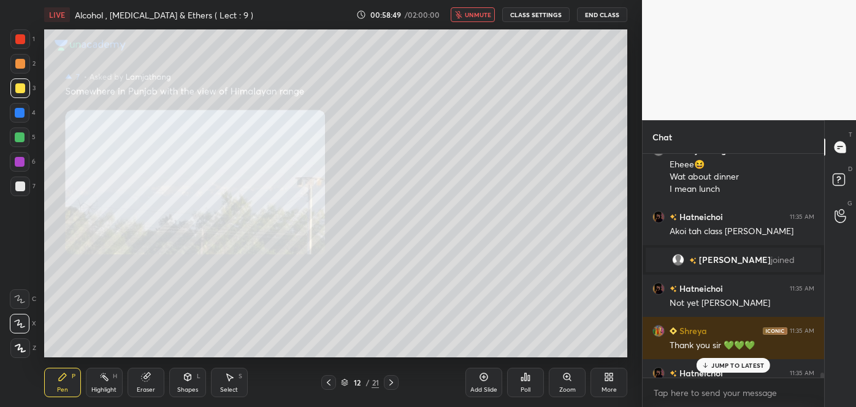
click at [566, 379] on icon at bounding box center [566, 376] width 7 height 7
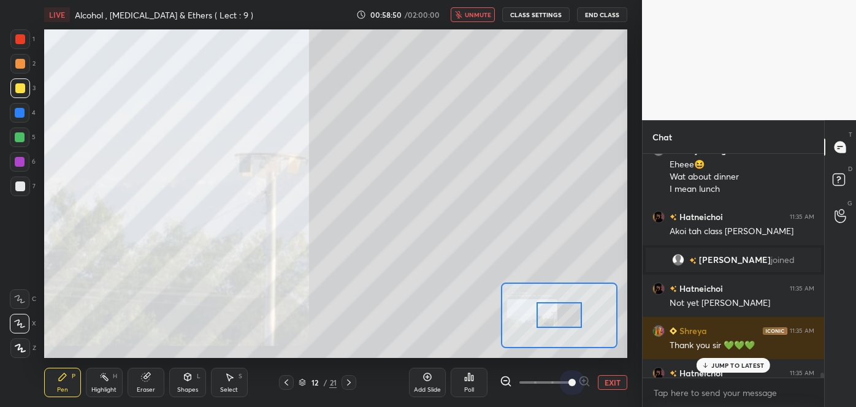
click at [566, 379] on span at bounding box center [544, 382] width 51 height 18
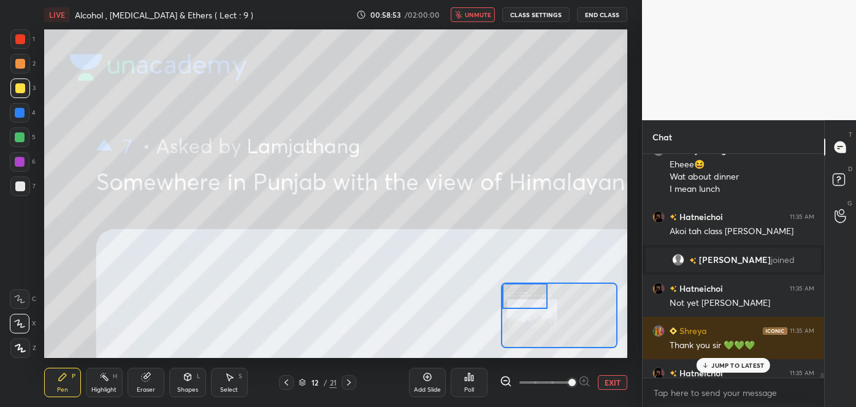
drag, startPoint x: 565, startPoint y: 316, endPoint x: 530, endPoint y: 300, distance: 39.0
click at [530, 300] on div at bounding box center [525, 295] width 46 height 25
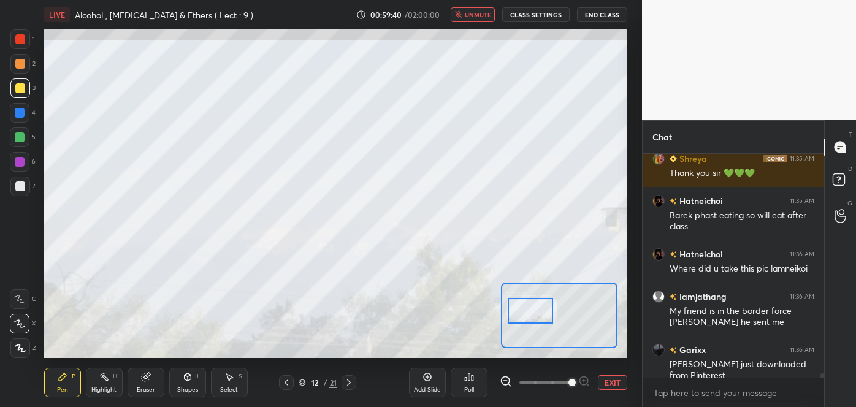
scroll to position [11900, 0]
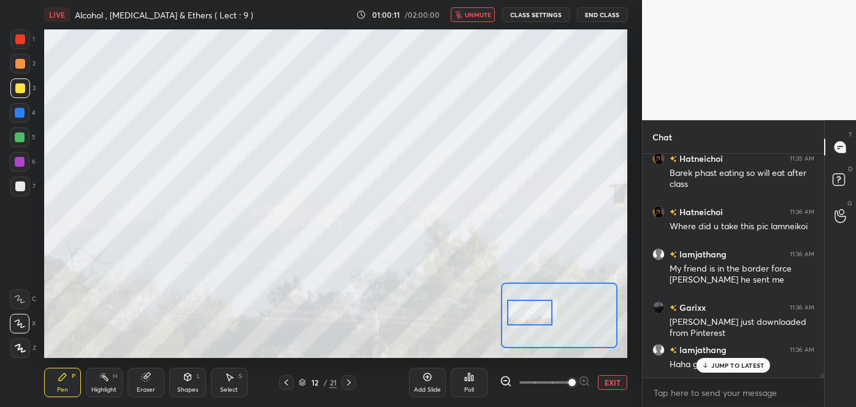
drag, startPoint x: 536, startPoint y: 304, endPoint x: 541, endPoint y: 317, distance: 13.8
click at [541, 317] on div at bounding box center [530, 312] width 46 height 25
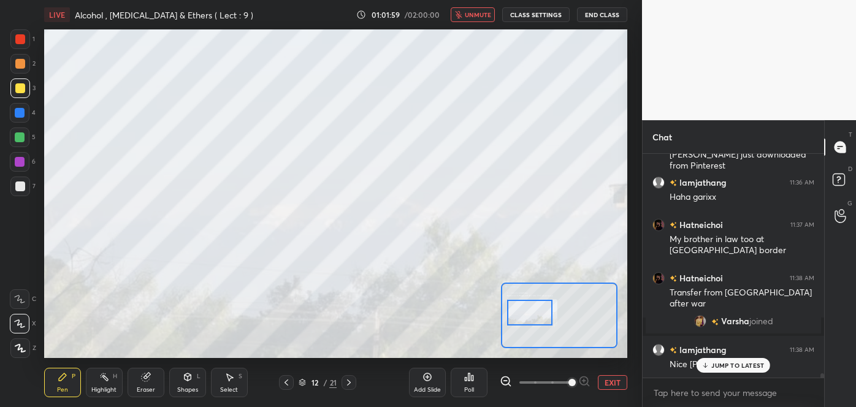
scroll to position [11119, 0]
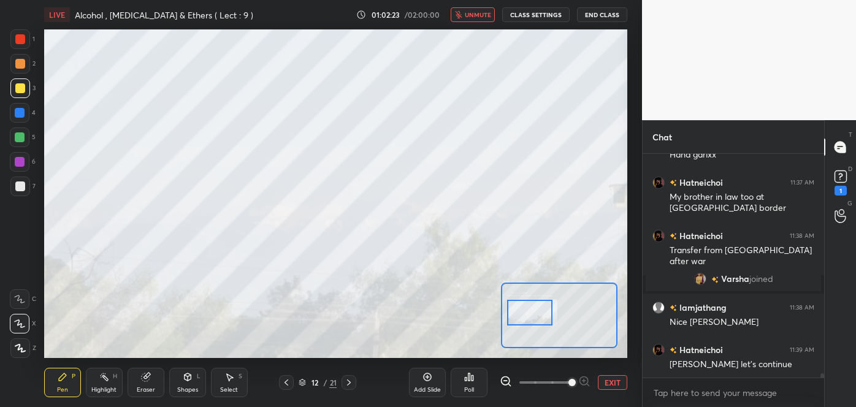
click at [479, 12] on span "unmute" at bounding box center [478, 14] width 26 height 9
click at [290, 382] on icon at bounding box center [286, 383] width 10 height 10
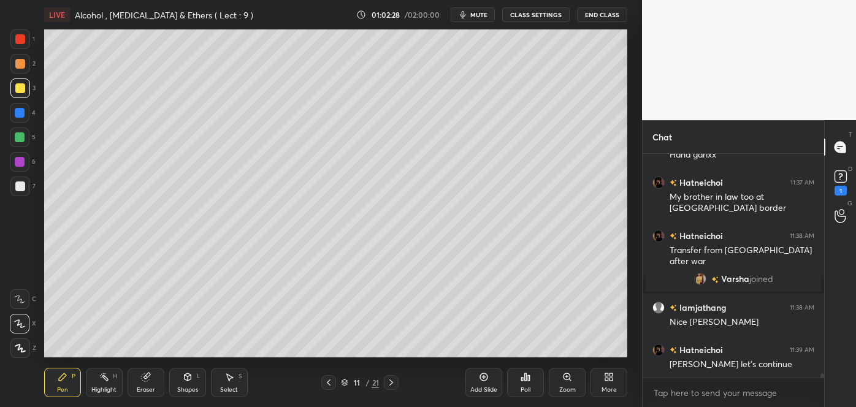
click at [487, 17] on span "mute" at bounding box center [478, 14] width 17 height 9
click at [484, 384] on div "Add Slide" at bounding box center [483, 382] width 37 height 29
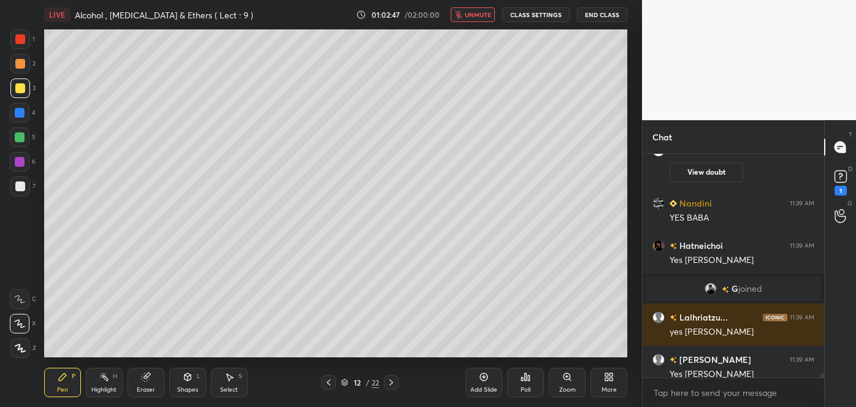
scroll to position [11443, 0]
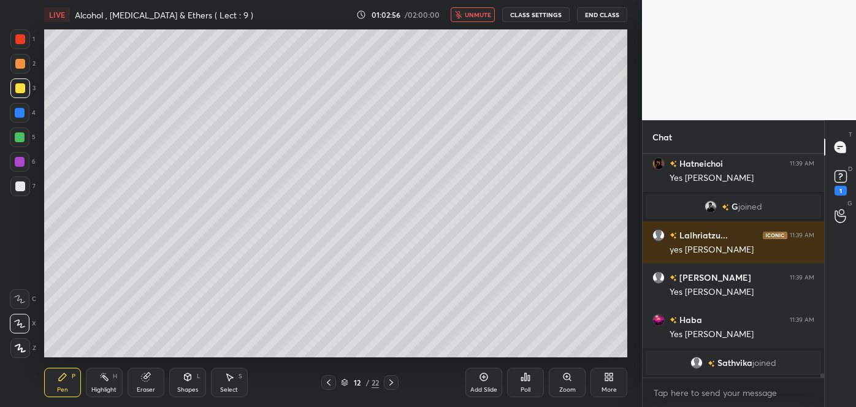
click at [186, 380] on icon at bounding box center [187, 376] width 7 height 7
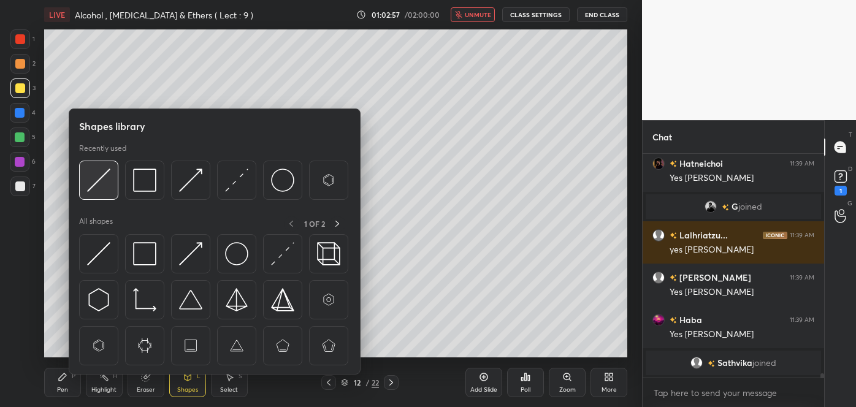
click at [105, 180] on img at bounding box center [98, 180] width 23 height 23
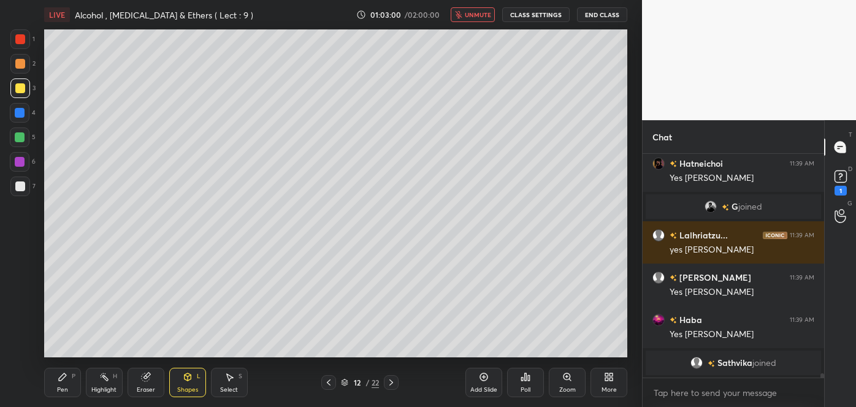
click at [20, 183] on div at bounding box center [20, 186] width 10 height 10
click at [69, 386] on div "Pen P" at bounding box center [62, 382] width 37 height 29
click at [477, 15] on span "unmute" at bounding box center [478, 14] width 26 height 9
click at [487, 385] on div "Add Slide" at bounding box center [483, 382] width 37 height 29
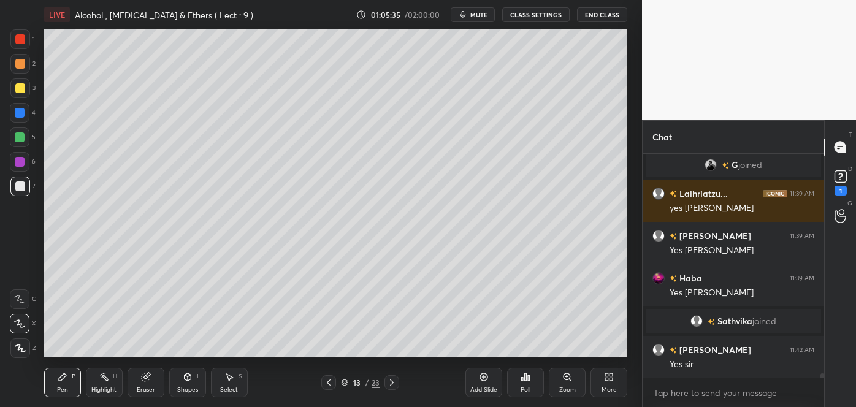
scroll to position [11329, 0]
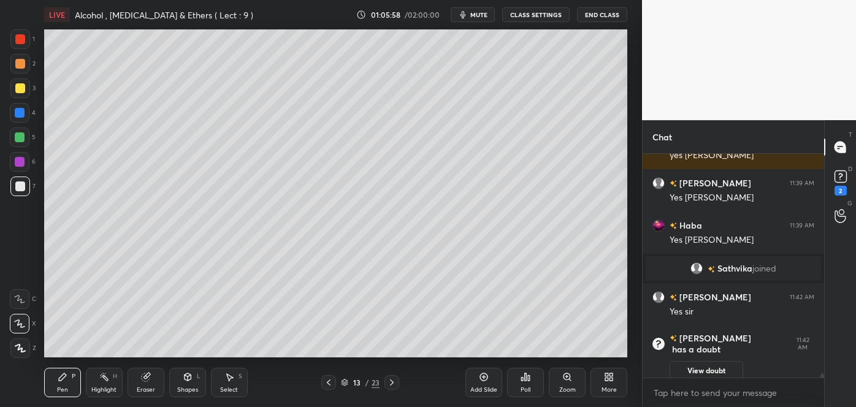
click at [478, 20] on button "mute" at bounding box center [472, 14] width 44 height 15
click at [485, 17] on span "unmute" at bounding box center [478, 14] width 26 height 9
click at [14, 86] on div at bounding box center [20, 88] width 20 height 20
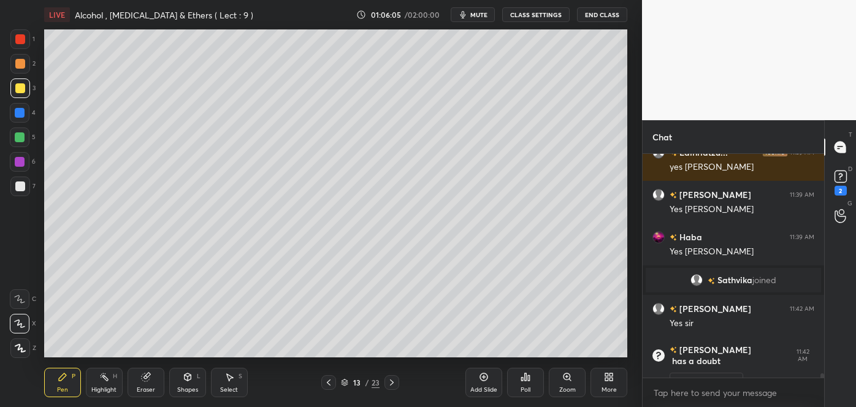
scroll to position [11370, 0]
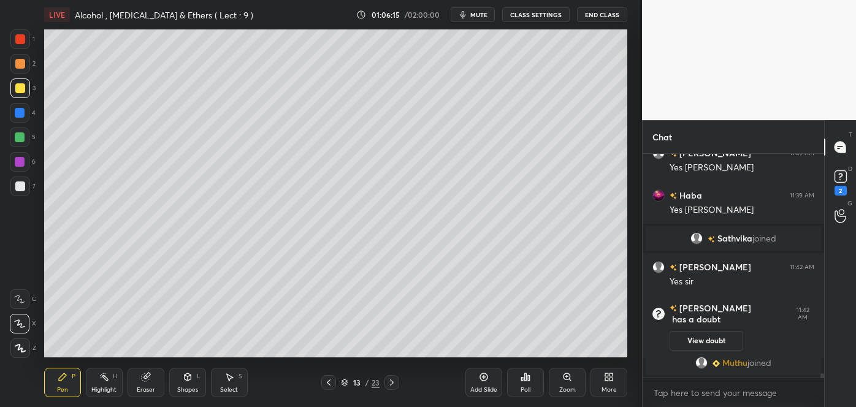
click at [19, 63] on div at bounding box center [20, 64] width 10 height 10
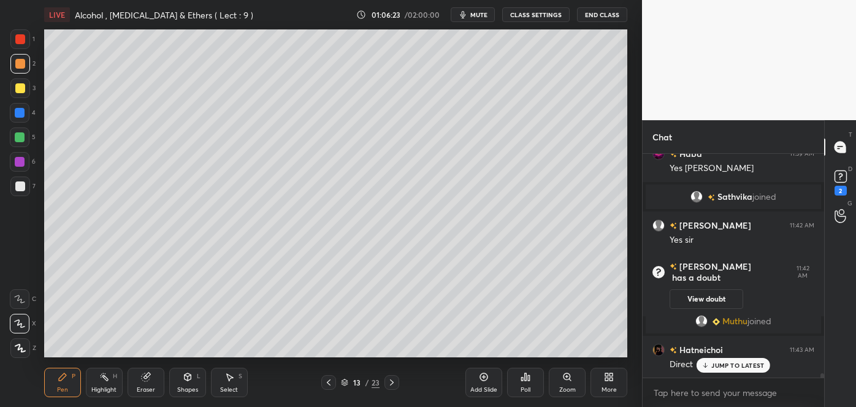
click at [25, 188] on div at bounding box center [20, 187] width 20 height 20
click at [23, 298] on icon at bounding box center [19, 299] width 11 height 9
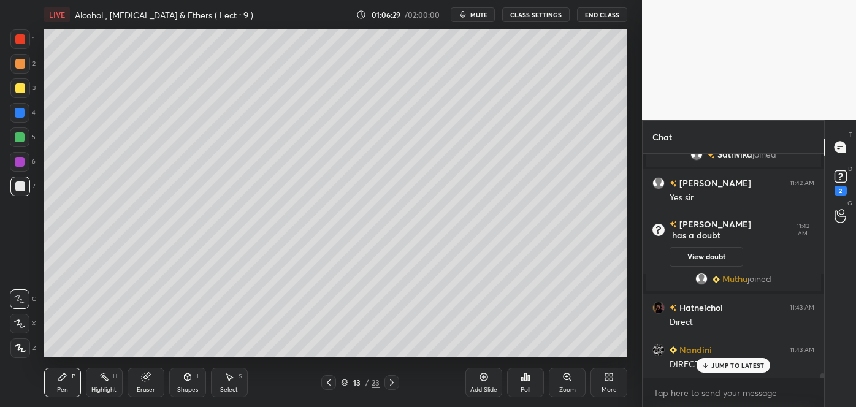
scroll to position [11496, 0]
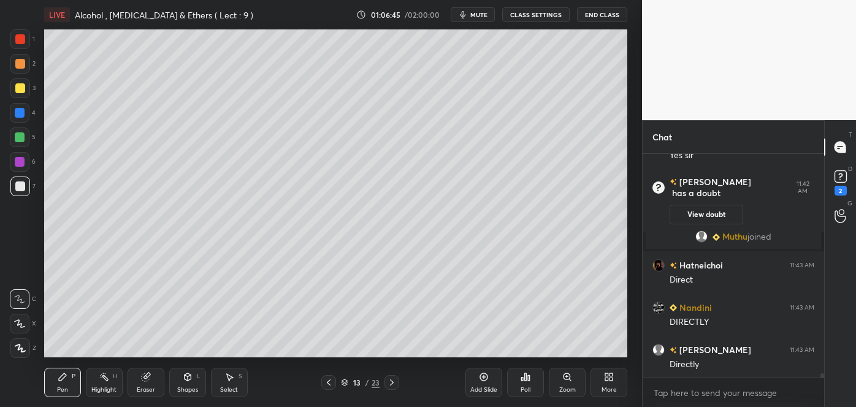
click at [19, 90] on div at bounding box center [20, 88] width 10 height 10
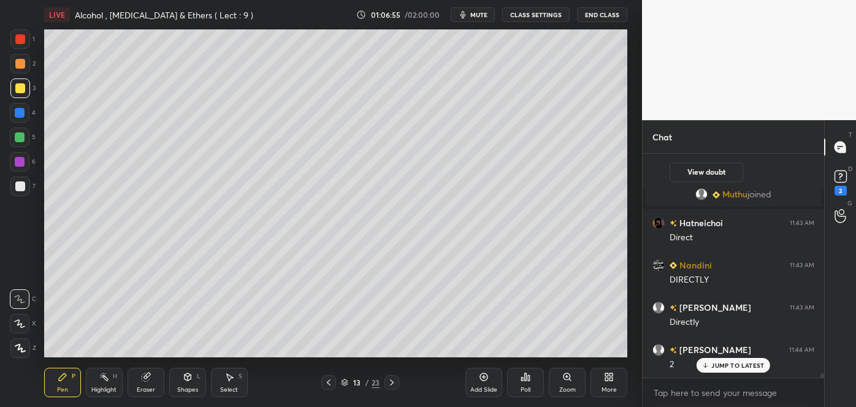
click at [20, 134] on div at bounding box center [20, 137] width 10 height 10
click at [22, 323] on icon at bounding box center [19, 323] width 11 height 9
click at [22, 188] on div at bounding box center [20, 186] width 10 height 10
click at [21, 137] on div at bounding box center [20, 137] width 10 height 10
click at [22, 115] on div at bounding box center [20, 113] width 10 height 10
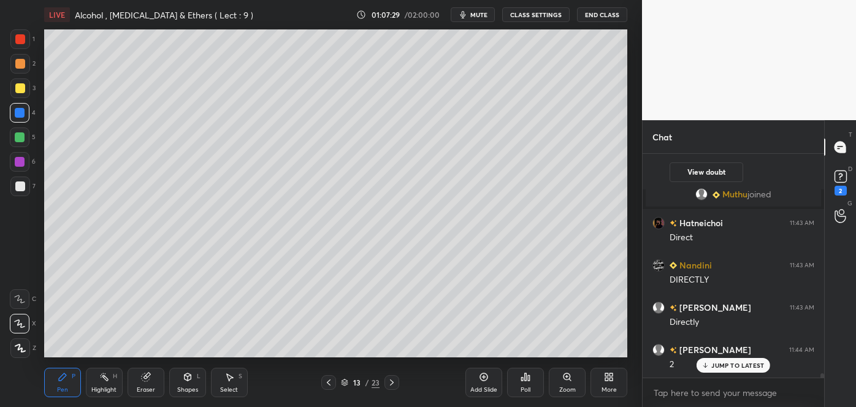
click at [18, 187] on div at bounding box center [20, 186] width 10 height 10
click at [18, 136] on div at bounding box center [20, 137] width 10 height 10
click at [20, 86] on div at bounding box center [20, 88] width 10 height 10
click at [20, 116] on div at bounding box center [20, 113] width 10 height 10
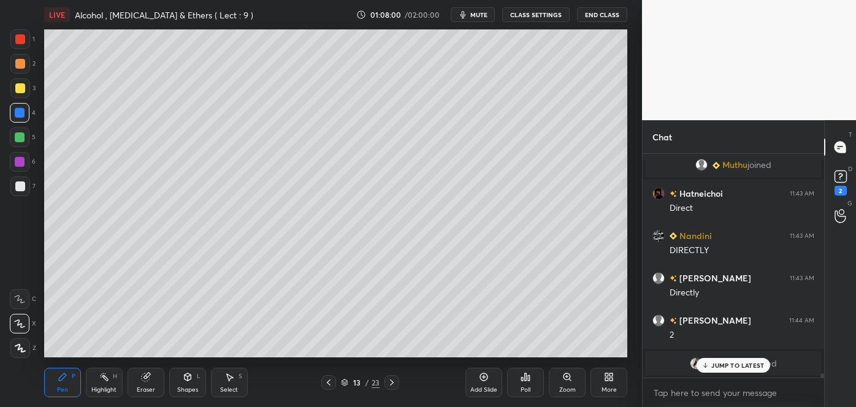
click at [19, 183] on div at bounding box center [20, 186] width 10 height 10
click at [15, 115] on div at bounding box center [20, 113] width 10 height 10
click at [22, 191] on div at bounding box center [20, 186] width 10 height 10
click at [17, 121] on div at bounding box center [20, 113] width 20 height 20
click at [18, 66] on div at bounding box center [20, 64] width 10 height 10
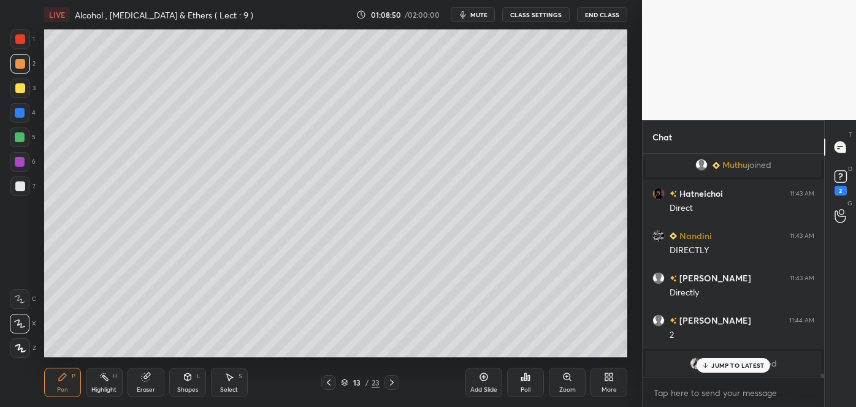
click at [191, 382] on div "Shapes L" at bounding box center [187, 382] width 37 height 29
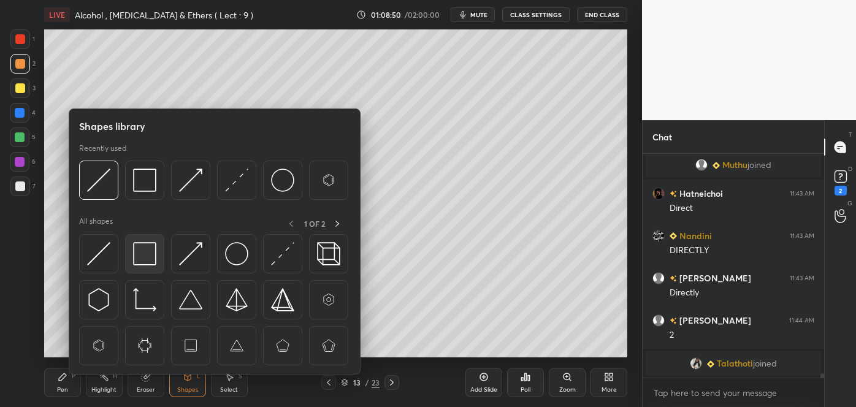
scroll to position [11611, 0]
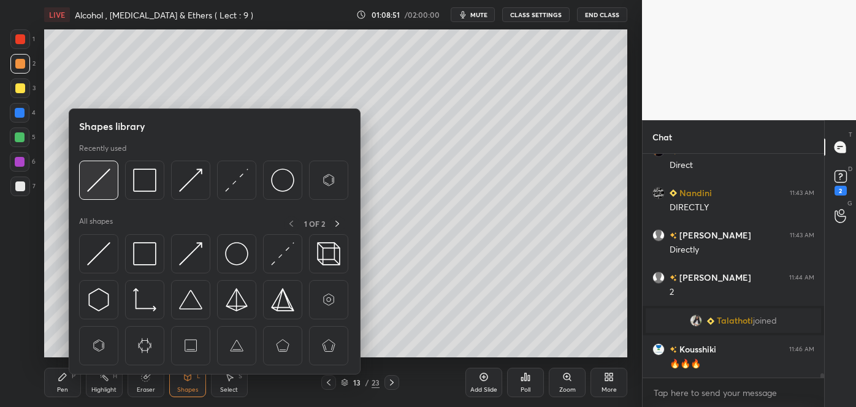
click at [88, 171] on img at bounding box center [98, 180] width 23 height 23
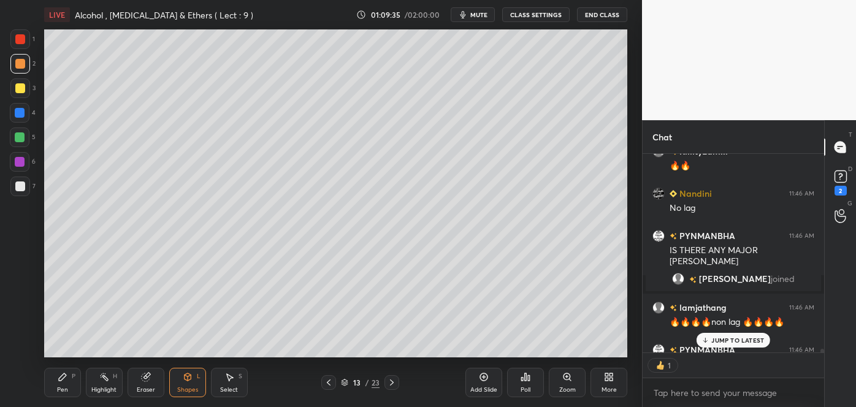
scroll to position [4, 3]
click at [487, 387] on div "Add Slide" at bounding box center [483, 390] width 27 height 6
click at [21, 187] on div at bounding box center [20, 186] width 10 height 10
click at [60, 379] on icon at bounding box center [62, 376] width 7 height 7
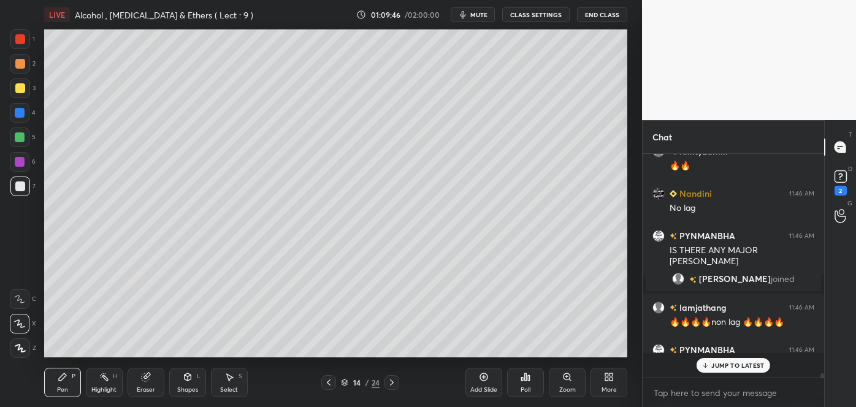
scroll to position [220, 178]
click at [20, 86] on div at bounding box center [20, 88] width 10 height 10
click at [15, 186] on div at bounding box center [20, 186] width 10 height 10
click at [20, 91] on div at bounding box center [20, 88] width 10 height 10
click at [19, 162] on div at bounding box center [20, 162] width 10 height 10
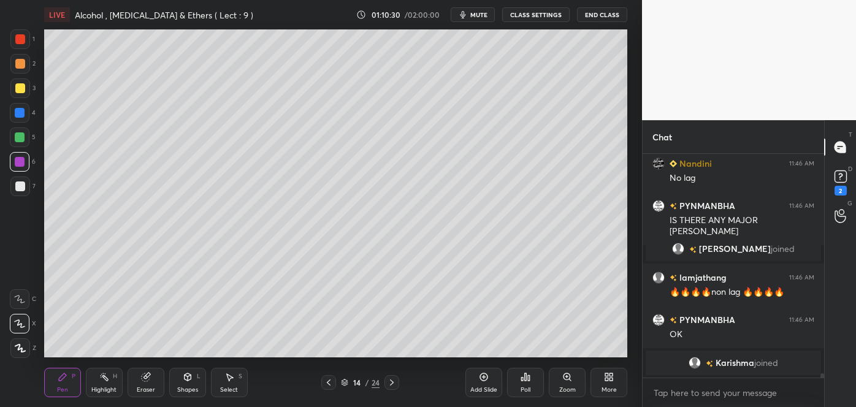
scroll to position [12033, 0]
click at [23, 186] on div at bounding box center [20, 186] width 10 height 10
click at [13, 66] on div at bounding box center [20, 64] width 20 height 20
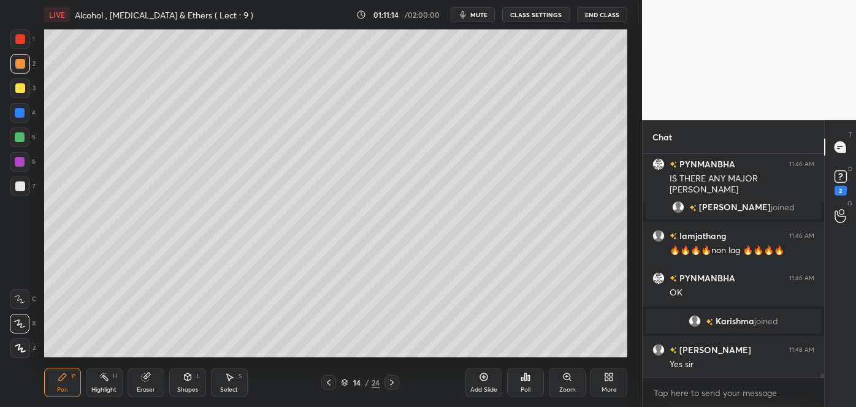
click at [21, 184] on div at bounding box center [20, 186] width 10 height 10
click at [20, 113] on div at bounding box center [20, 113] width 10 height 10
click at [19, 187] on div at bounding box center [20, 186] width 10 height 10
click at [18, 115] on div at bounding box center [20, 113] width 10 height 10
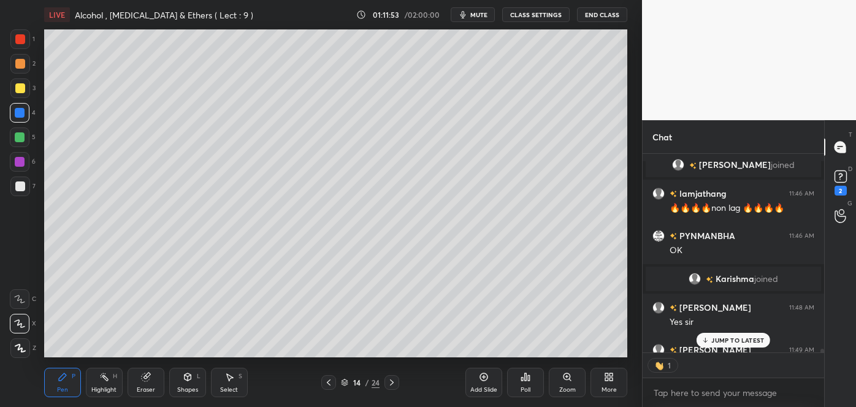
click at [21, 186] on div at bounding box center [20, 186] width 10 height 10
click at [15, 117] on div at bounding box center [20, 113] width 10 height 10
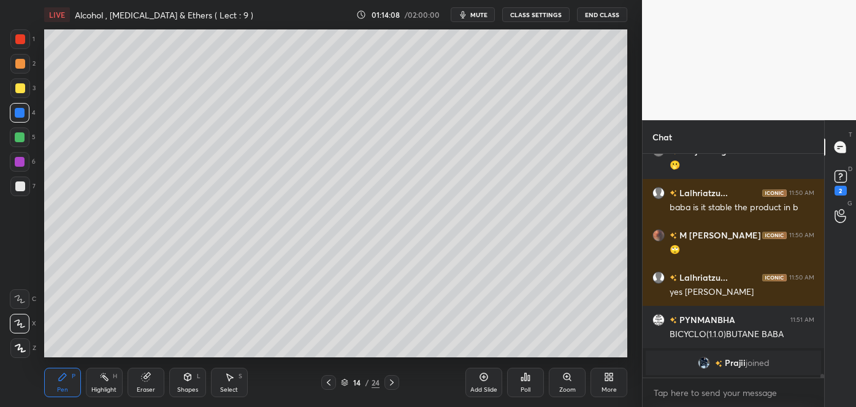
scroll to position [12495, 0]
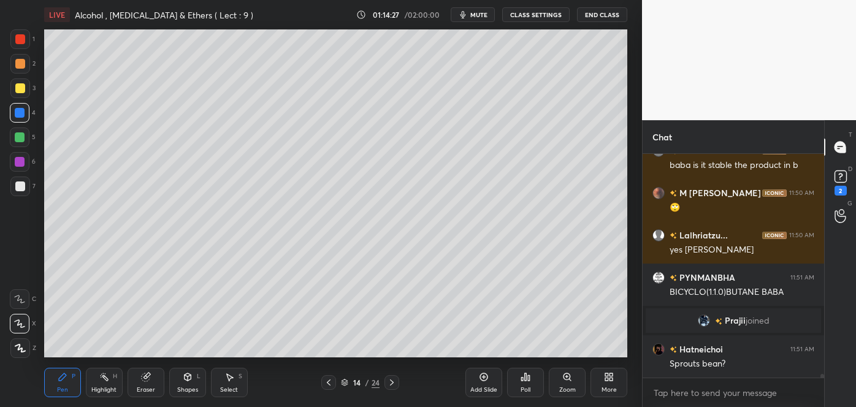
click at [17, 86] on div at bounding box center [20, 88] width 10 height 10
click at [550, 348] on div "Add Slide Poll Zoom More" at bounding box center [546, 382] width 162 height 69
click at [562, 348] on div "Add Slide Poll Zoom More" at bounding box center [546, 382] width 162 height 69
click at [572, 350] on div "Add Slide Poll Zoom More" at bounding box center [546, 382] width 162 height 69
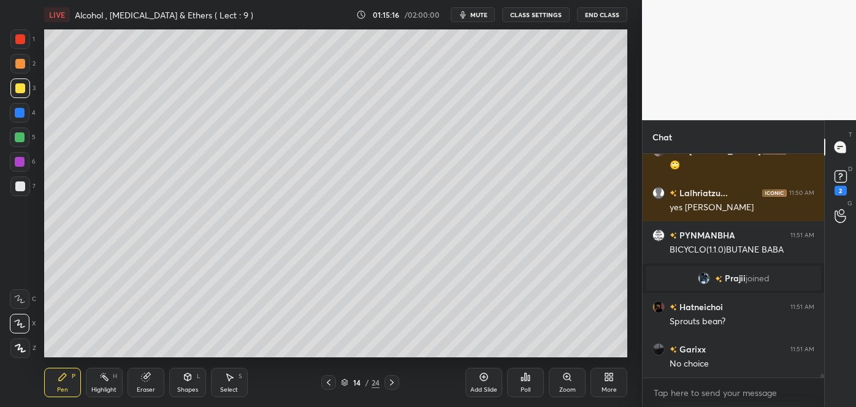
click at [484, 382] on div "Add Slide" at bounding box center [483, 382] width 37 height 29
click at [20, 191] on div at bounding box center [20, 187] width 20 height 20
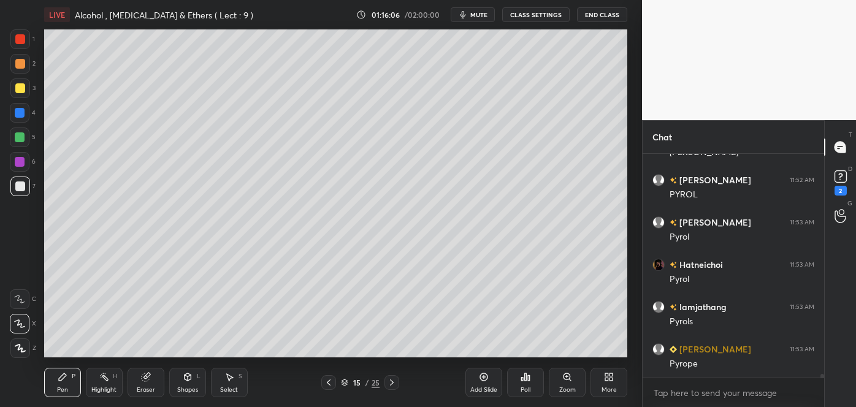
scroll to position [12833, 0]
click at [21, 89] on div at bounding box center [20, 88] width 10 height 10
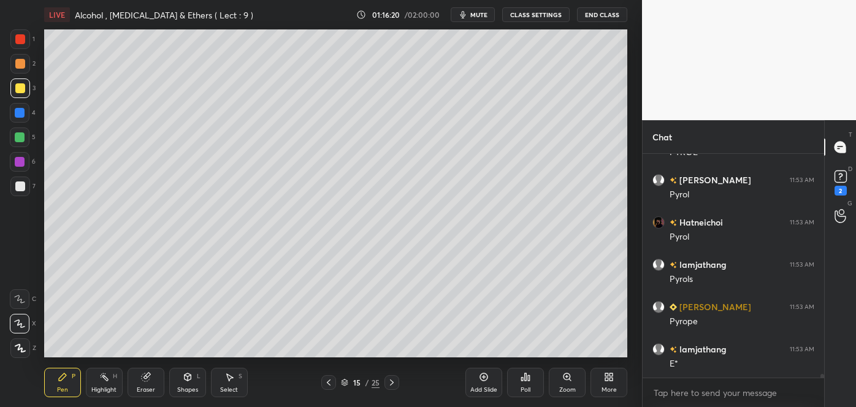
scroll to position [12876, 0]
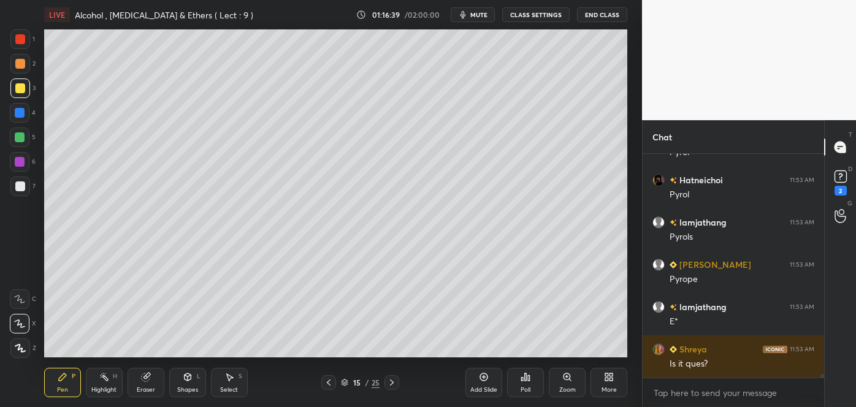
click at [20, 185] on div at bounding box center [20, 186] width 10 height 10
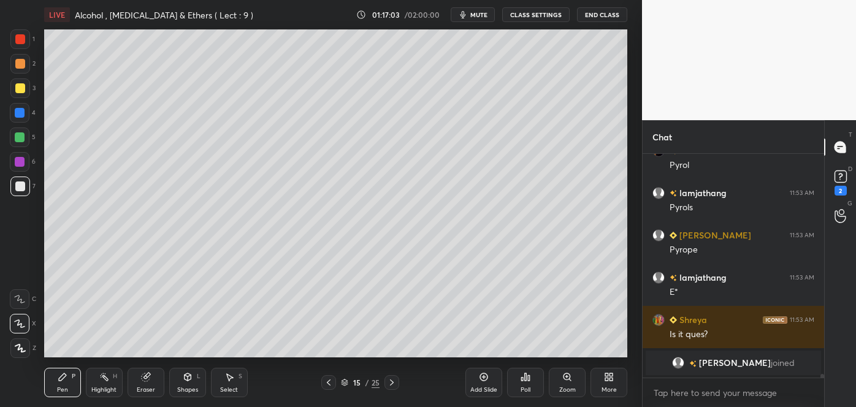
click at [17, 296] on icon at bounding box center [19, 299] width 11 height 9
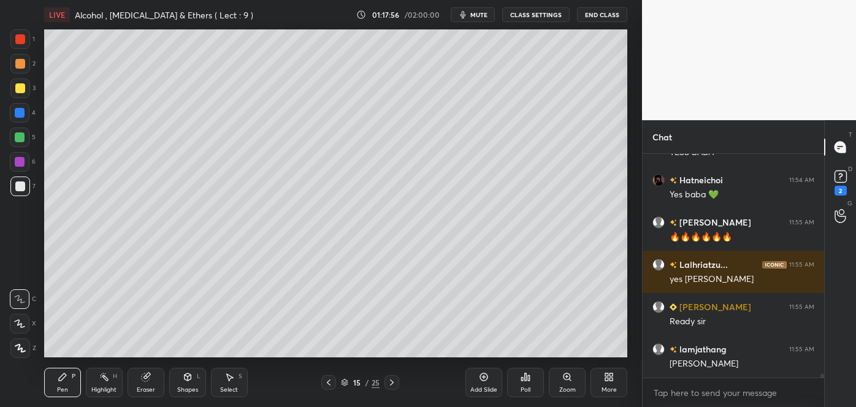
scroll to position [13139, 0]
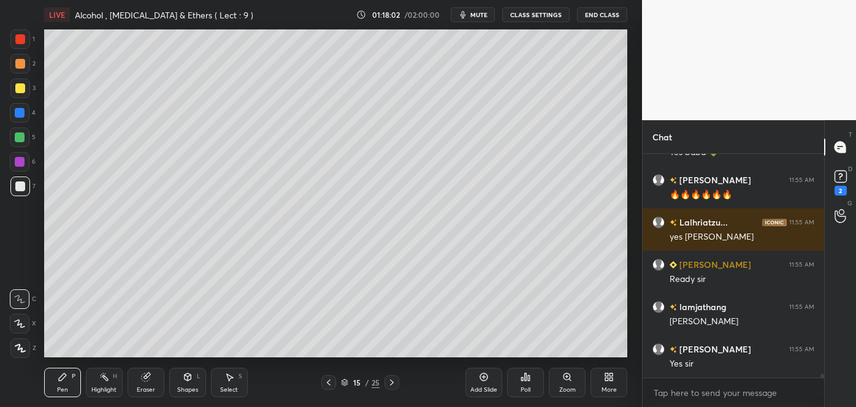
click at [0, 324] on div "1 2 3 4 5 6 7 C X Z C X Z E E Erase all H H" at bounding box center [19, 193] width 39 height 328
click at [7, 322] on div "1 2 3 4 5 6 7 C X Z C X Z E E Erase all H H" at bounding box center [19, 193] width 39 height 328
click at [17, 323] on icon at bounding box center [19, 323] width 11 height 9
click at [20, 88] on div at bounding box center [20, 88] width 10 height 10
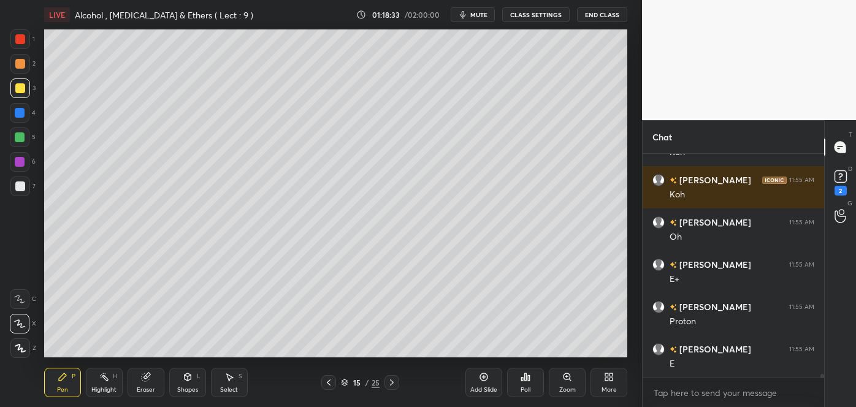
scroll to position [13520, 0]
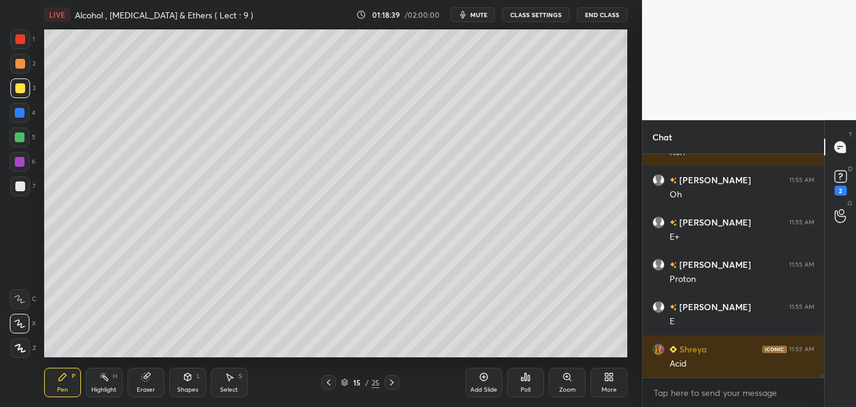
click at [484, 381] on icon at bounding box center [484, 377] width 10 height 10
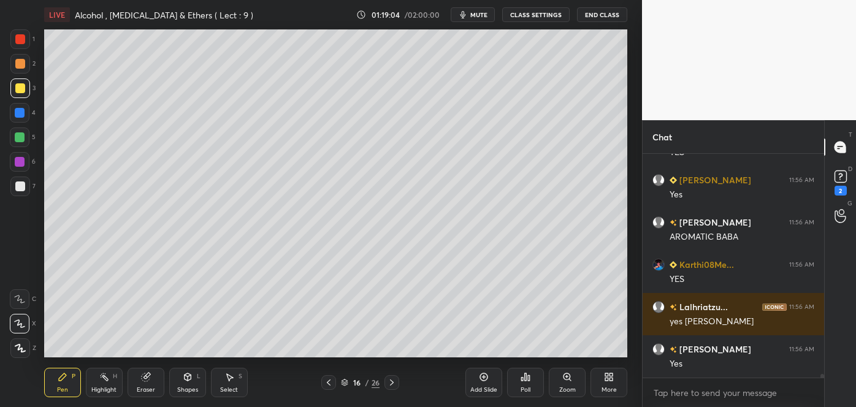
scroll to position [13858, 0]
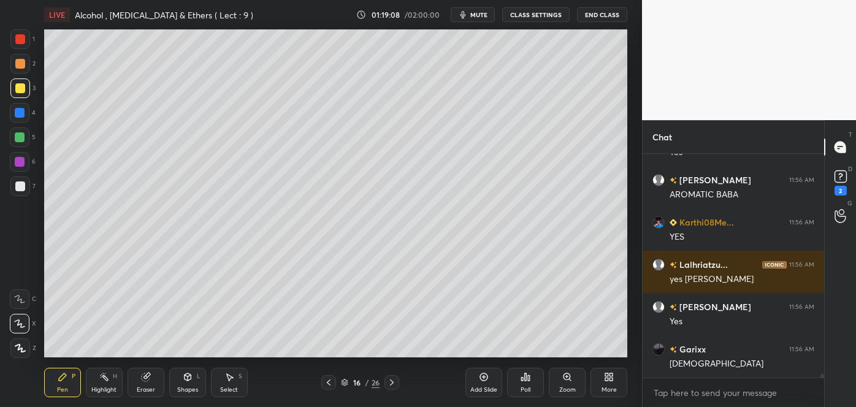
click at [24, 183] on div at bounding box center [20, 186] width 10 height 10
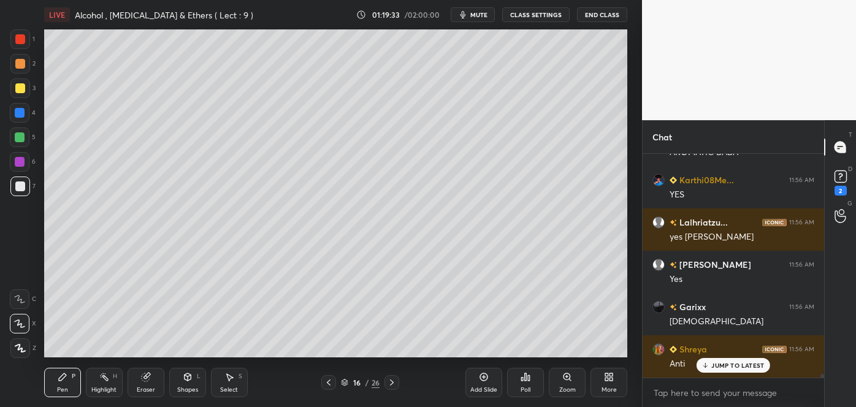
scroll to position [13634, 0]
click at [227, 387] on div "Select" at bounding box center [229, 390] width 18 height 6
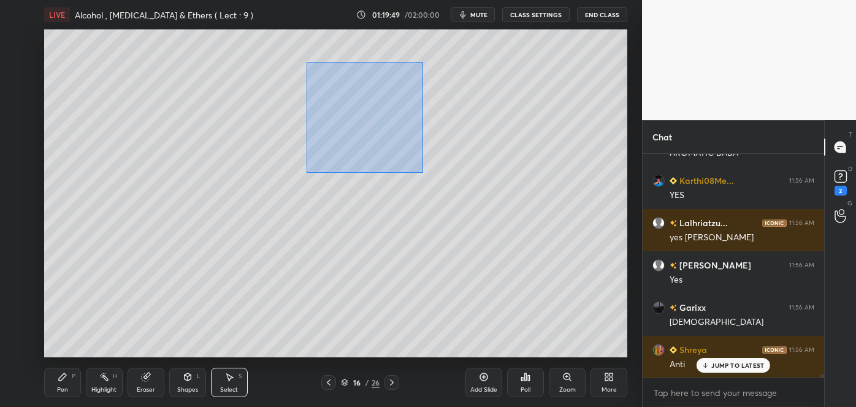
scroll to position [13677, 0]
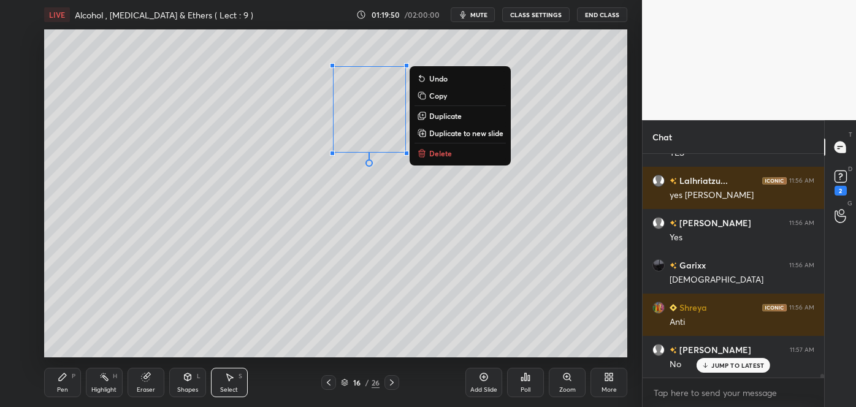
click at [464, 134] on p "Duplicate to new slide" at bounding box center [466, 133] width 74 height 10
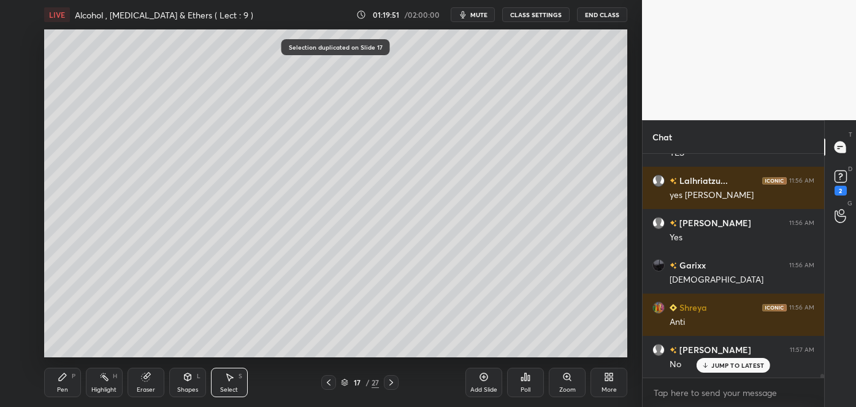
click at [63, 387] on div "Pen" at bounding box center [62, 390] width 11 height 6
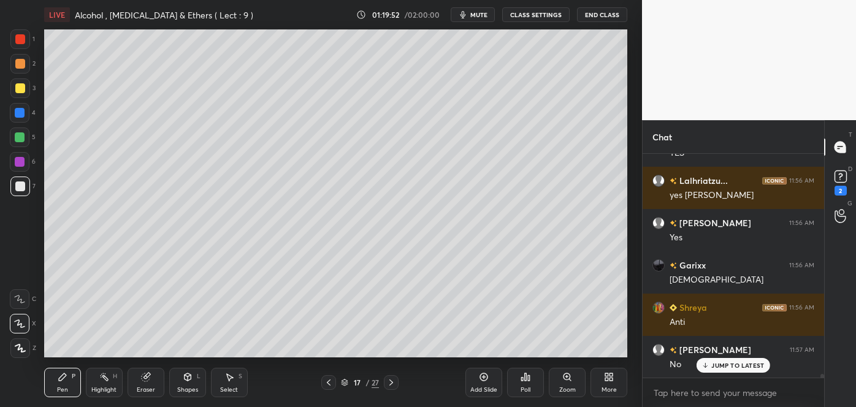
click at [24, 86] on div at bounding box center [20, 88] width 10 height 10
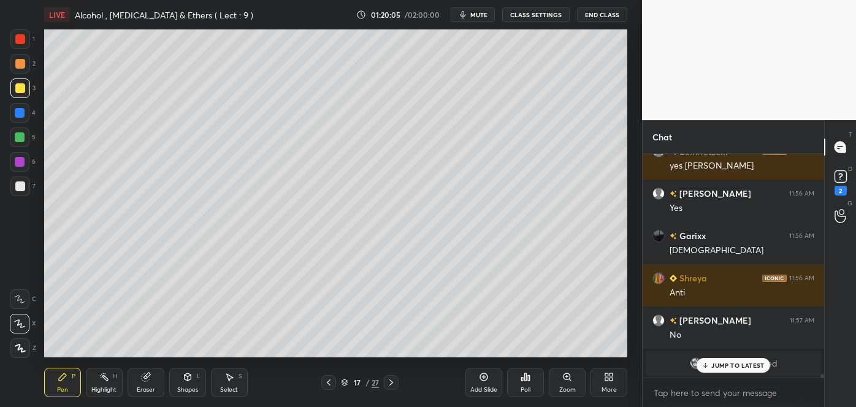
click at [482, 15] on span "mute" at bounding box center [478, 14] width 17 height 9
click at [476, 17] on span "unmute" at bounding box center [478, 14] width 26 height 9
click at [528, 382] on div "Poll" at bounding box center [525, 382] width 37 height 29
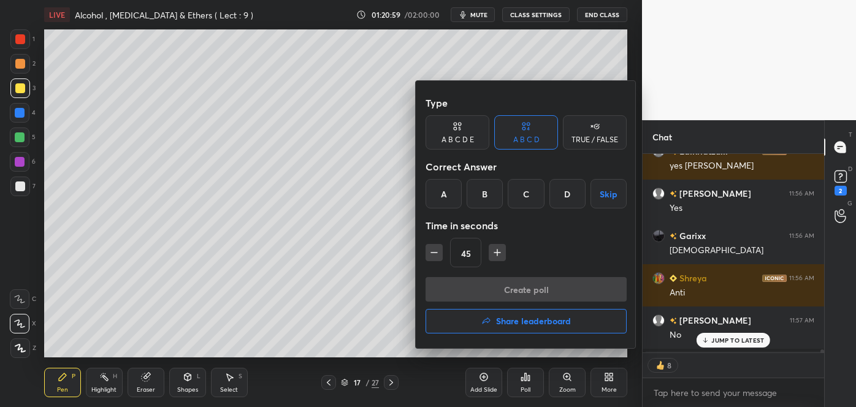
click at [447, 193] on div "A" at bounding box center [443, 193] width 36 height 29
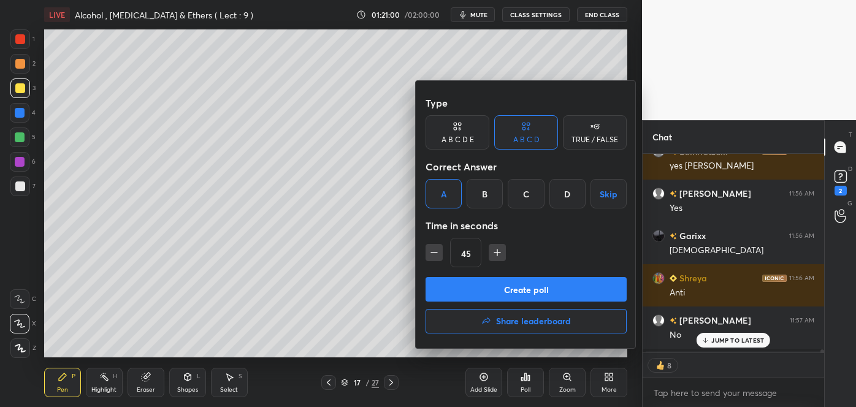
click at [482, 290] on button "Create poll" at bounding box center [525, 289] width 201 height 25
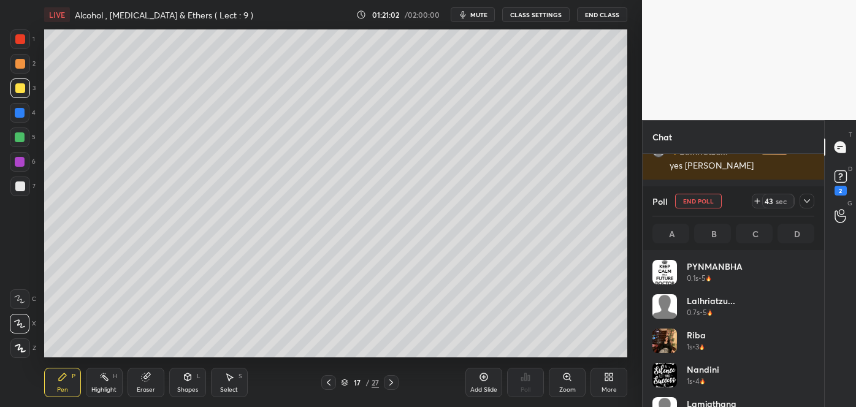
scroll to position [143, 158]
click at [481, 16] on span "mute" at bounding box center [478, 14] width 17 height 9
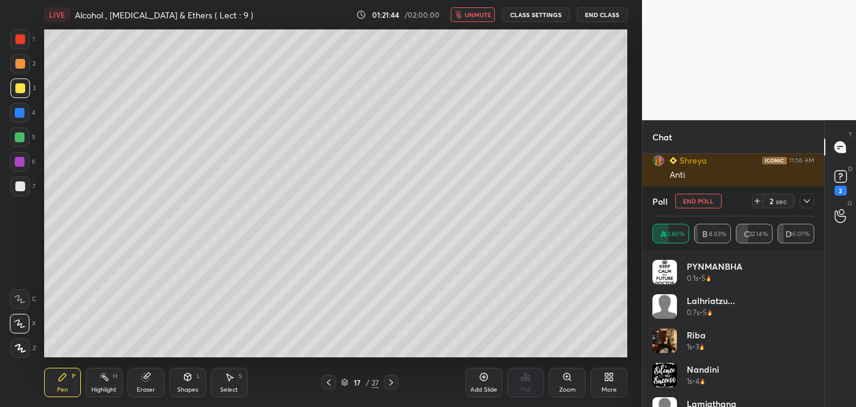
scroll to position [13866, 0]
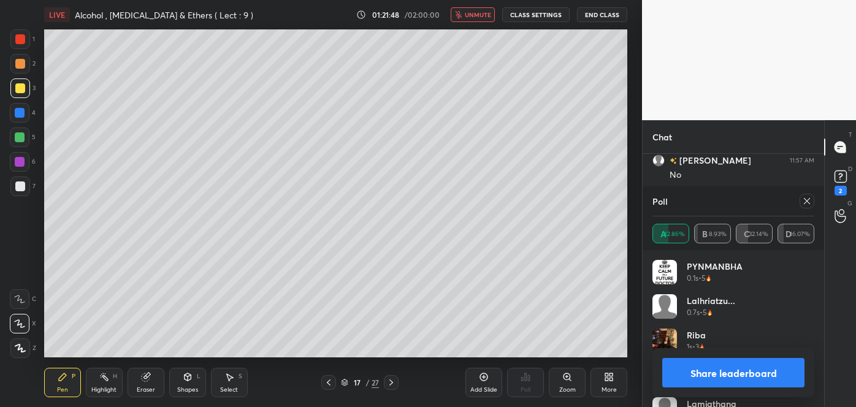
click at [691, 368] on button "Share leaderboard" at bounding box center [733, 372] width 142 height 29
type textarea "x"
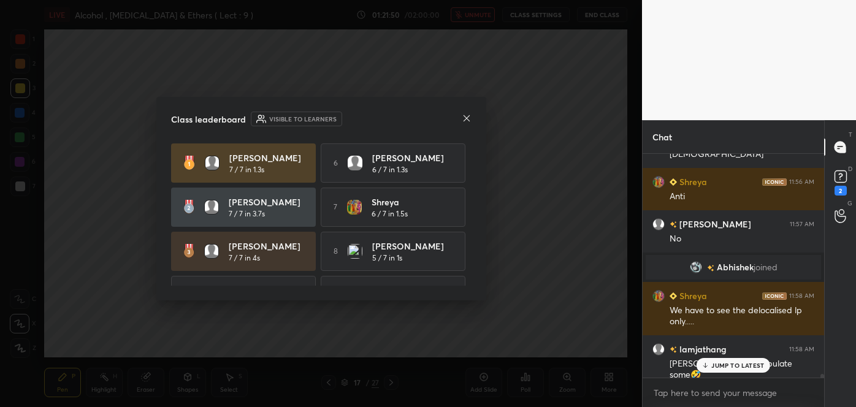
scroll to position [13844, 0]
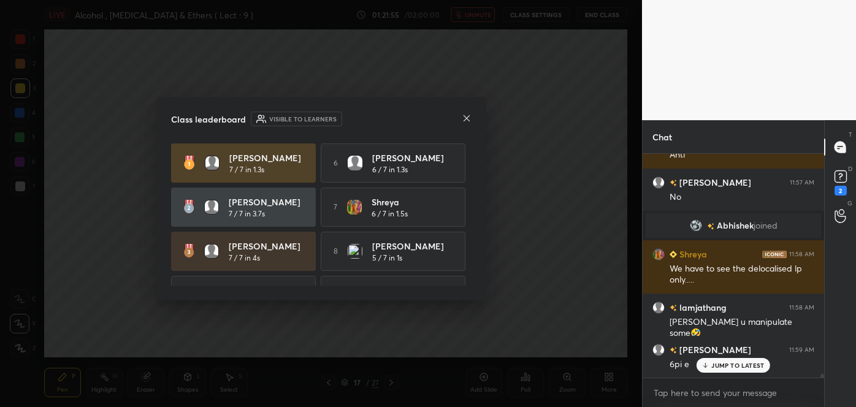
click at [464, 115] on icon at bounding box center [467, 118] width 10 height 10
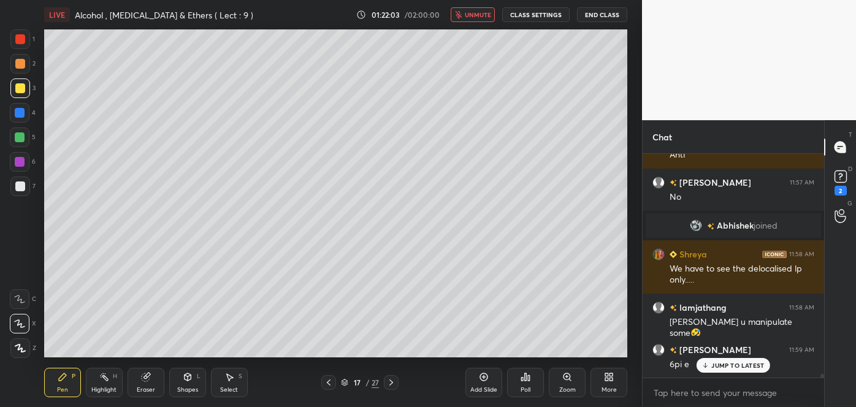
scroll to position [13886, 0]
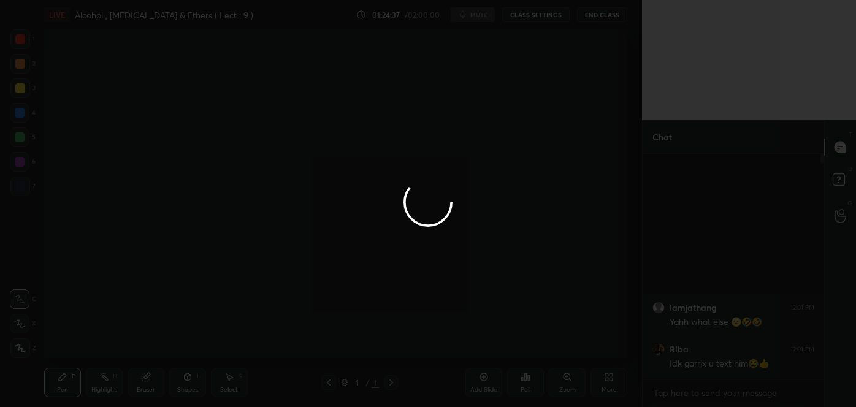
scroll to position [329, 593]
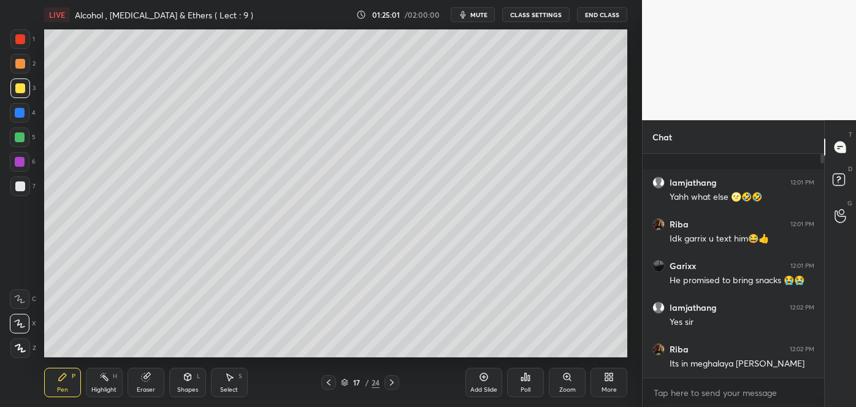
click at [21, 138] on div at bounding box center [20, 137] width 10 height 10
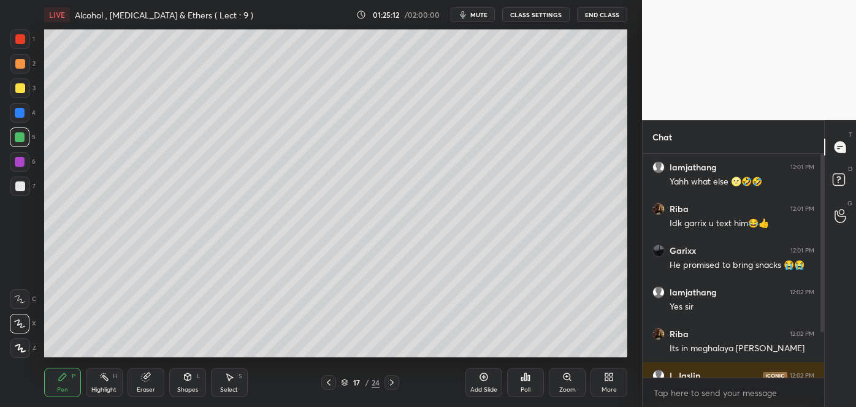
click at [22, 63] on div at bounding box center [20, 64] width 10 height 10
click at [487, 16] on span "mute" at bounding box center [478, 14] width 17 height 9
click at [462, 13] on icon "button" at bounding box center [458, 14] width 7 height 7
click at [327, 381] on icon at bounding box center [329, 382] width 4 height 6
click at [477, 16] on span "mute" at bounding box center [478, 14] width 17 height 9
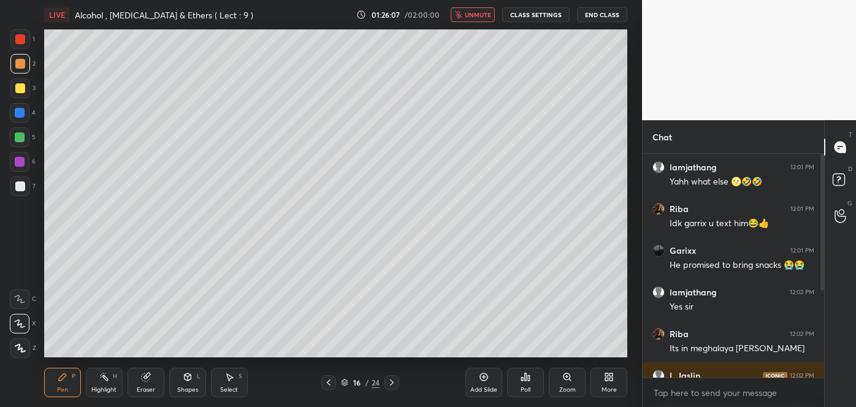
click at [473, 18] on span "unmute" at bounding box center [478, 14] width 26 height 9
click at [18, 89] on div at bounding box center [20, 88] width 10 height 10
click at [332, 382] on icon at bounding box center [329, 383] width 10 height 10
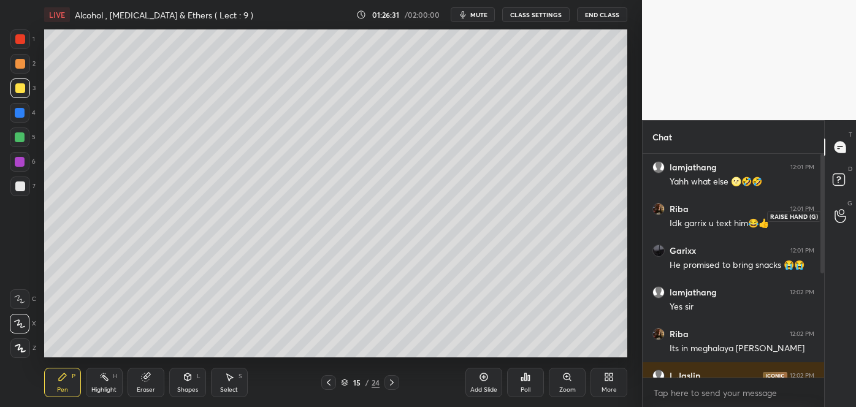
click at [835, 216] on icon at bounding box center [839, 216] width 11 height 12
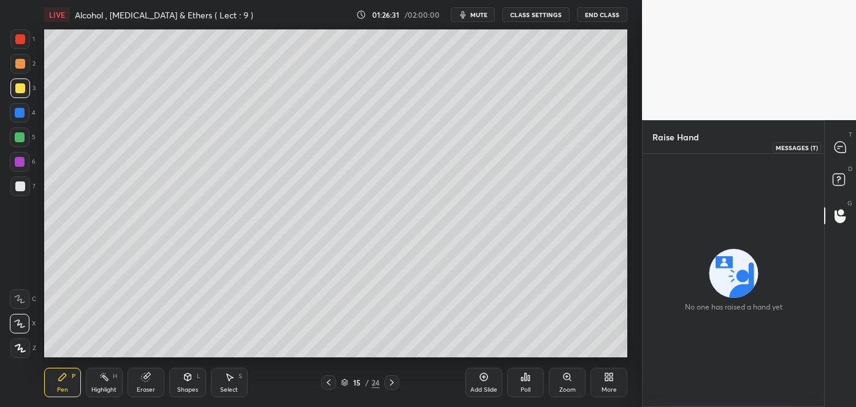
click at [840, 142] on icon at bounding box center [839, 147] width 11 height 11
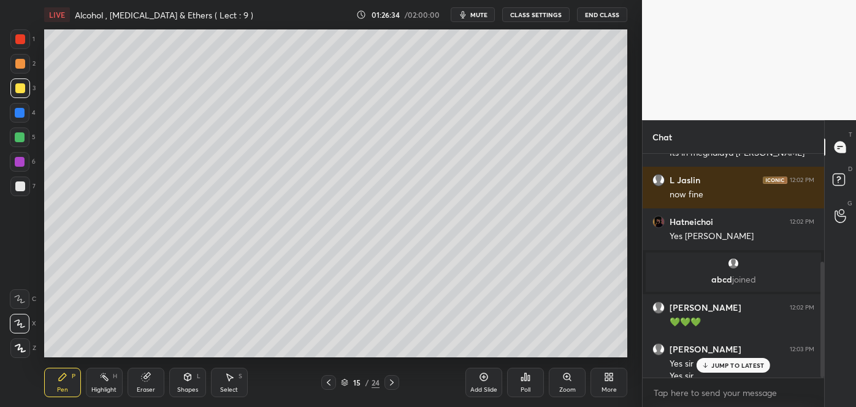
scroll to position [207, 0]
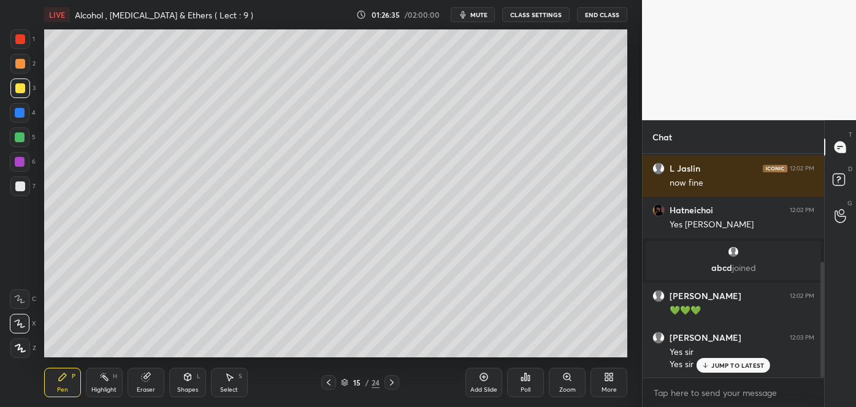
click at [392, 381] on icon at bounding box center [392, 382] width 4 height 6
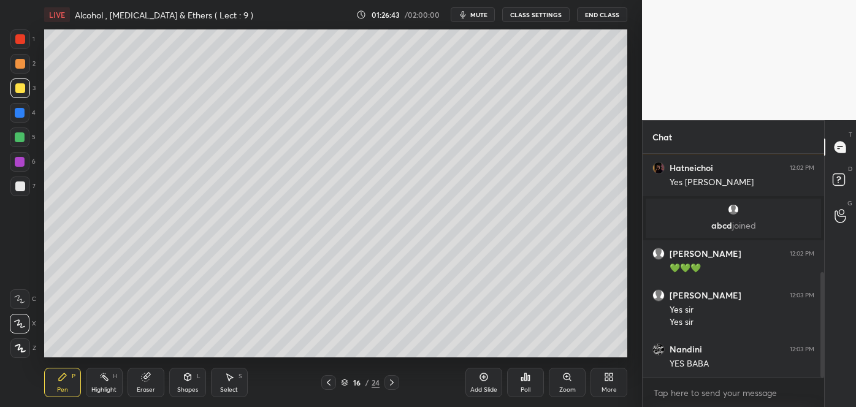
click at [20, 137] on div at bounding box center [20, 137] width 10 height 10
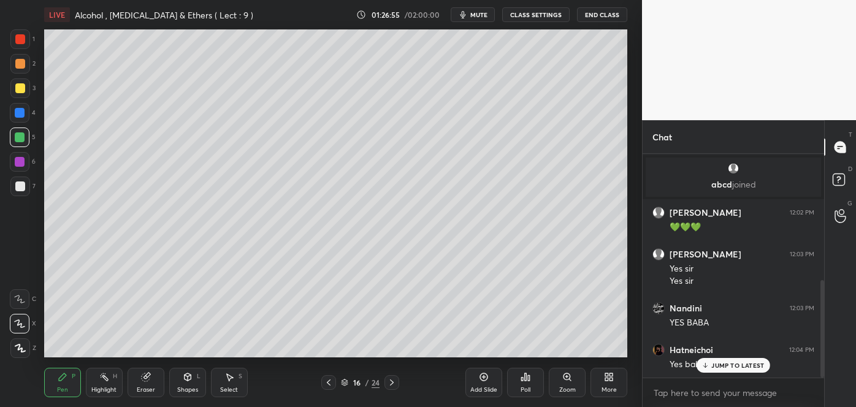
click at [18, 186] on div at bounding box center [20, 186] width 10 height 10
click at [18, 85] on div at bounding box center [20, 88] width 10 height 10
click at [18, 115] on div at bounding box center [20, 113] width 10 height 10
click at [18, 137] on div at bounding box center [20, 137] width 10 height 10
click at [21, 113] on div at bounding box center [20, 113] width 10 height 10
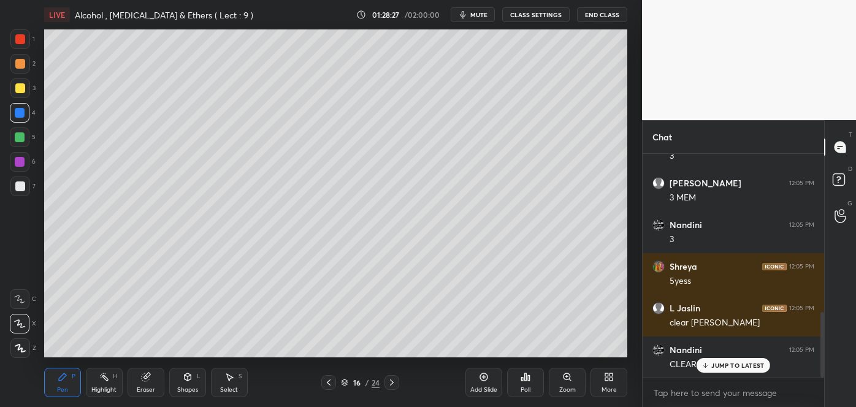
scroll to position [583, 0]
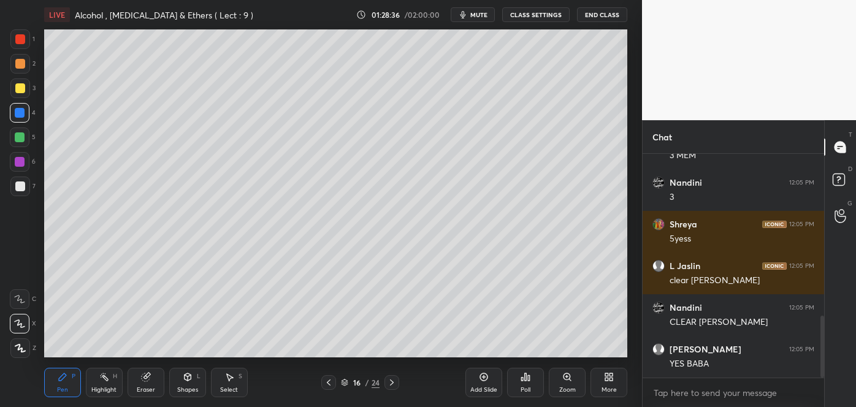
click at [19, 62] on div at bounding box center [20, 64] width 10 height 10
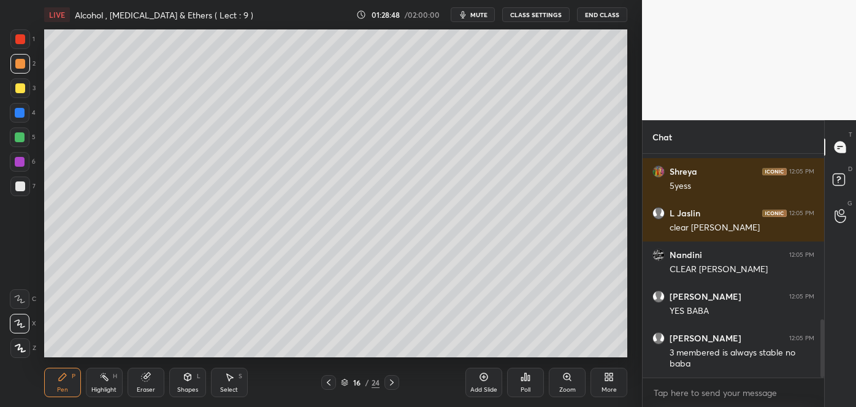
click at [21, 161] on div at bounding box center [20, 162] width 10 height 10
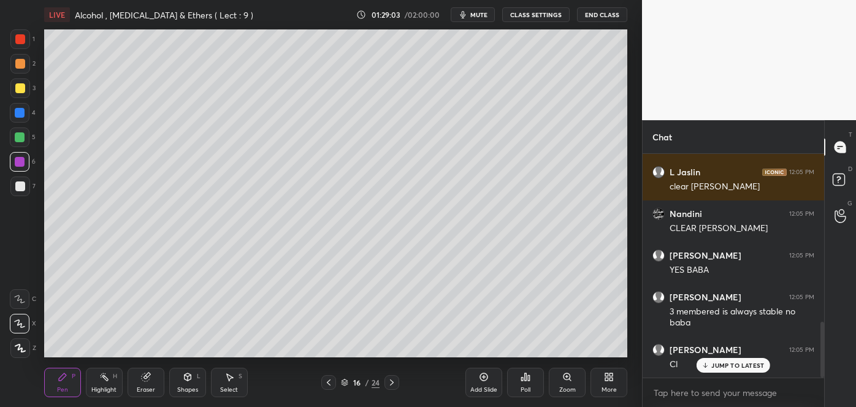
click at [23, 180] on div at bounding box center [20, 187] width 20 height 20
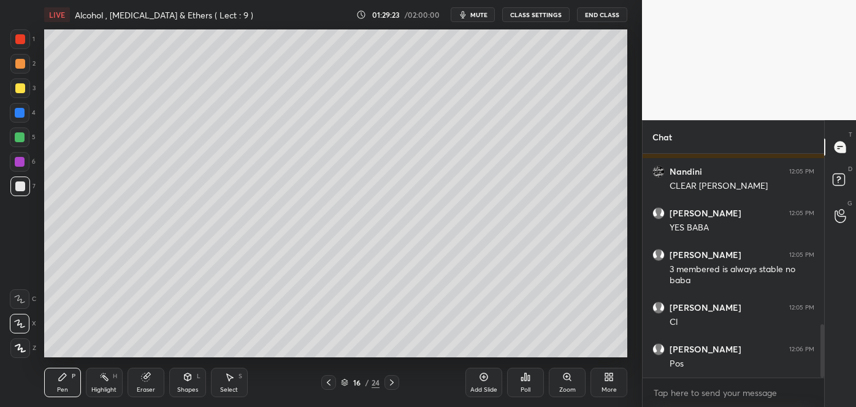
click at [18, 137] on div at bounding box center [20, 137] width 10 height 10
click at [13, 41] on div at bounding box center [20, 39] width 20 height 20
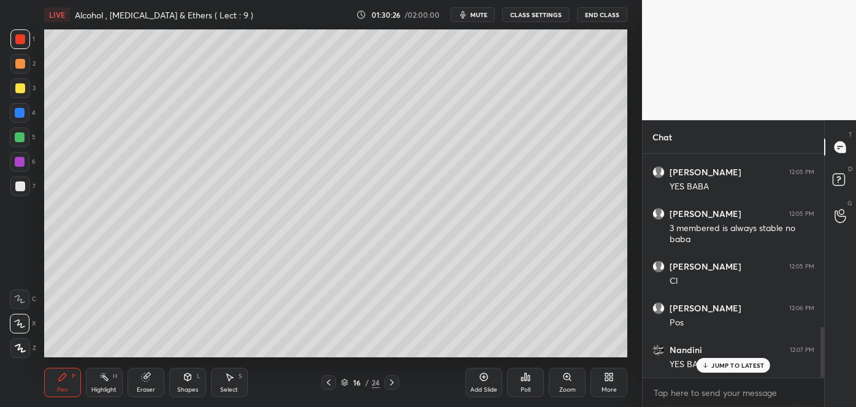
click at [18, 186] on div at bounding box center [20, 186] width 10 height 10
click at [17, 110] on div at bounding box center [20, 113] width 10 height 10
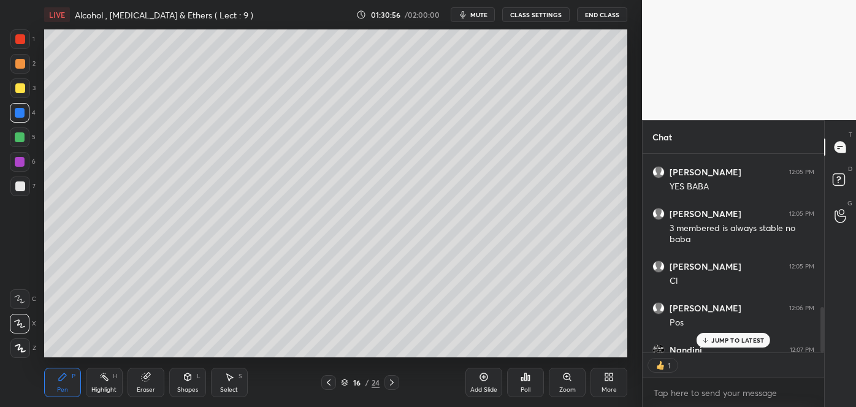
scroll to position [4, 3]
click at [18, 86] on div at bounding box center [20, 88] width 10 height 10
click at [15, 36] on div at bounding box center [20, 39] width 10 height 10
click at [19, 186] on div at bounding box center [20, 186] width 10 height 10
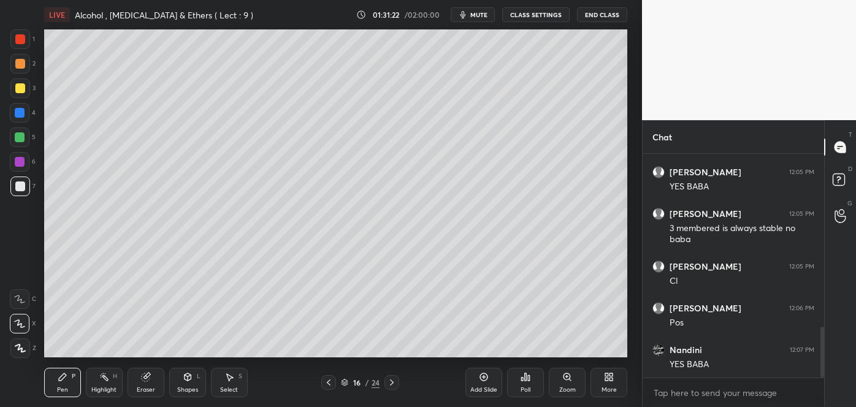
click at [15, 40] on div at bounding box center [20, 39] width 10 height 10
click at [24, 136] on div at bounding box center [20, 137] width 10 height 10
click at [16, 186] on div at bounding box center [20, 186] width 10 height 10
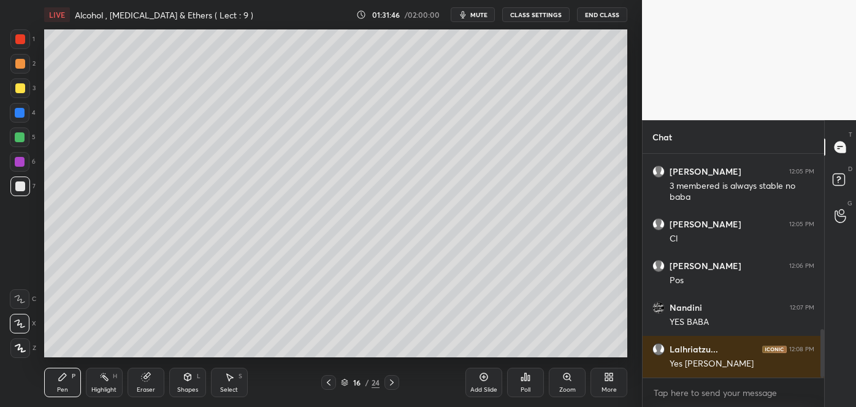
click at [20, 162] on div at bounding box center [20, 162] width 10 height 10
click at [19, 186] on div at bounding box center [20, 186] width 10 height 10
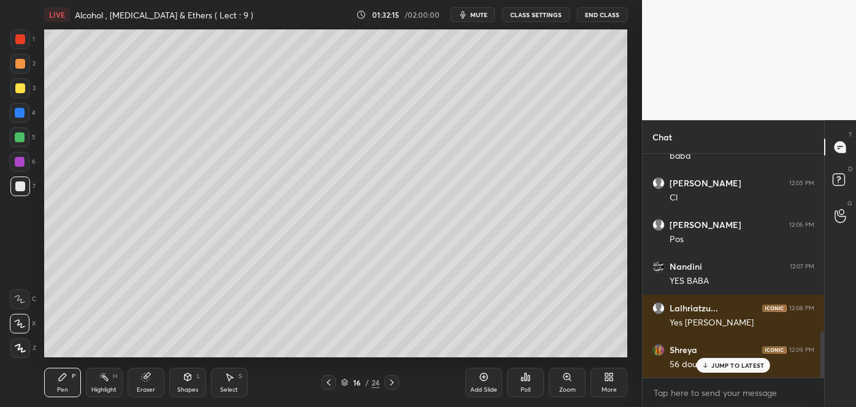
scroll to position [897, 0]
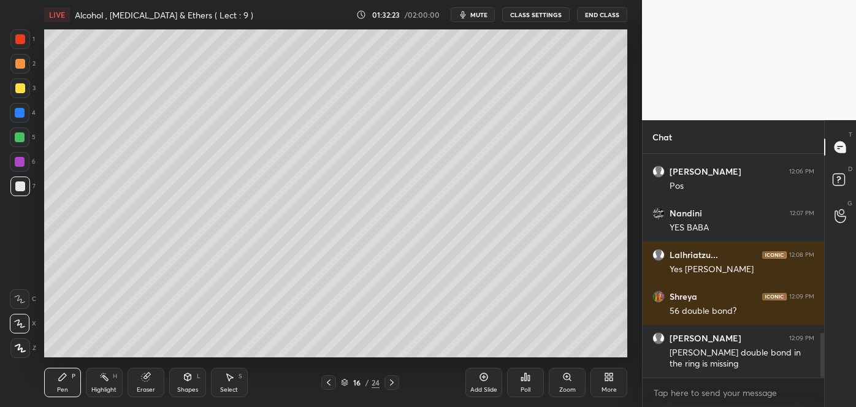
click at [20, 186] on div at bounding box center [20, 186] width 10 height 10
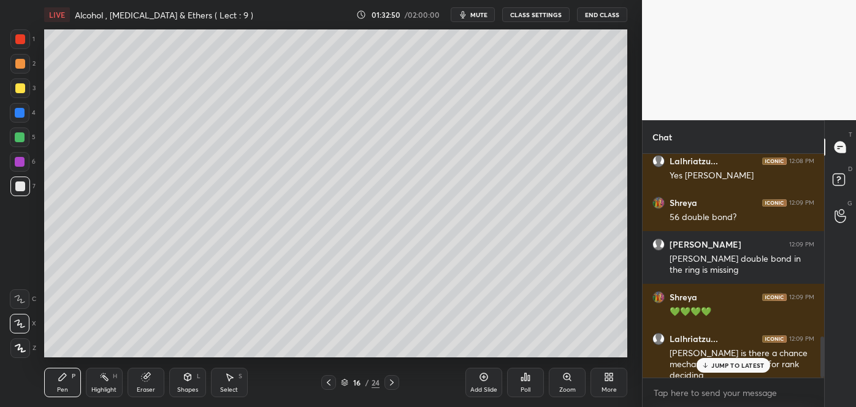
scroll to position [1033, 0]
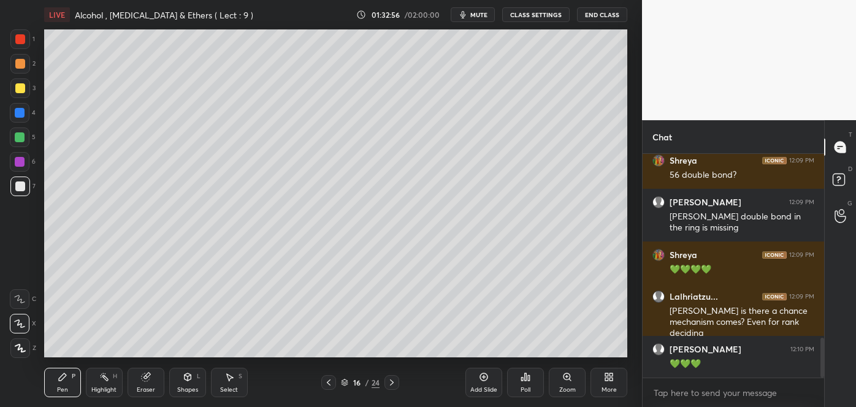
click at [21, 165] on div at bounding box center [20, 162] width 10 height 10
click at [65, 380] on icon at bounding box center [63, 377] width 10 height 10
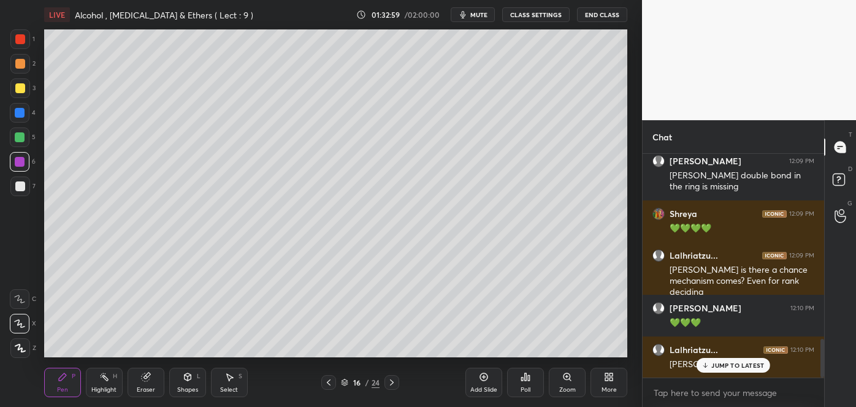
click at [187, 387] on div "Shapes" at bounding box center [187, 390] width 21 height 6
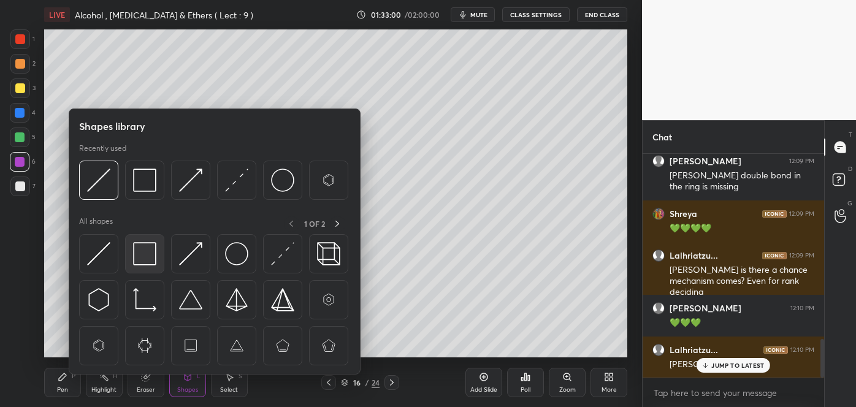
click at [146, 256] on img at bounding box center [144, 253] width 23 height 23
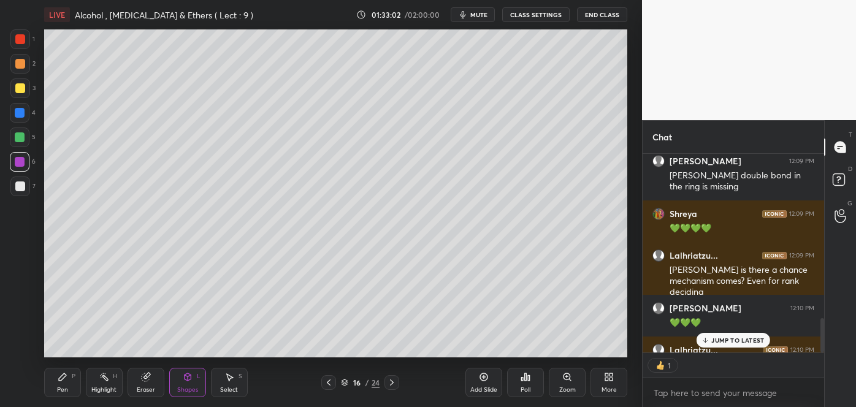
scroll to position [4, 3]
click at [69, 378] on div "Pen P" at bounding box center [62, 382] width 37 height 29
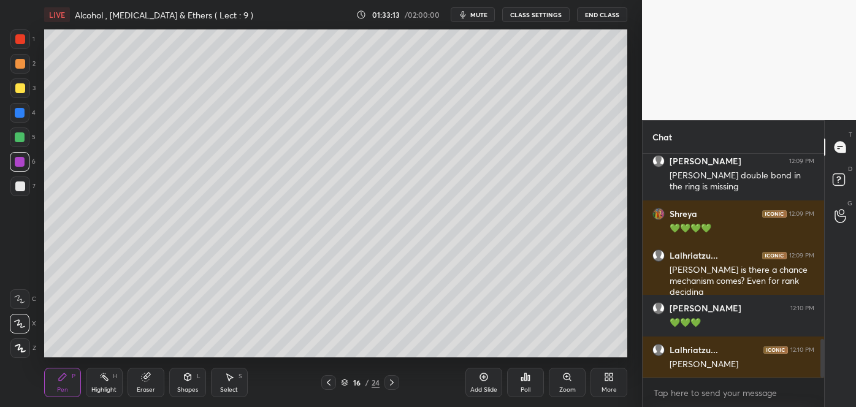
scroll to position [220, 178]
click at [332, 383] on icon at bounding box center [329, 383] width 10 height 10
click at [329, 382] on icon at bounding box center [329, 383] width 10 height 10
click at [393, 379] on icon at bounding box center [392, 383] width 10 height 10
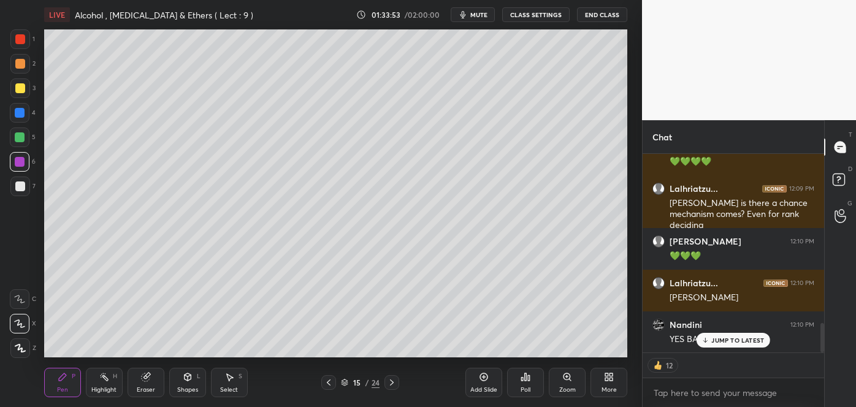
scroll to position [1182, 0]
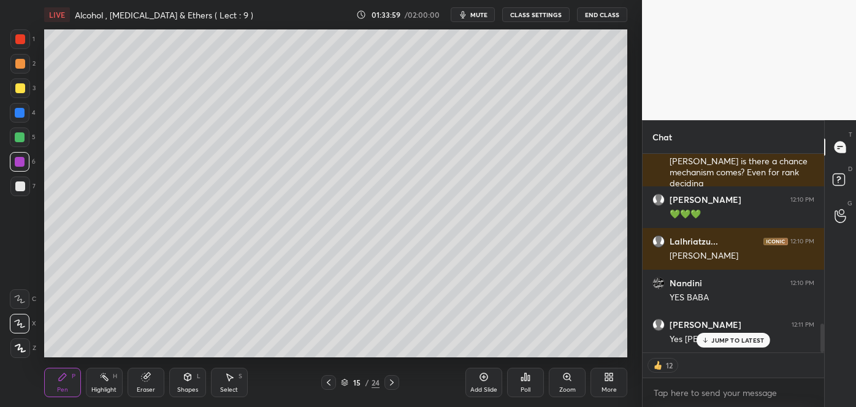
click at [390, 382] on icon at bounding box center [392, 383] width 10 height 10
click at [392, 382] on icon at bounding box center [392, 383] width 10 height 10
click at [392, 383] on icon at bounding box center [392, 382] width 4 height 6
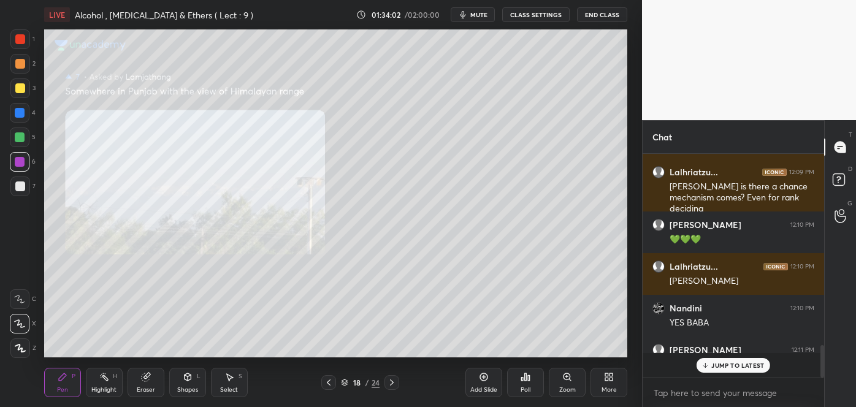
scroll to position [1157, 0]
click at [333, 379] on icon at bounding box center [329, 383] width 10 height 10
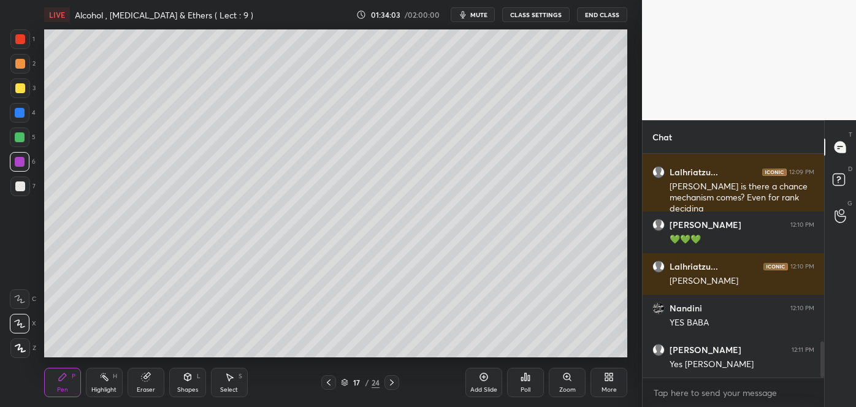
click at [485, 379] on icon at bounding box center [484, 377] width 10 height 10
click at [13, 187] on div at bounding box center [20, 187] width 20 height 20
click at [17, 86] on div at bounding box center [20, 88] width 10 height 10
click at [18, 185] on div at bounding box center [20, 186] width 10 height 10
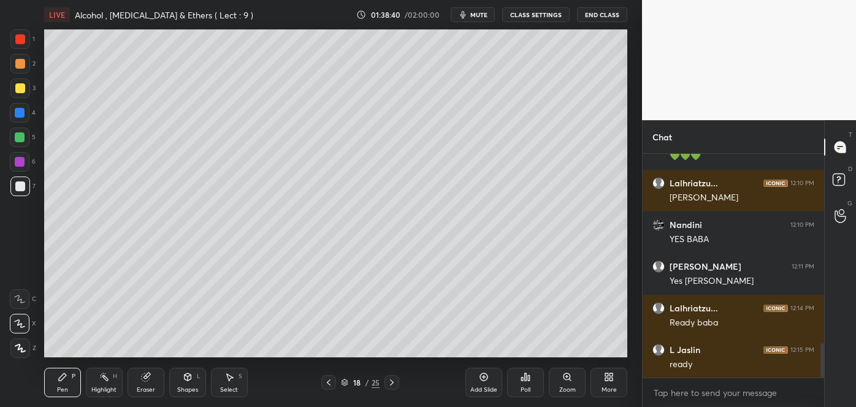
scroll to position [4, 3]
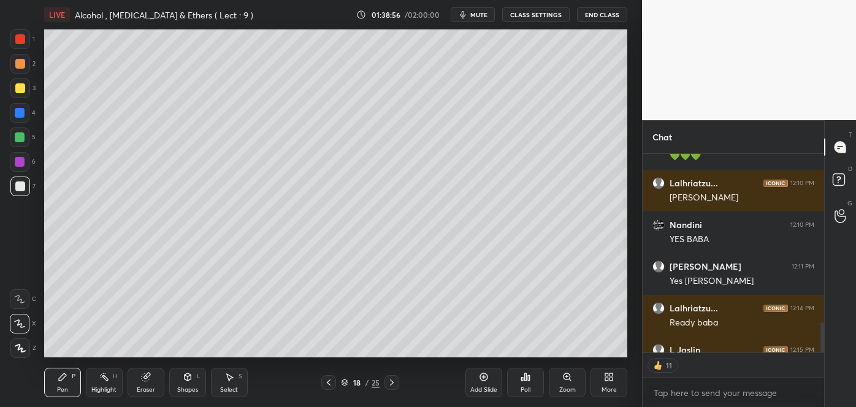
click at [526, 378] on icon at bounding box center [525, 377] width 10 height 10
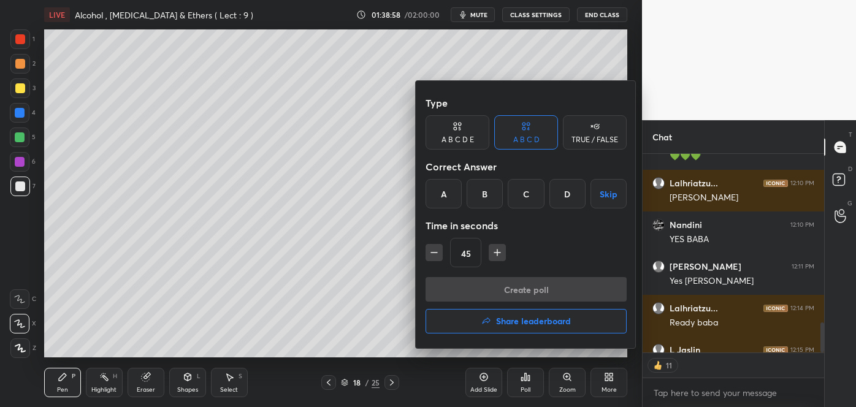
click at [496, 195] on div "B" at bounding box center [484, 193] width 36 height 29
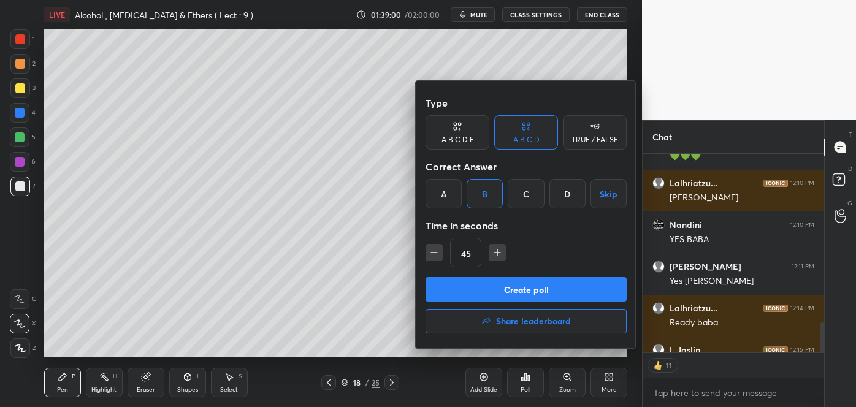
click at [491, 295] on button "Create poll" at bounding box center [525, 289] width 201 height 25
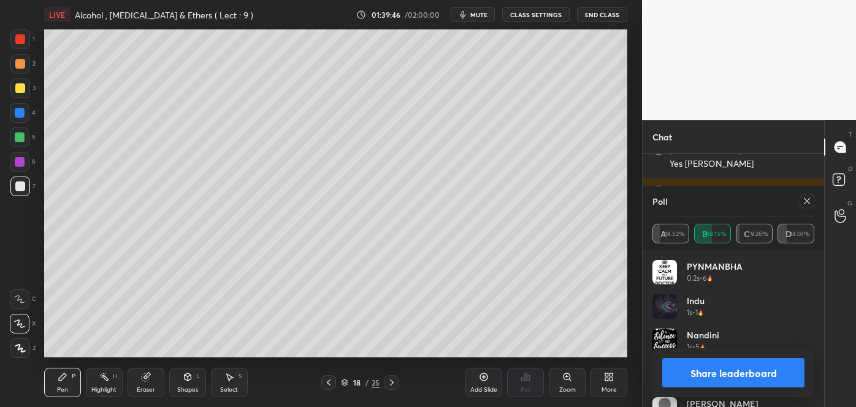
scroll to position [1410, 0]
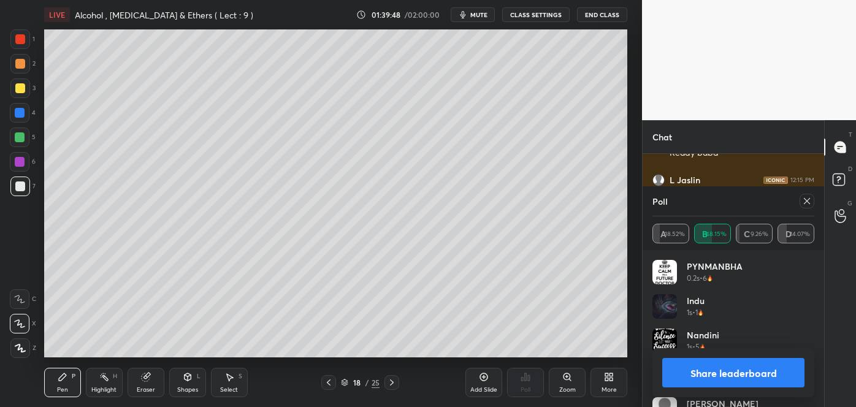
click at [699, 368] on button "Share leaderboard" at bounding box center [733, 372] width 142 height 29
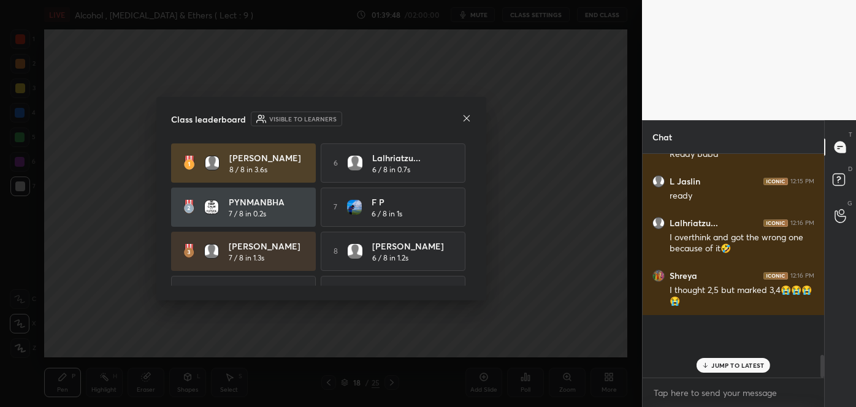
scroll to position [0, 0]
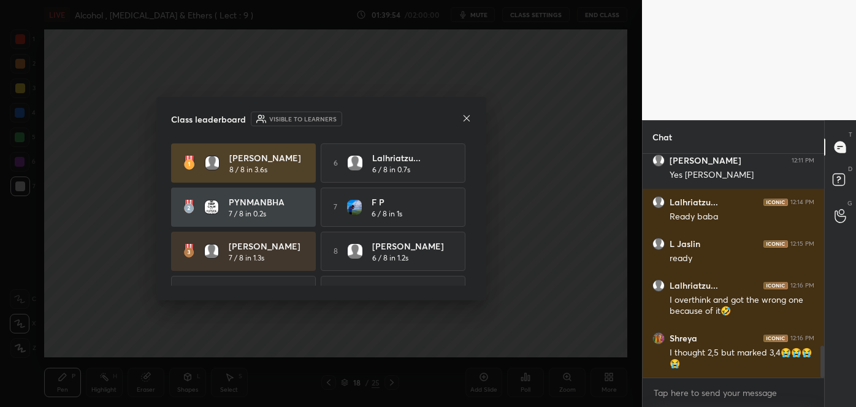
click at [469, 113] on icon at bounding box center [467, 118] width 10 height 10
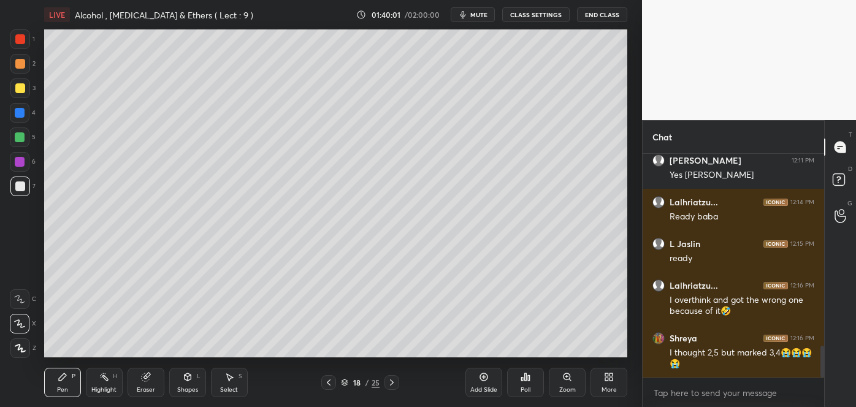
click at [18, 93] on div at bounding box center [20, 88] width 10 height 10
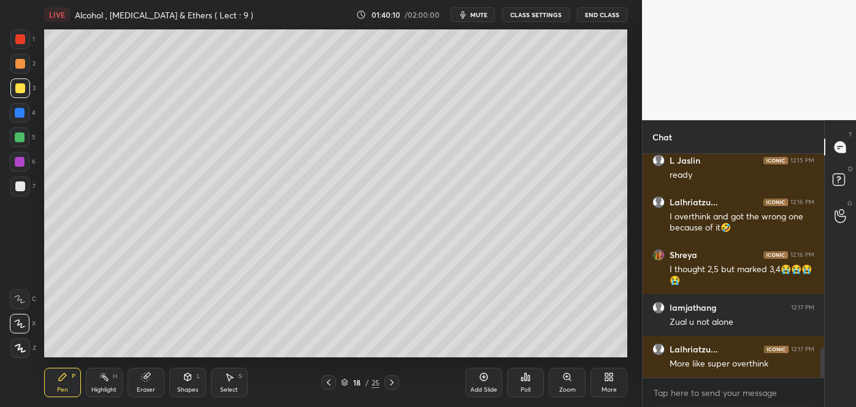
scroll to position [1471, 0]
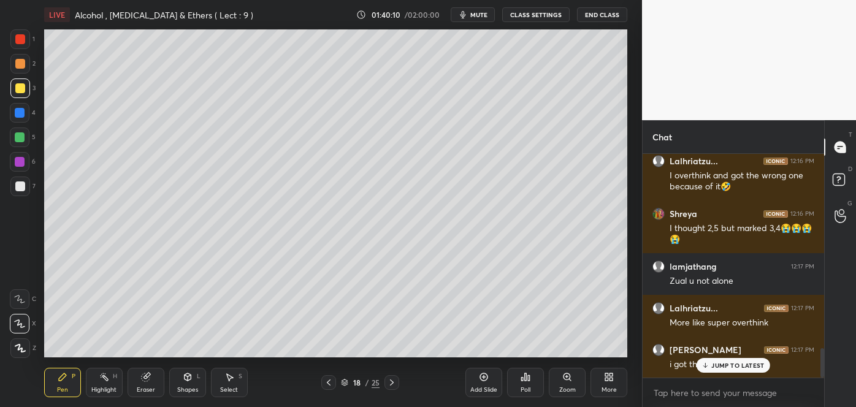
click at [481, 384] on div "Add Slide" at bounding box center [483, 382] width 37 height 29
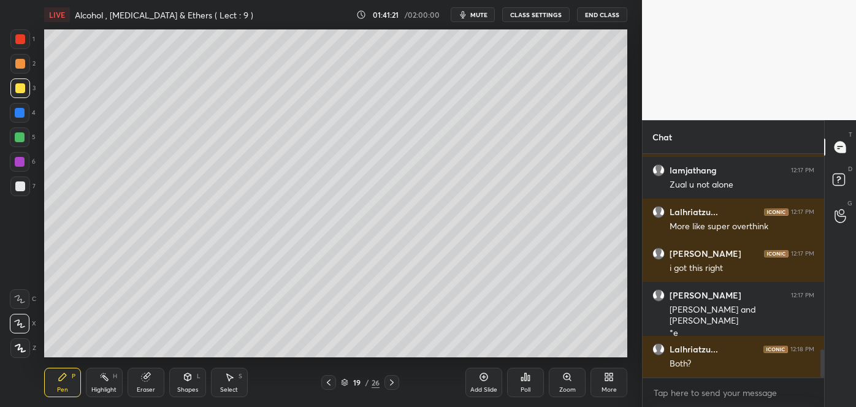
scroll to position [1608, 0]
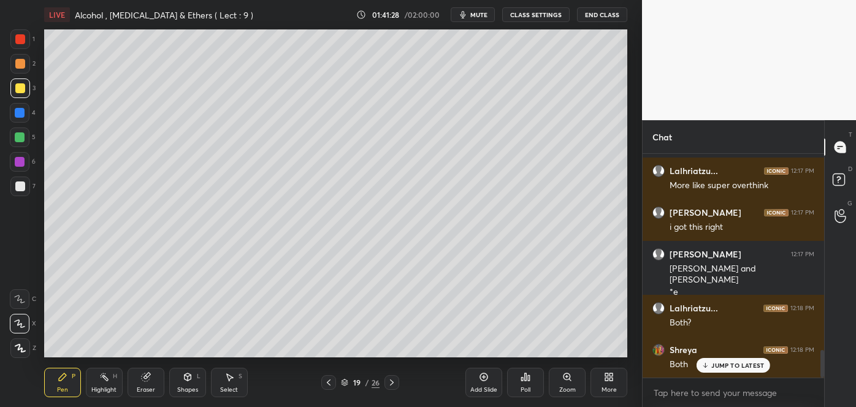
click at [25, 184] on div at bounding box center [20, 187] width 20 height 20
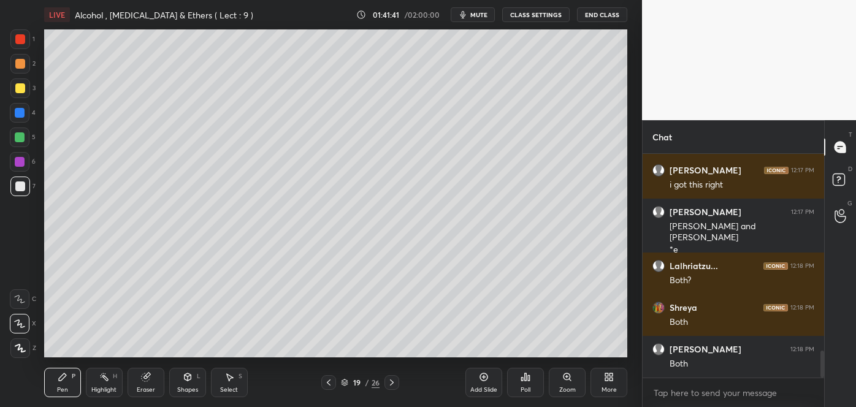
click at [18, 64] on div at bounding box center [20, 64] width 10 height 10
click at [21, 183] on div at bounding box center [20, 186] width 10 height 10
click at [21, 134] on div at bounding box center [20, 137] width 10 height 10
click at [21, 183] on div at bounding box center [20, 186] width 10 height 10
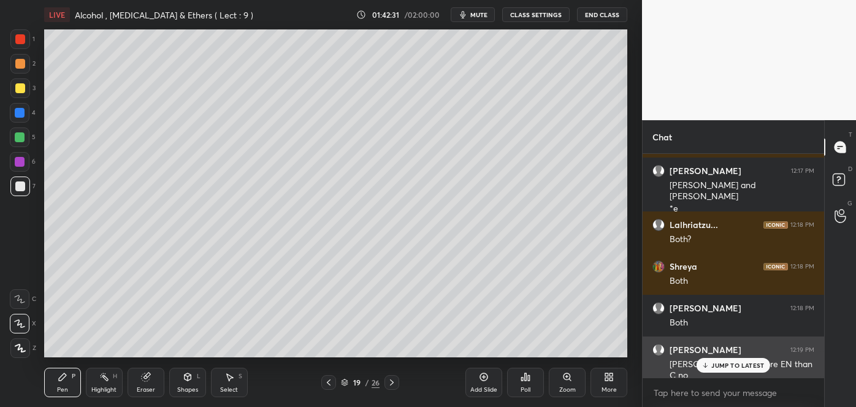
click at [712, 367] on p "JUMP TO LATEST" at bounding box center [737, 365] width 53 height 7
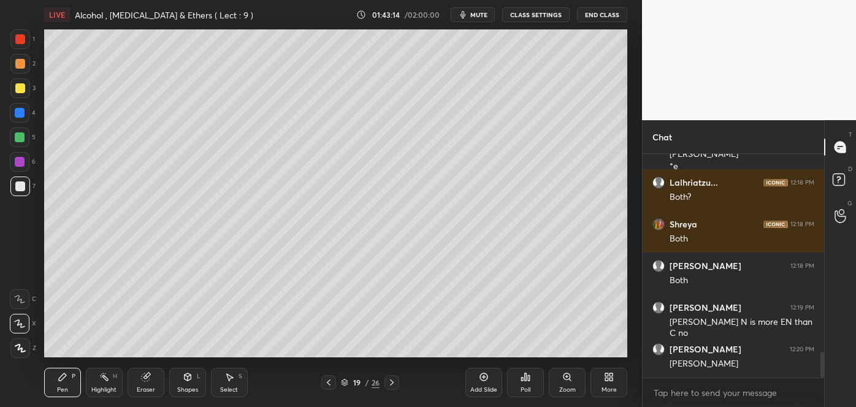
click at [485, 377] on icon at bounding box center [484, 377] width 10 height 10
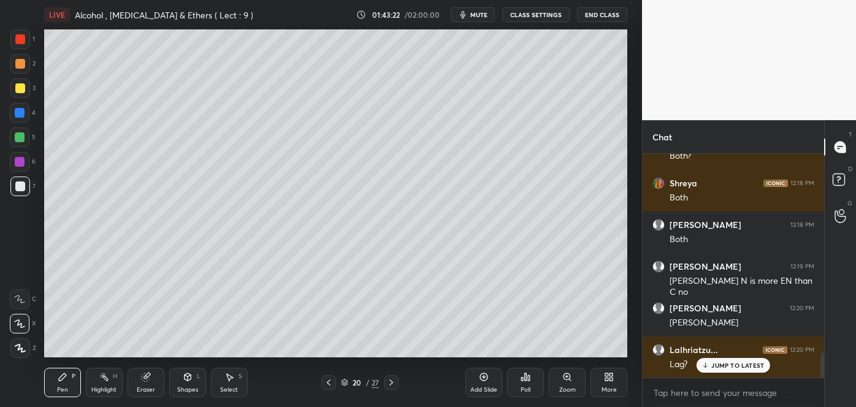
scroll to position [1819, 0]
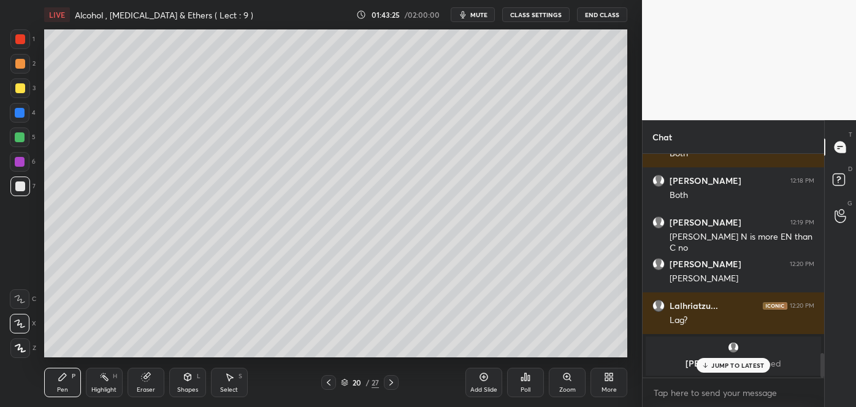
click at [20, 84] on div at bounding box center [20, 88] width 10 height 10
click at [714, 366] on p "1 NEW MESSAGE" at bounding box center [738, 365] width 52 height 7
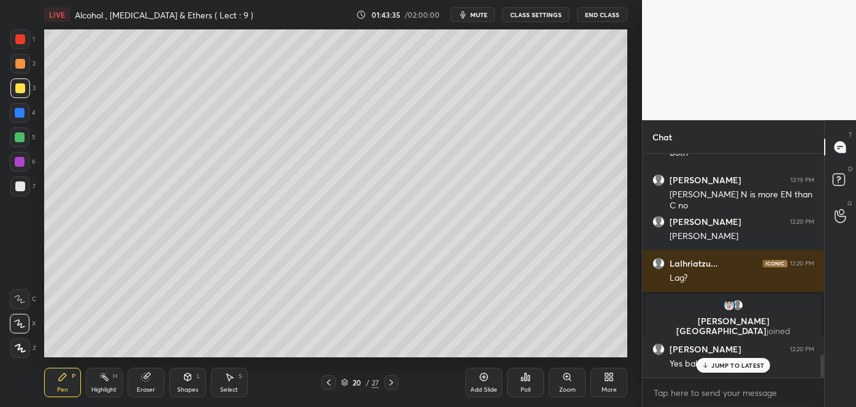
scroll to position [1902, 0]
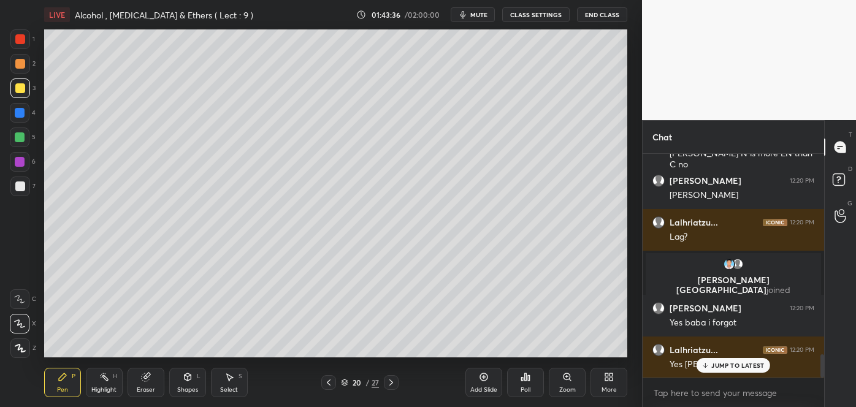
click at [188, 384] on div "Shapes L" at bounding box center [187, 382] width 37 height 29
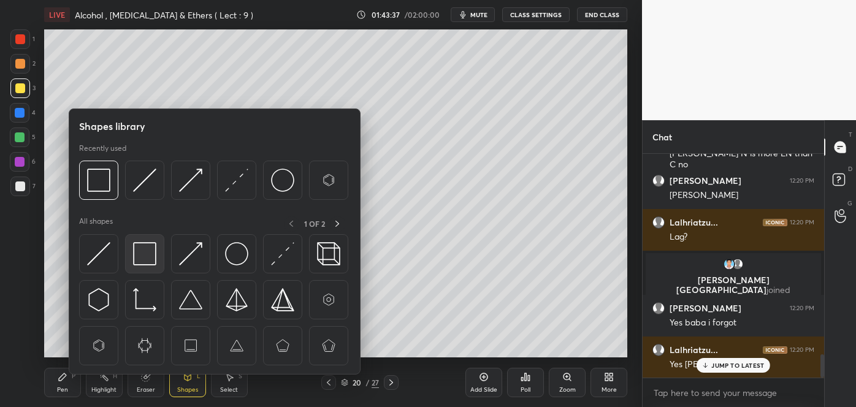
click at [142, 256] on img at bounding box center [144, 253] width 23 height 23
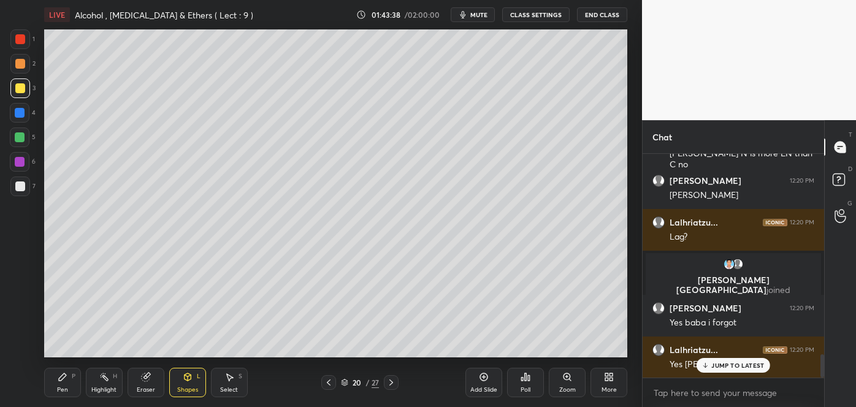
click at [18, 108] on div at bounding box center [20, 113] width 10 height 10
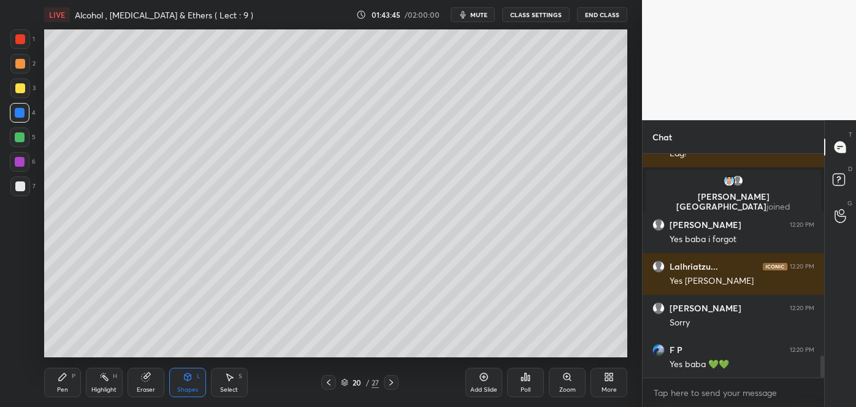
scroll to position [2028, 0]
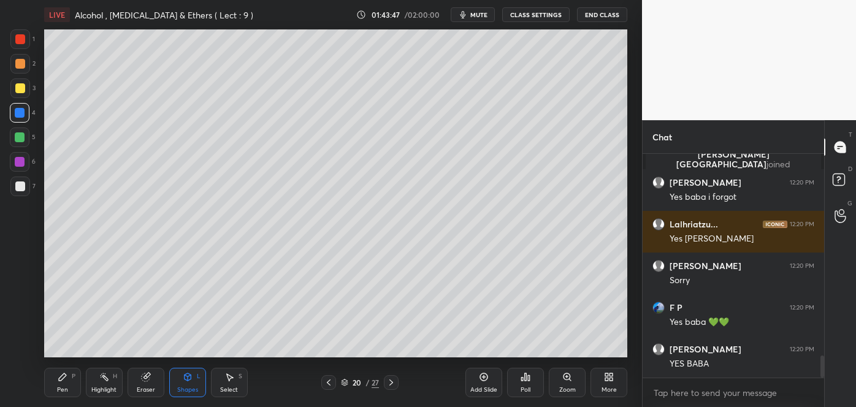
click at [329, 381] on icon at bounding box center [329, 382] width 4 height 6
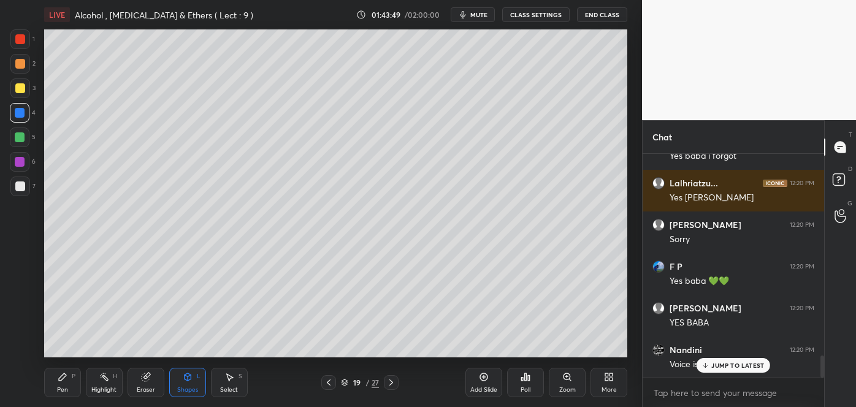
click at [705, 363] on icon at bounding box center [705, 365] width 0 height 4
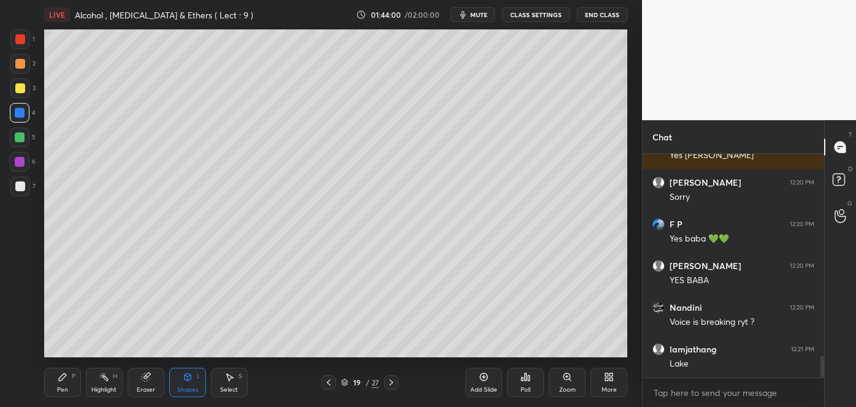
click at [20, 63] on div at bounding box center [20, 64] width 10 height 10
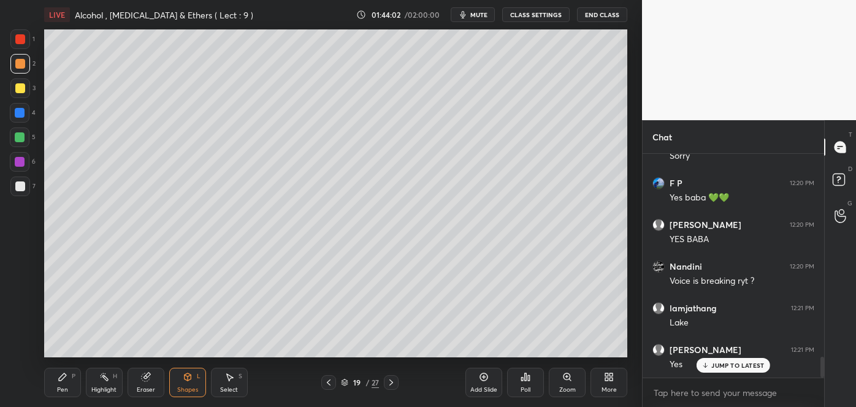
click at [21, 161] on div at bounding box center [20, 162] width 10 height 10
click at [69, 378] on div "Pen P" at bounding box center [62, 382] width 37 height 29
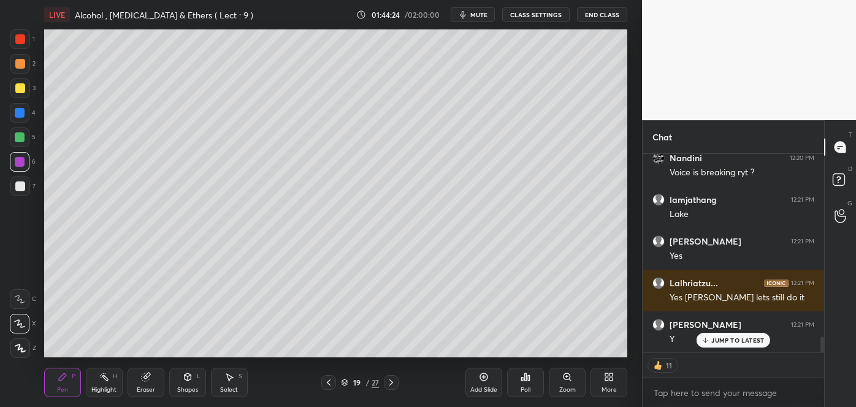
scroll to position [2303, 0]
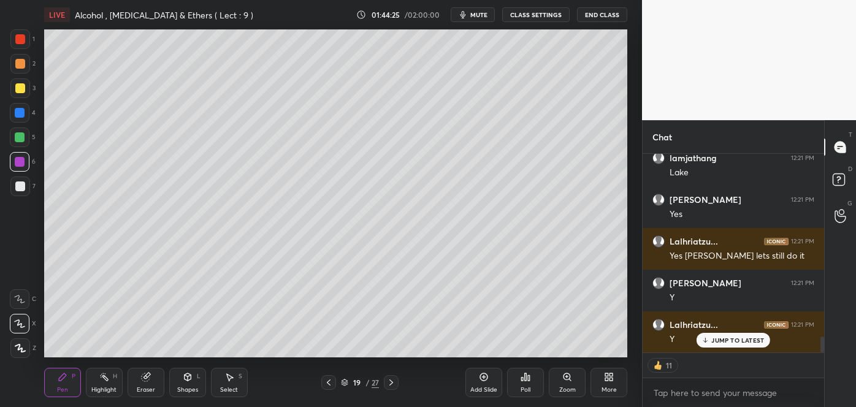
click at [18, 63] on div at bounding box center [20, 64] width 10 height 10
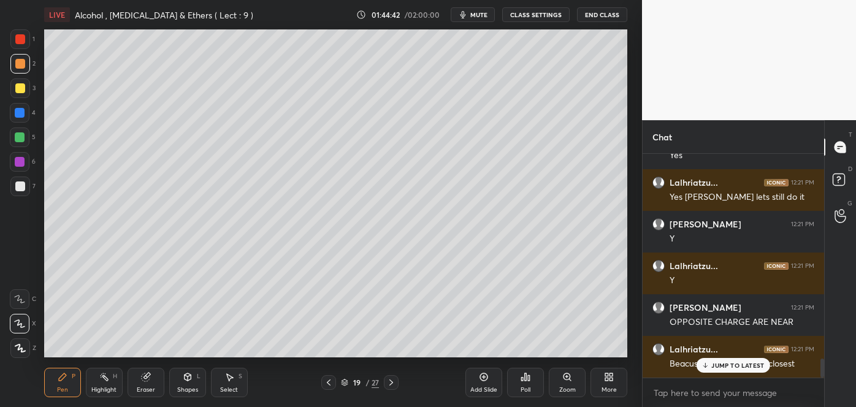
scroll to position [2403, 0]
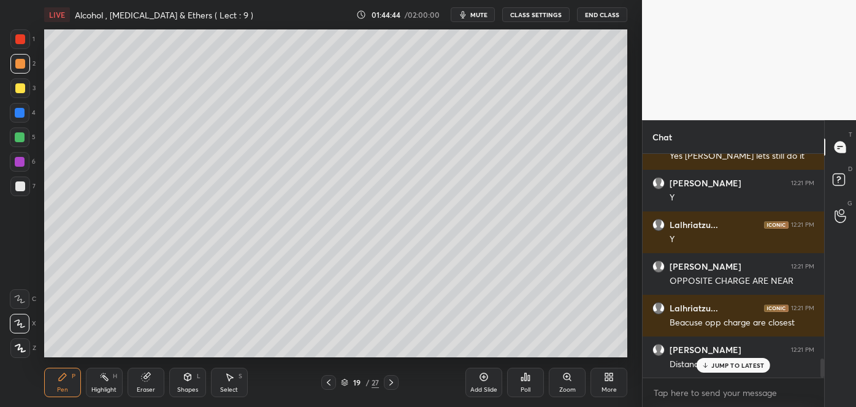
click at [17, 87] on div at bounding box center [20, 88] width 10 height 10
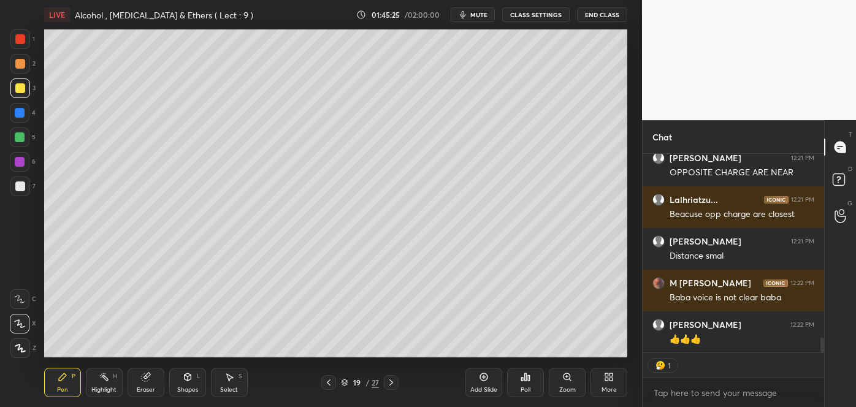
scroll to position [2553, 0]
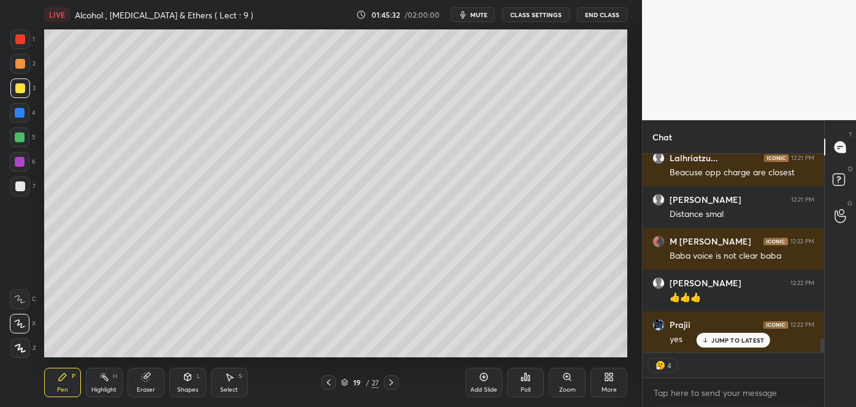
type textarea "x"
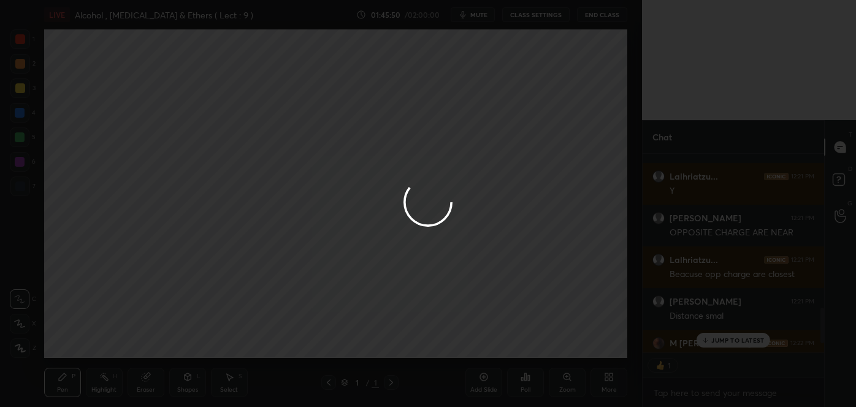
scroll to position [195, 178]
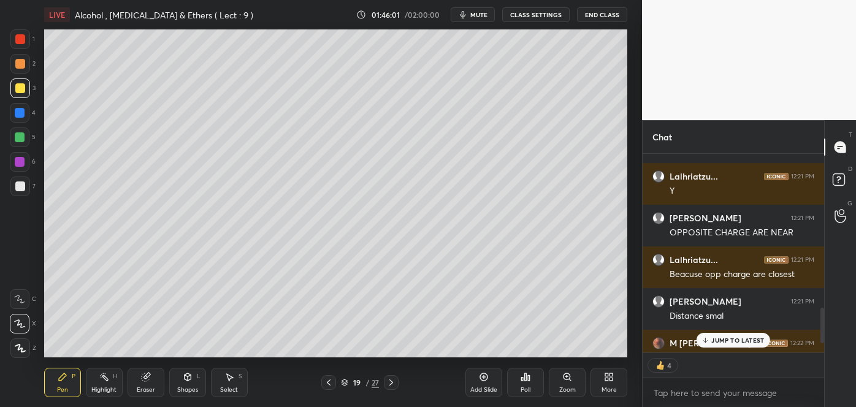
click at [15, 113] on div at bounding box center [20, 113] width 10 height 10
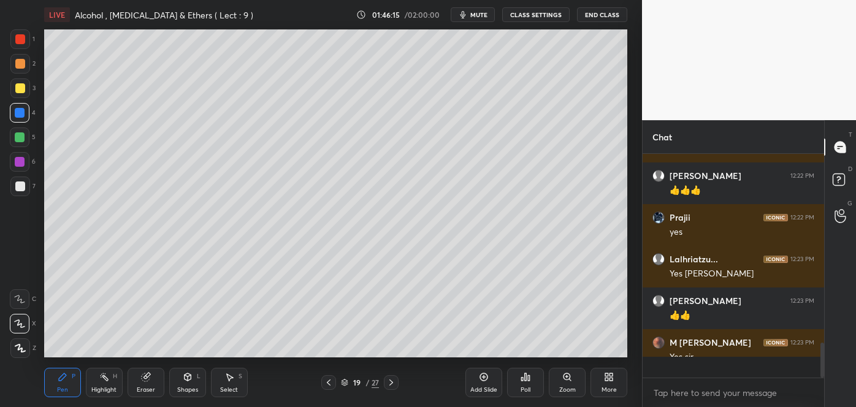
scroll to position [4, 3]
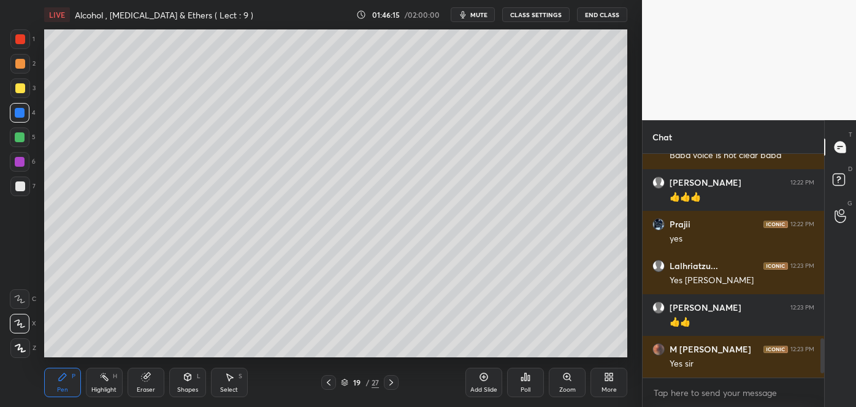
click at [23, 164] on div at bounding box center [20, 162] width 10 height 10
click at [26, 137] on div at bounding box center [20, 137] width 20 height 20
click at [18, 115] on div at bounding box center [20, 113] width 10 height 10
click at [18, 86] on div at bounding box center [20, 88] width 10 height 10
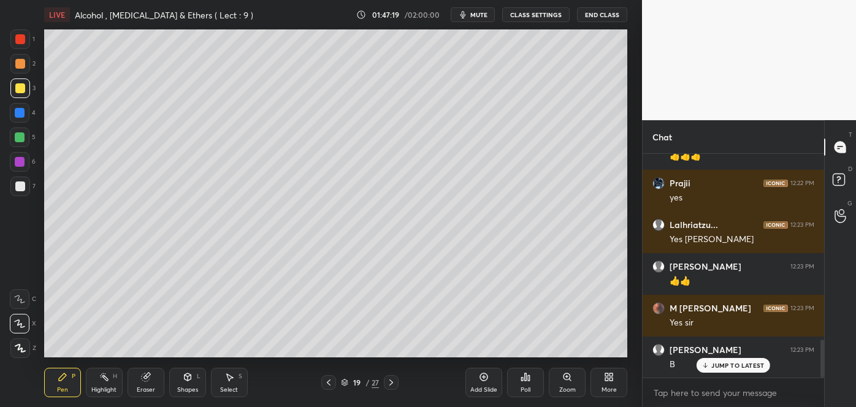
scroll to position [1136, 0]
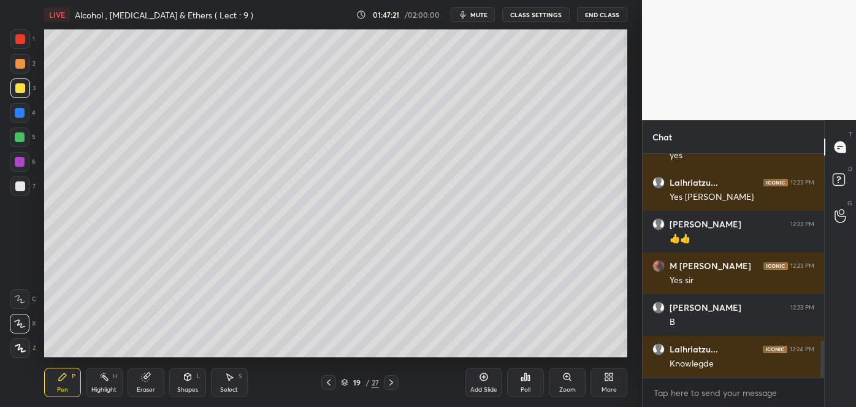
click at [332, 382] on icon at bounding box center [329, 383] width 10 height 10
click at [392, 385] on icon at bounding box center [391, 383] width 10 height 10
click at [485, 384] on div "Add Slide" at bounding box center [483, 382] width 37 height 29
click at [18, 185] on div at bounding box center [20, 186] width 10 height 10
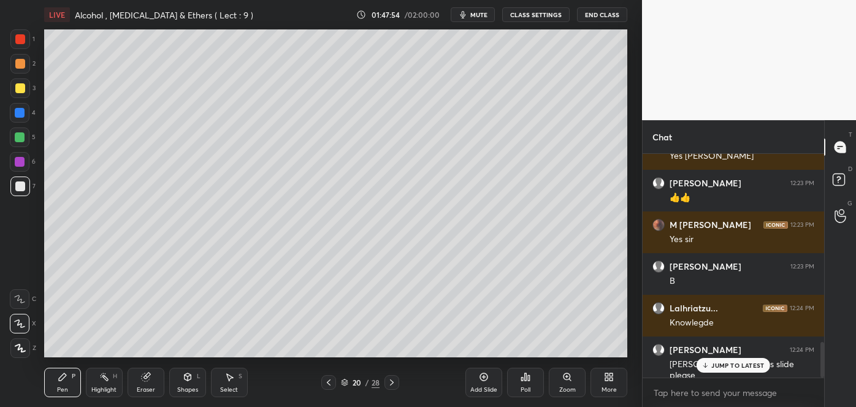
click at [727, 365] on p "JUMP TO LATEST" at bounding box center [737, 365] width 53 height 7
click at [329, 382] on icon at bounding box center [329, 383] width 10 height 10
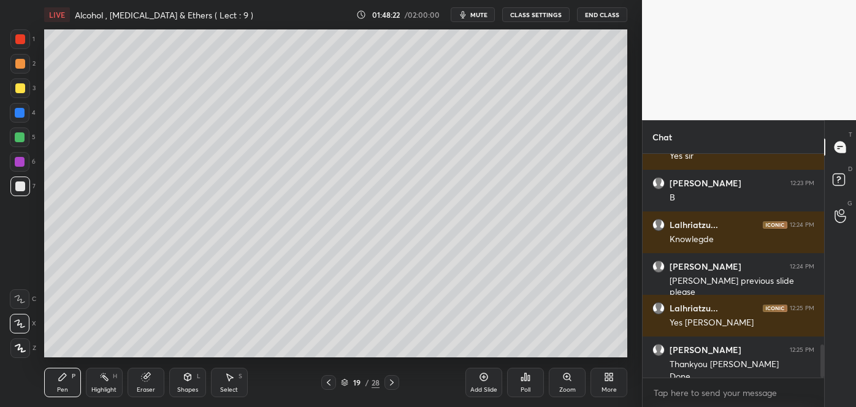
scroll to position [1273, 0]
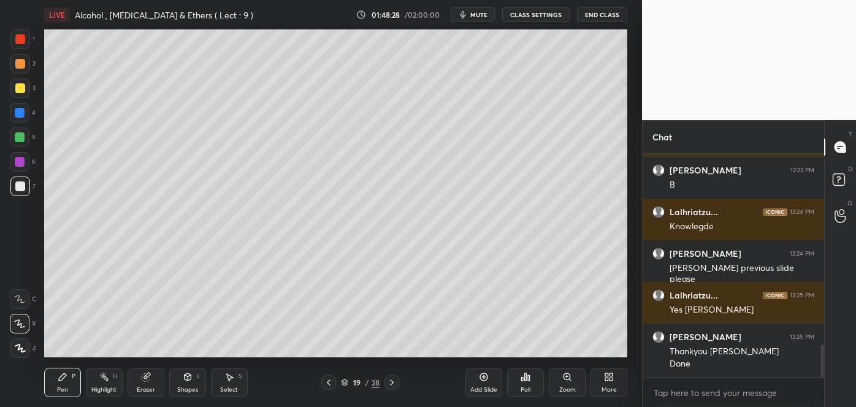
click at [392, 383] on icon at bounding box center [392, 383] width 10 height 10
click at [23, 184] on div at bounding box center [20, 186] width 10 height 10
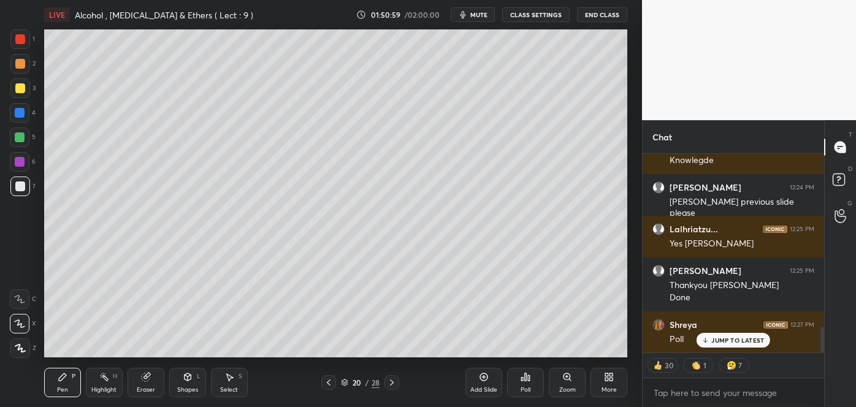
scroll to position [1381, 0]
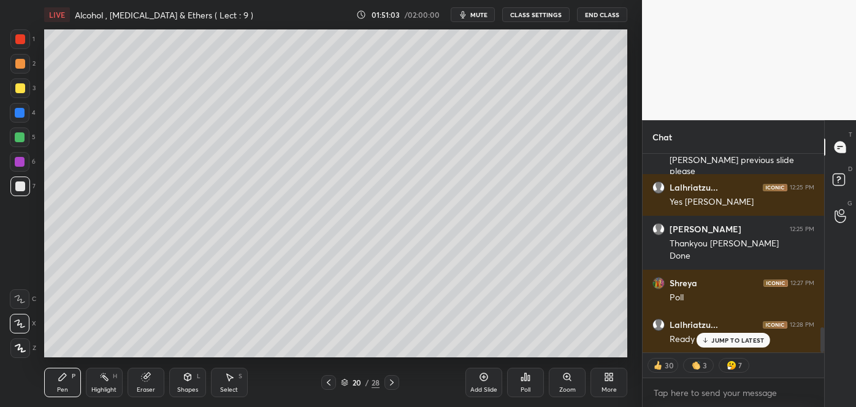
click at [528, 378] on icon at bounding box center [529, 378] width 2 height 6
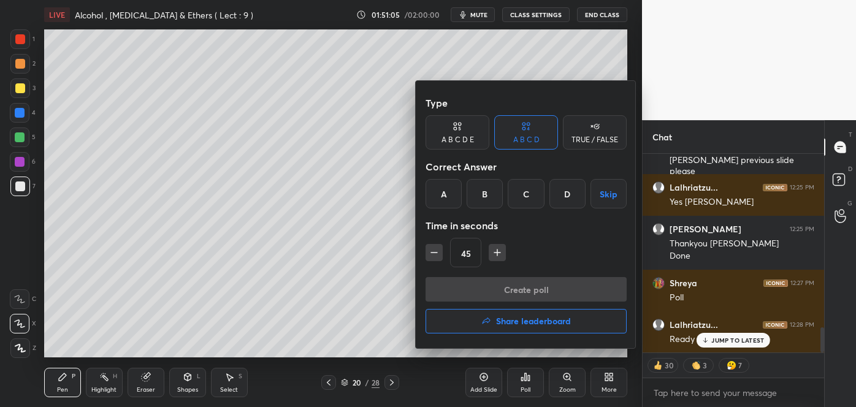
click at [484, 195] on div "B" at bounding box center [484, 193] width 36 height 29
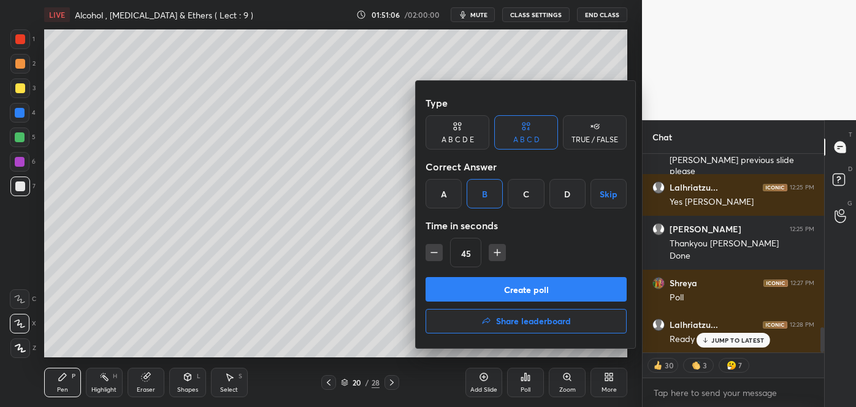
click at [504, 287] on button "Create poll" at bounding box center [525, 289] width 201 height 25
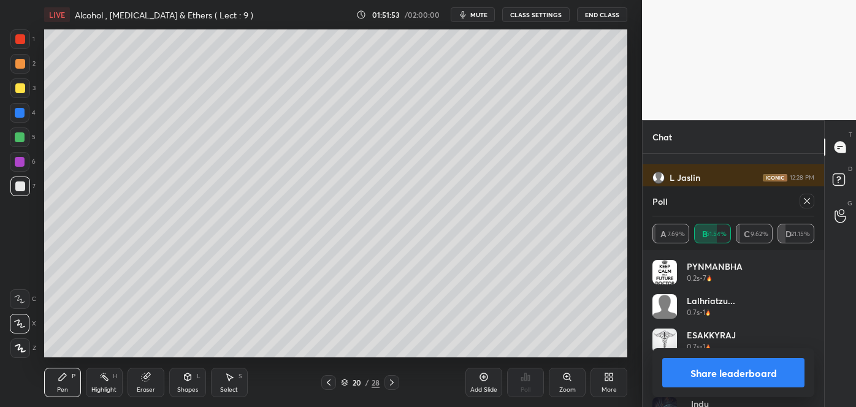
scroll to position [1665, 0]
click at [734, 376] on button "Share leaderboard" at bounding box center [733, 372] width 142 height 29
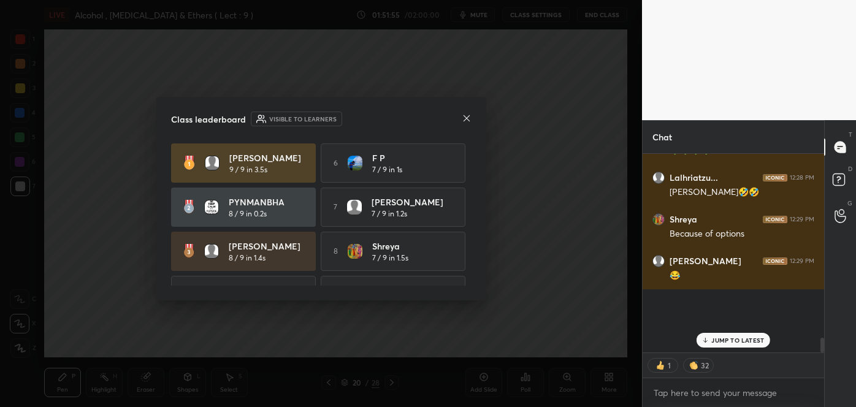
scroll to position [4, 3]
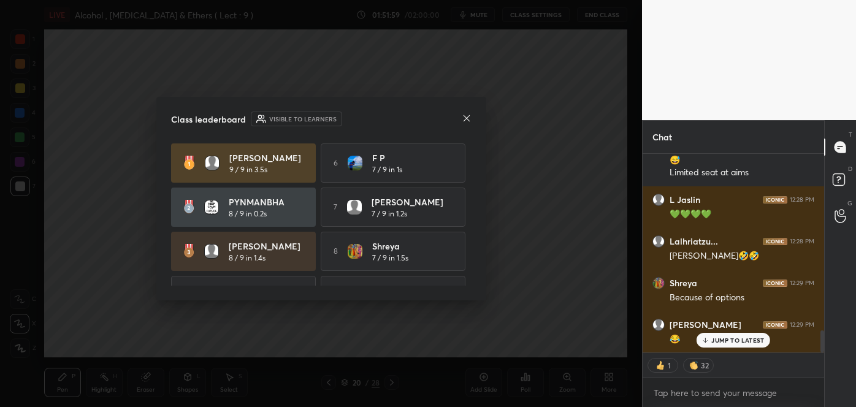
click at [465, 117] on icon at bounding box center [466, 118] width 6 height 6
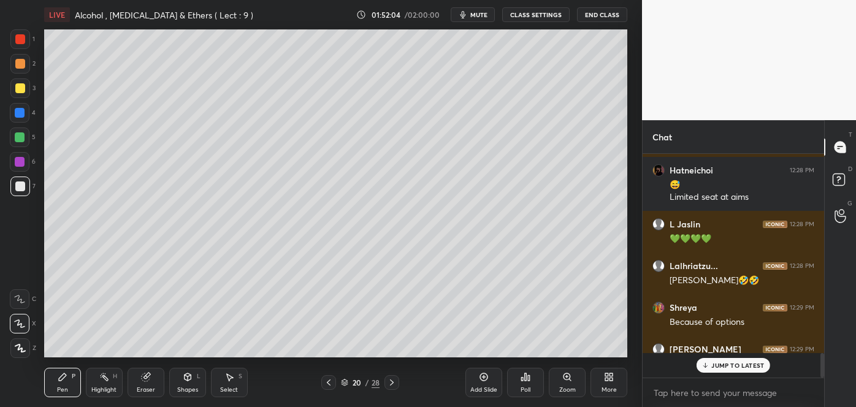
click at [19, 91] on div at bounding box center [20, 88] width 10 height 10
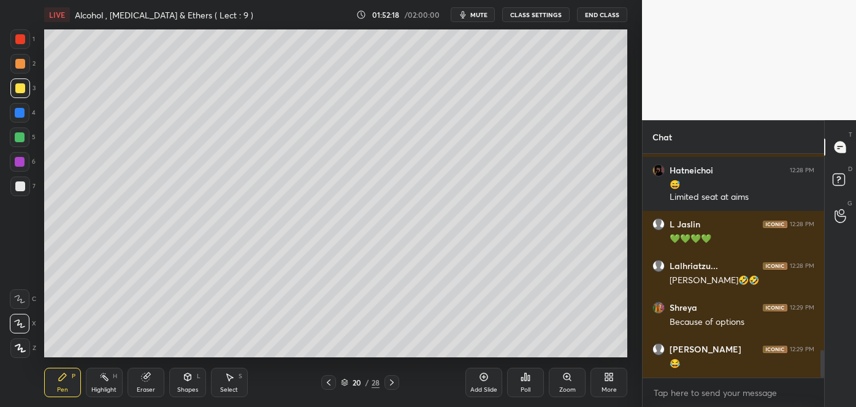
click at [486, 381] on icon at bounding box center [484, 377] width 10 height 10
click at [21, 185] on div at bounding box center [20, 186] width 10 height 10
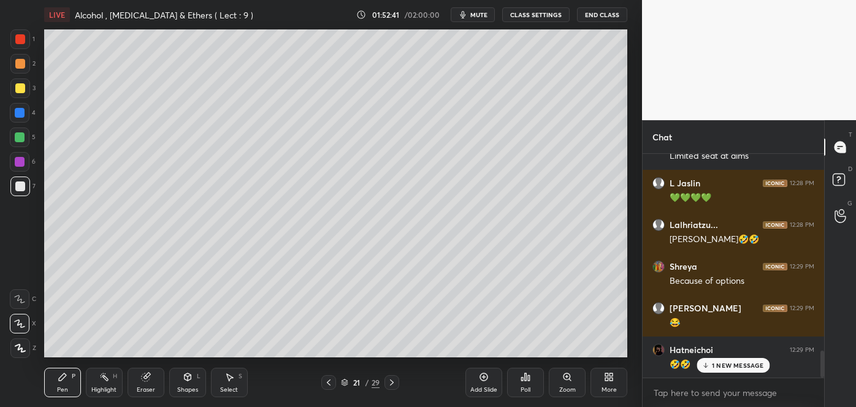
scroll to position [220, 178]
click at [487, 385] on div "Add Slide" at bounding box center [483, 382] width 37 height 29
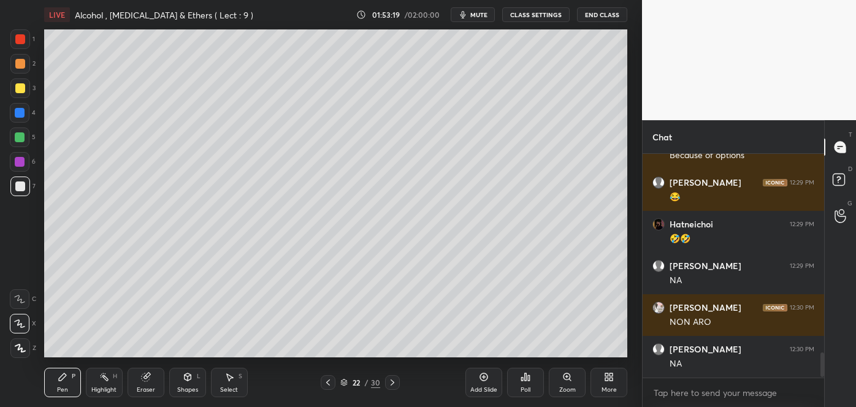
scroll to position [1785, 0]
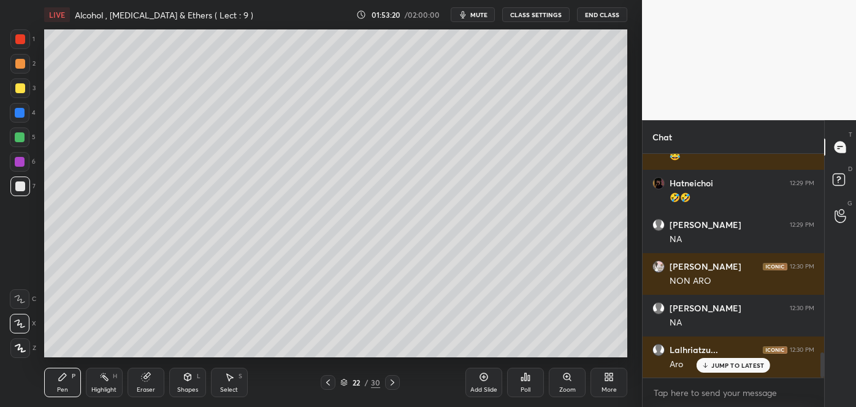
click at [528, 382] on div "Poll" at bounding box center [525, 382] width 37 height 29
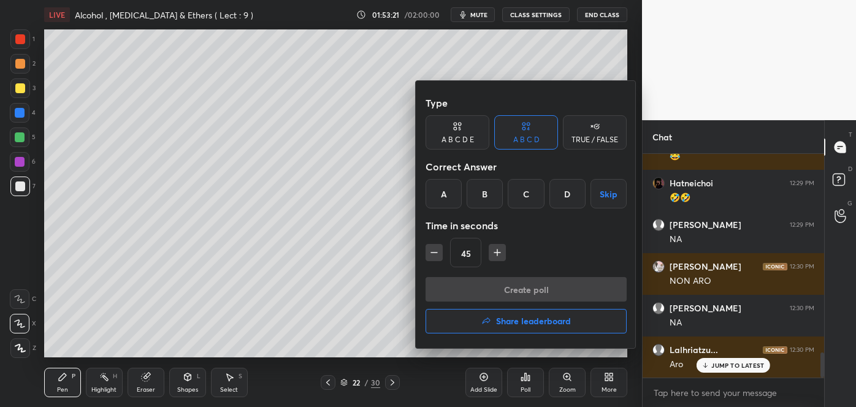
click at [528, 196] on div "C" at bounding box center [525, 193] width 36 height 29
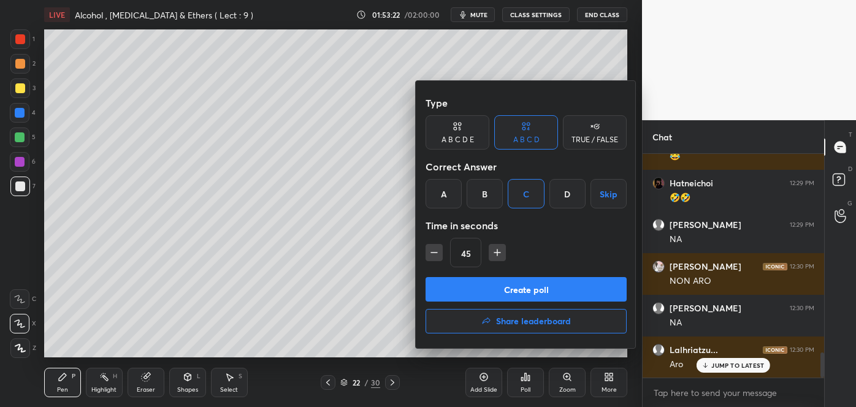
click at [515, 283] on button "Create poll" at bounding box center [525, 289] width 201 height 25
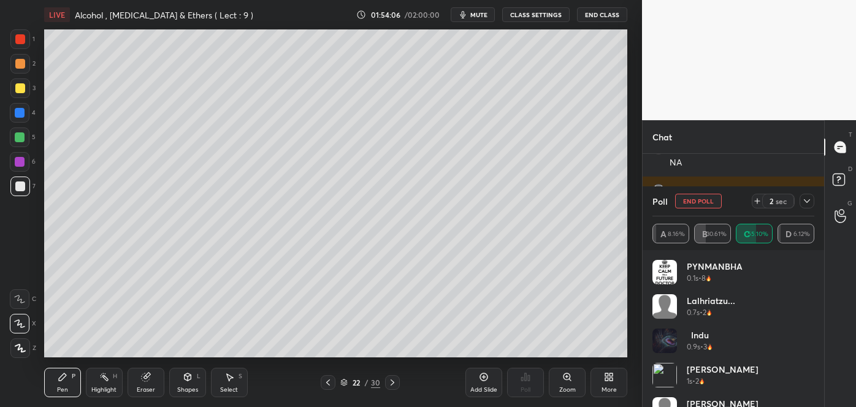
scroll to position [1986, 0]
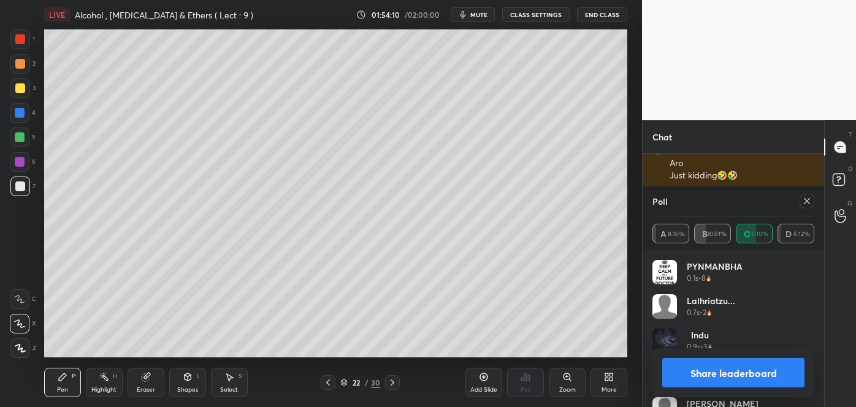
click at [676, 366] on button "Share leaderboard" at bounding box center [733, 372] width 142 height 29
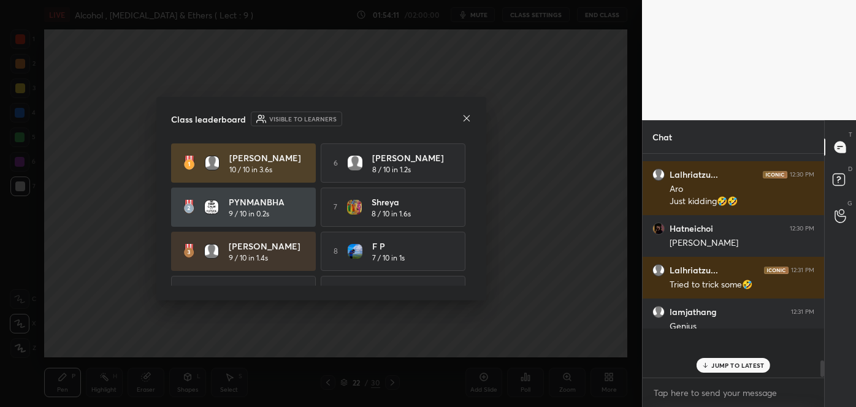
scroll to position [220, 178]
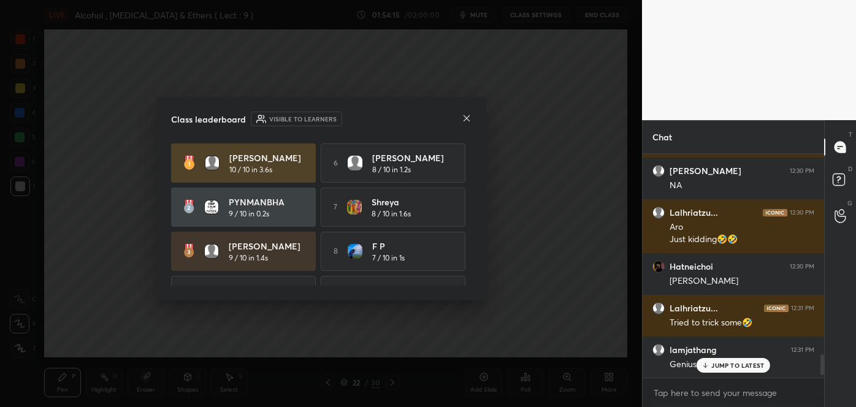
click at [462, 112] on div "Class leaderboard Visible to learners" at bounding box center [321, 119] width 300 height 15
click at [463, 113] on icon at bounding box center [467, 118] width 10 height 10
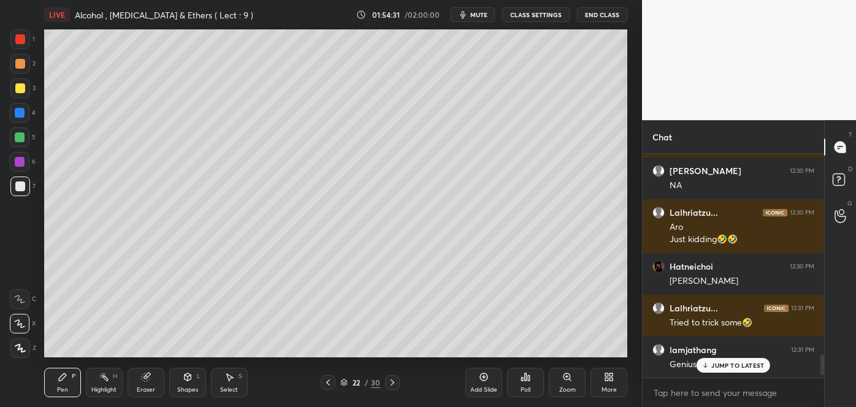
click at [330, 381] on icon at bounding box center [328, 383] width 10 height 10
click at [14, 83] on div at bounding box center [20, 88] width 20 height 20
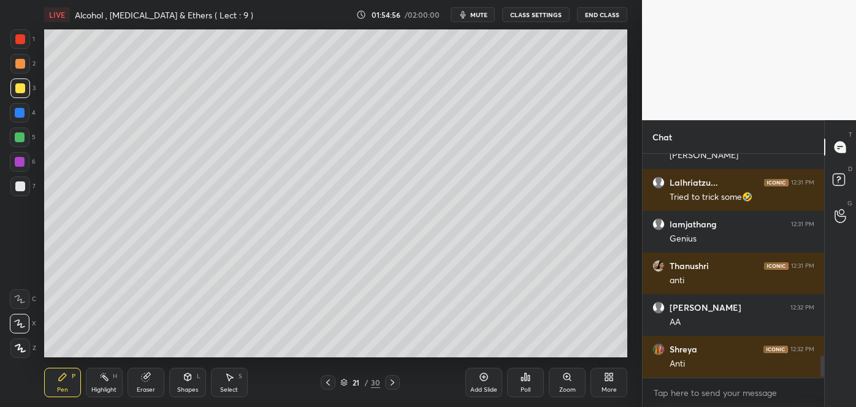
scroll to position [2089, 0]
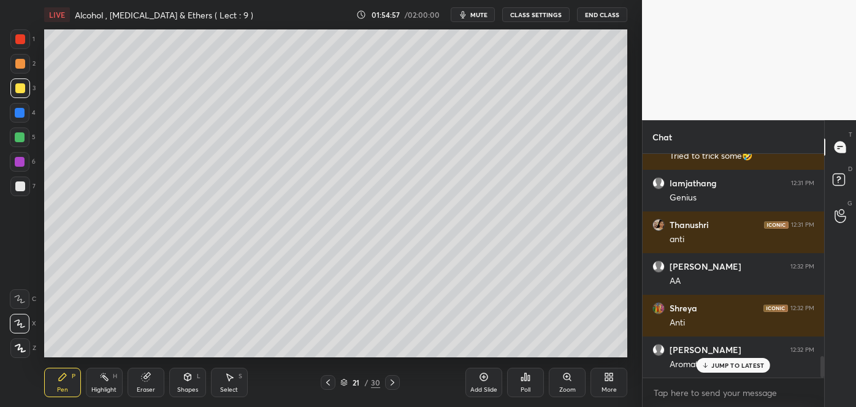
click at [485, 380] on icon at bounding box center [484, 377] width 8 height 8
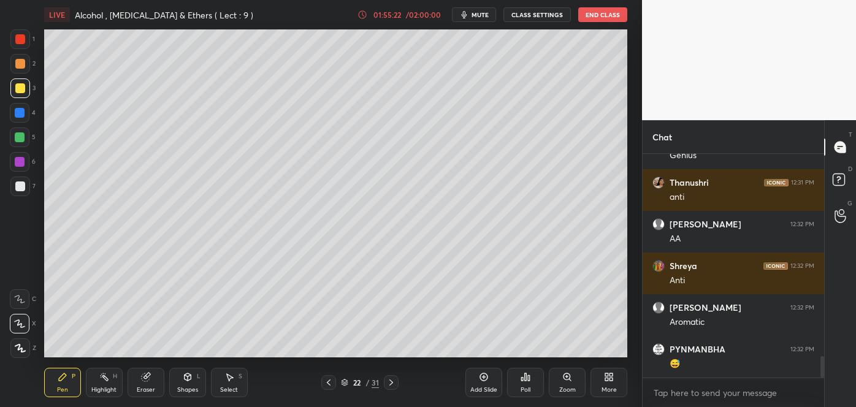
click at [528, 383] on div "Poll" at bounding box center [525, 382] width 37 height 29
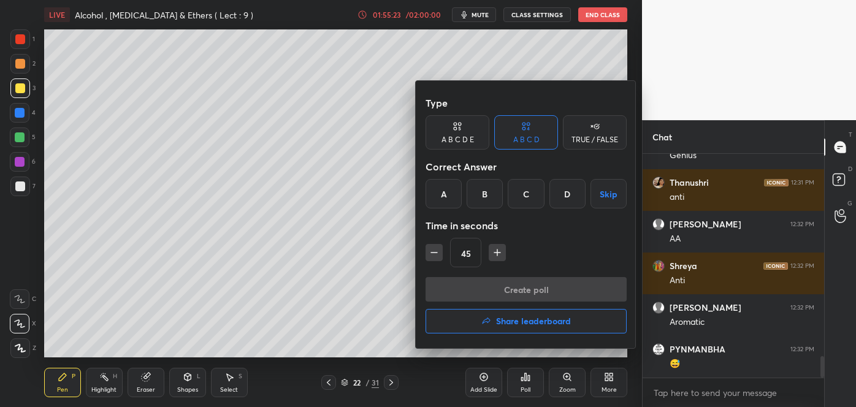
click at [452, 192] on div "A" at bounding box center [443, 193] width 36 height 29
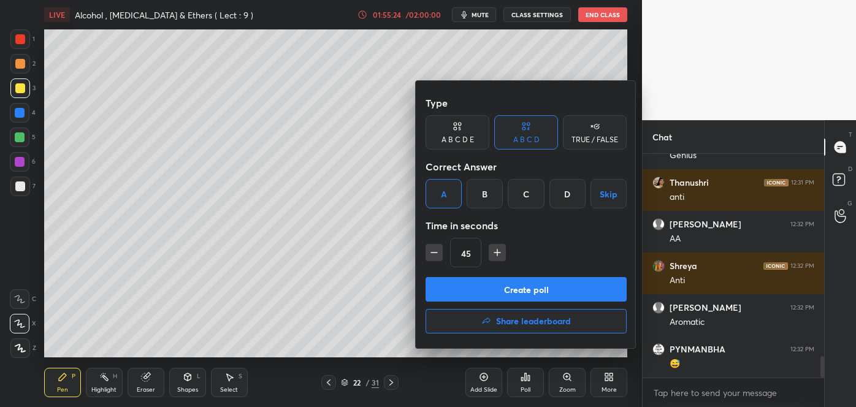
click at [483, 285] on button "Create poll" at bounding box center [525, 289] width 201 height 25
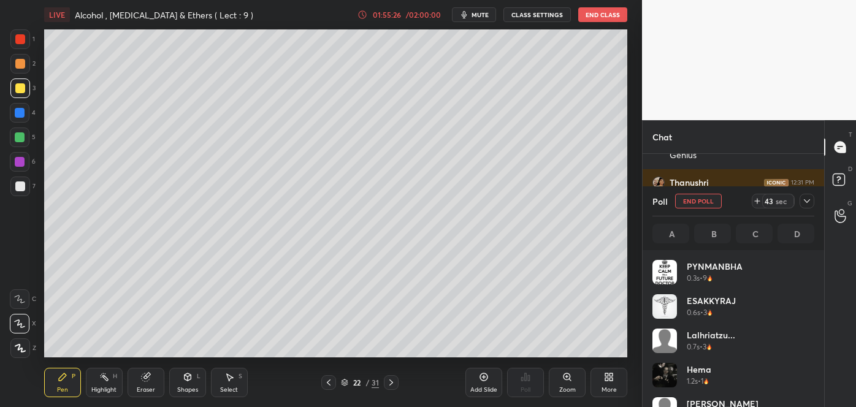
scroll to position [143, 158]
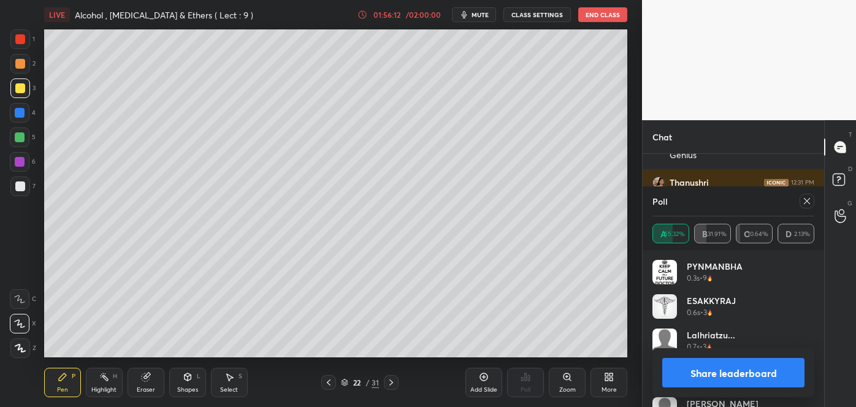
click at [694, 363] on button "Share leaderboard" at bounding box center [733, 372] width 142 height 29
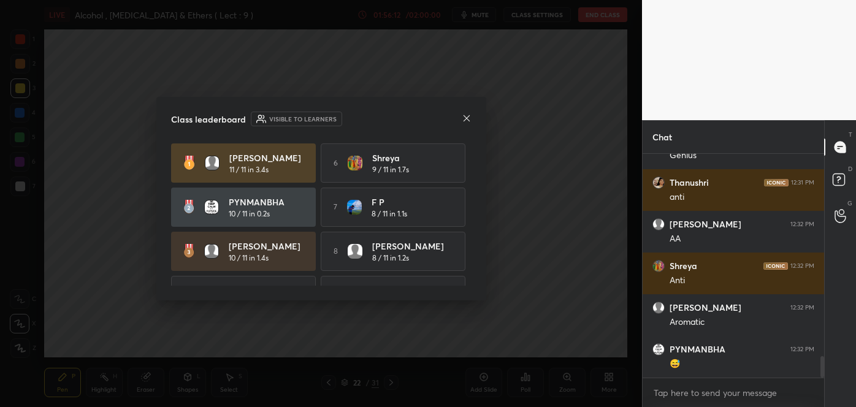
scroll to position [4, 3]
click at [464, 117] on icon at bounding box center [467, 118] width 10 height 10
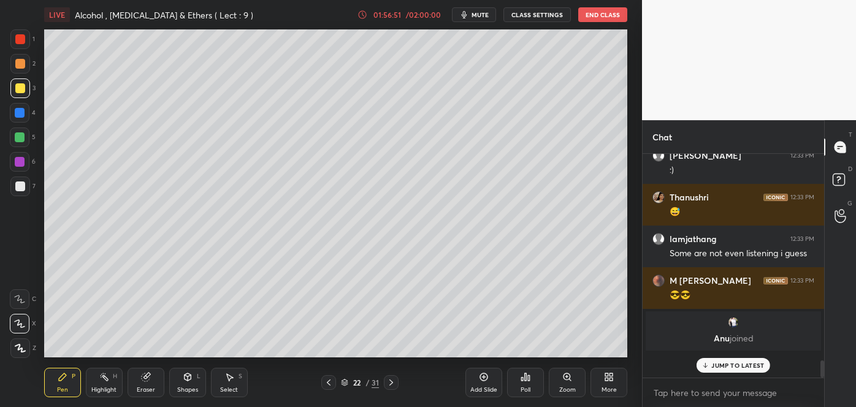
scroll to position [2342, 0]
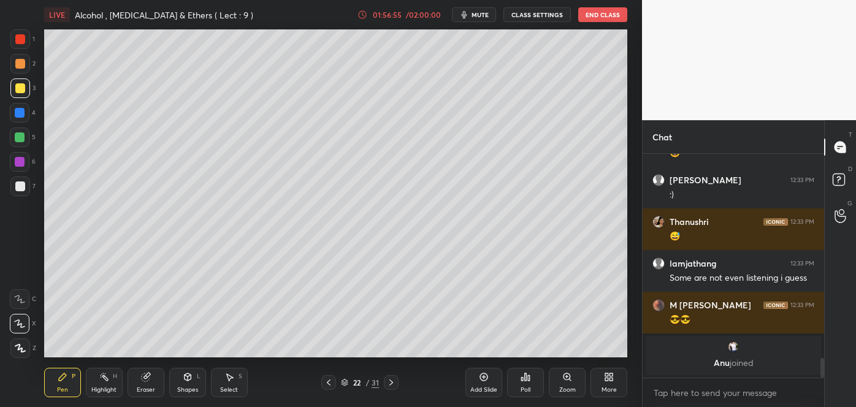
click at [20, 188] on div at bounding box center [20, 186] width 10 height 10
click at [331, 381] on icon at bounding box center [329, 383] width 10 height 10
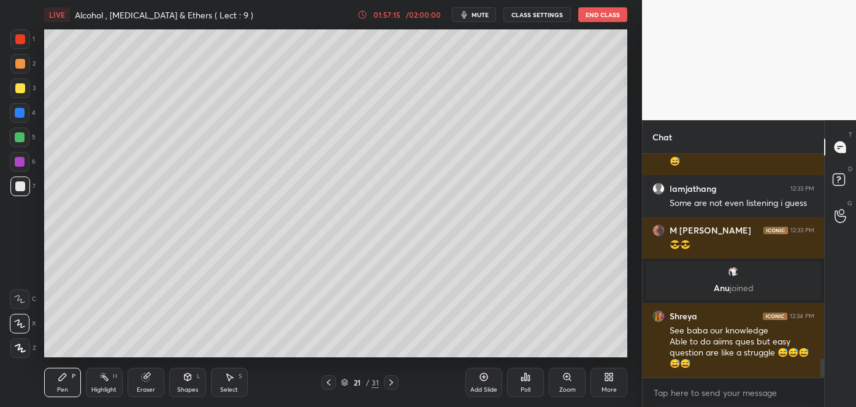
click at [18, 64] on div at bounding box center [20, 64] width 10 height 10
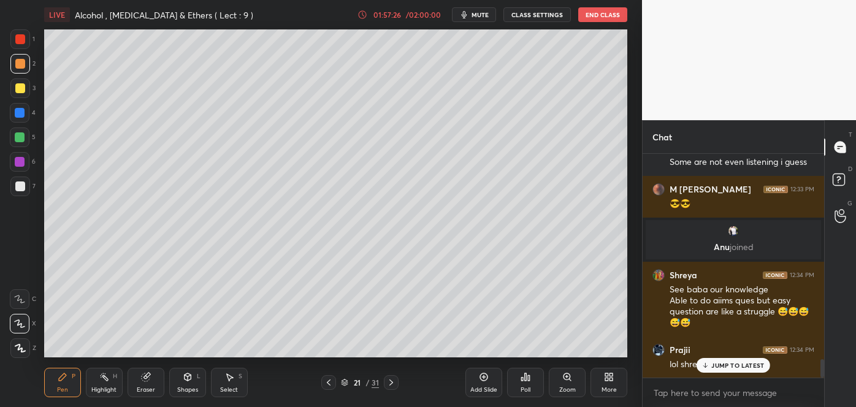
click at [19, 183] on div at bounding box center [20, 186] width 10 height 10
click at [20, 110] on div at bounding box center [20, 113] width 10 height 10
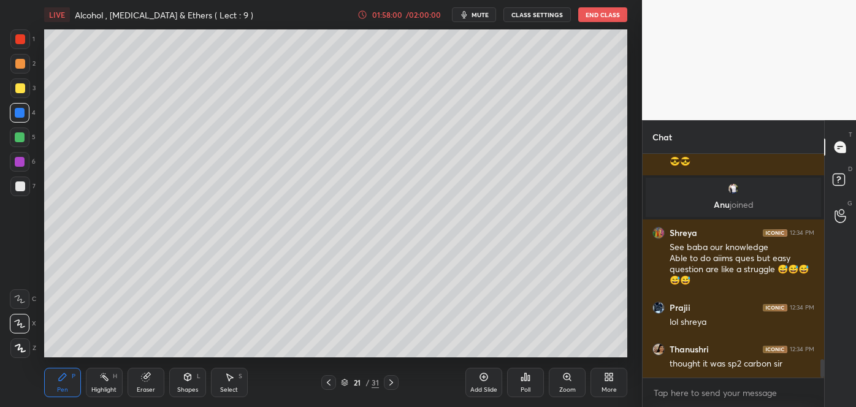
click at [23, 184] on div at bounding box center [20, 186] width 10 height 10
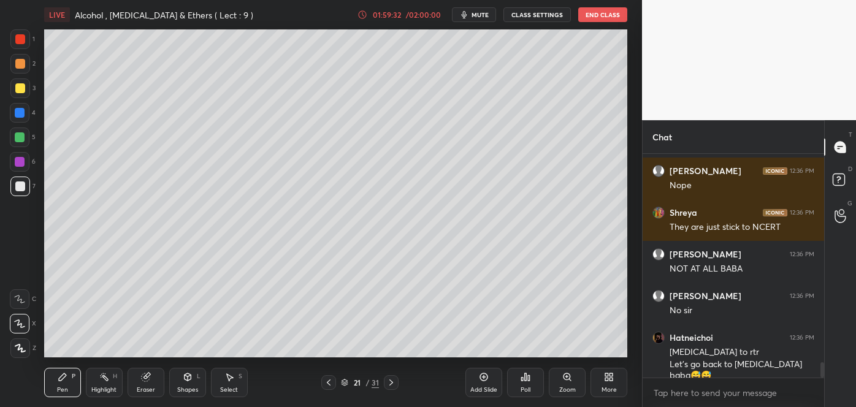
scroll to position [3025, 0]
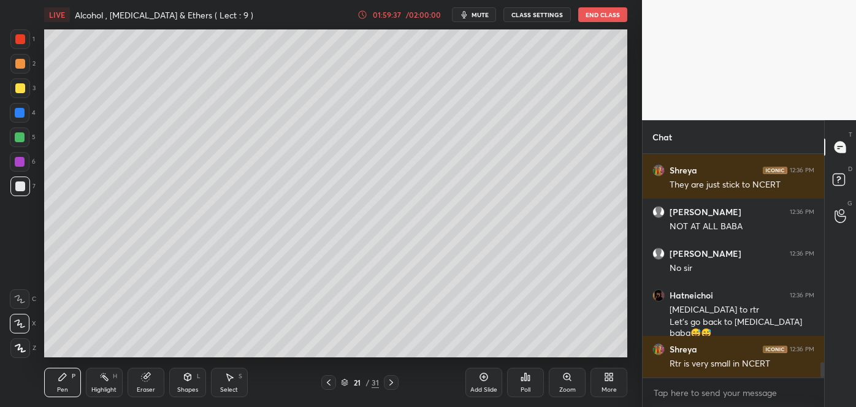
click at [327, 384] on icon at bounding box center [329, 383] width 10 height 10
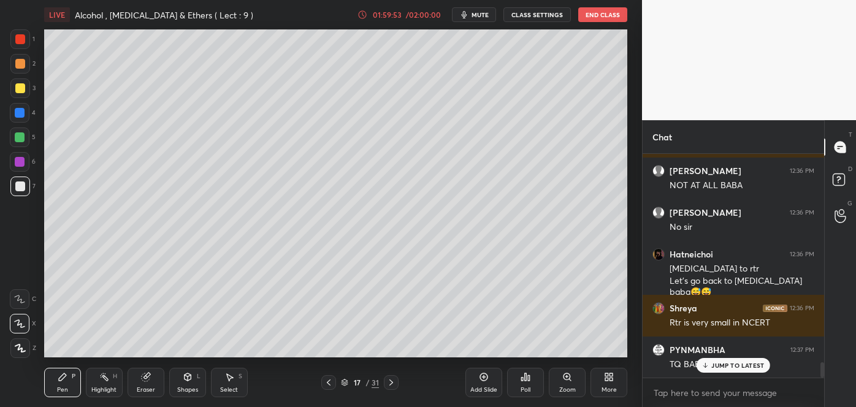
click at [327, 384] on icon at bounding box center [329, 383] width 10 height 10
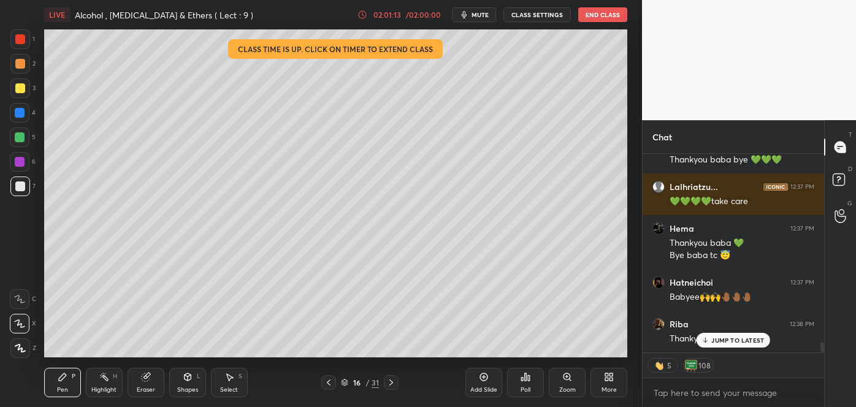
scroll to position [3823, 0]
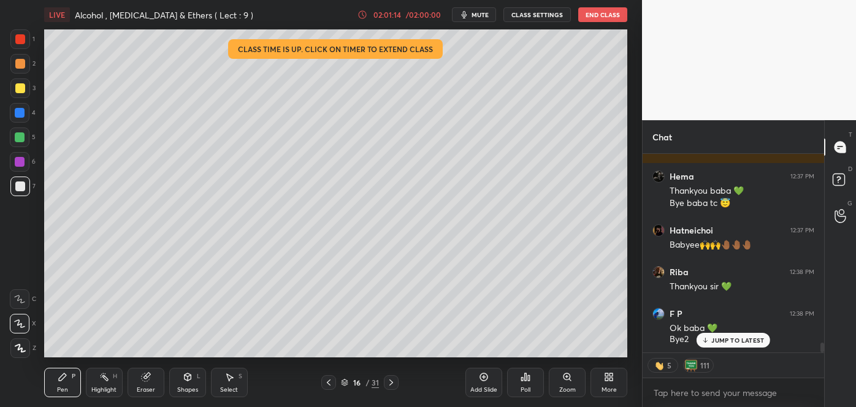
click at [599, 14] on button "End Class" at bounding box center [602, 14] width 49 height 15
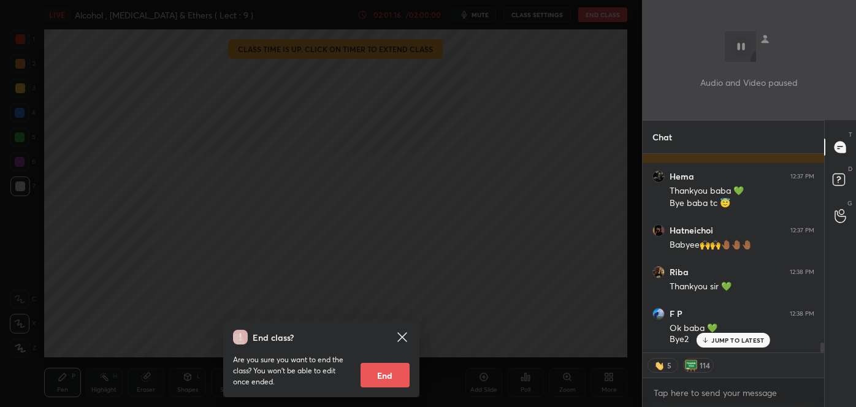
click at [387, 376] on button "End" at bounding box center [384, 375] width 49 height 25
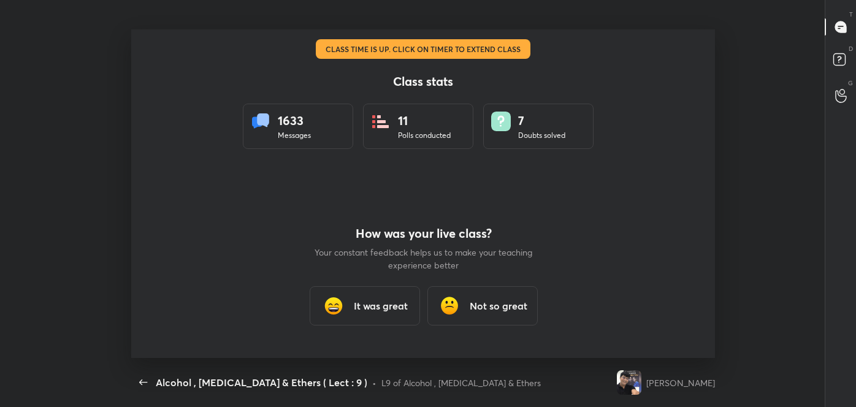
scroll to position [60963, 60445]
click at [395, 308] on h3 "It was great" at bounding box center [380, 305] width 54 height 15
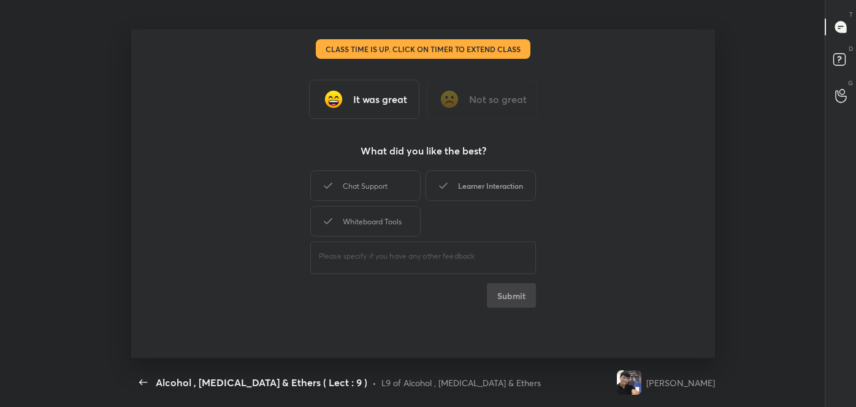
click at [477, 186] on div "Learner Interaction" at bounding box center [480, 185] width 110 height 31
click at [511, 295] on button "Submit" at bounding box center [511, 295] width 49 height 25
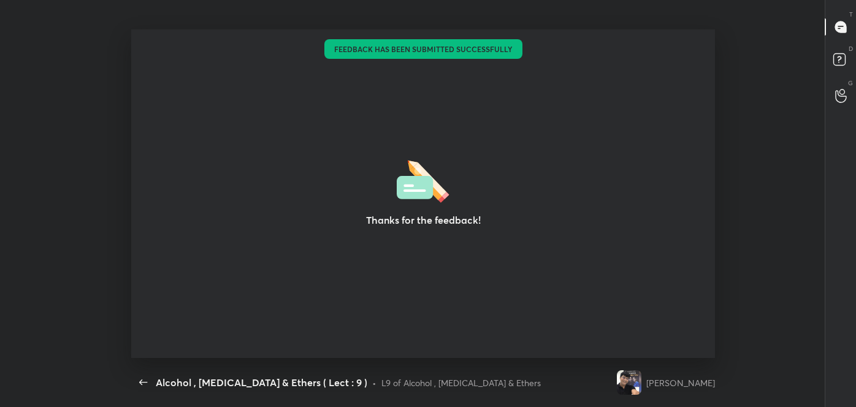
type textarea "x"
